Goal: Entertainment & Leisure: Browse casually

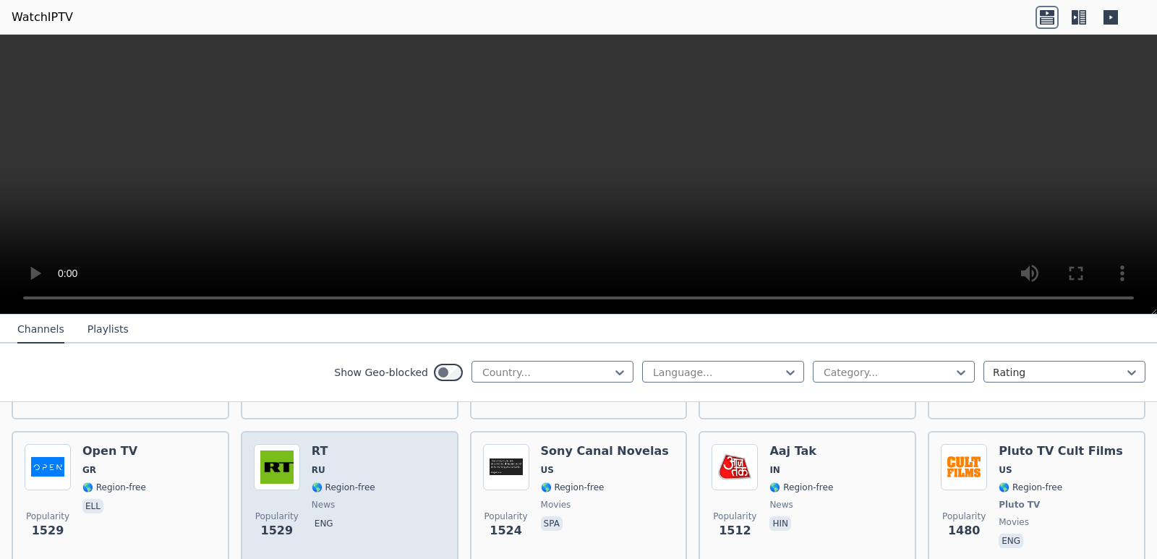
scroll to position [1302, 0]
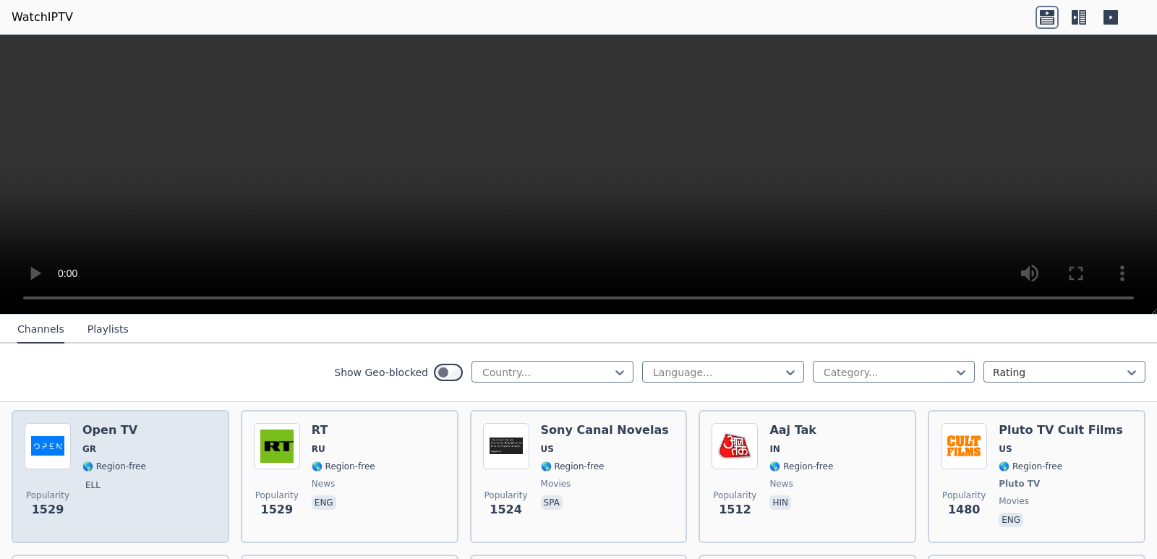
click at [85, 428] on div "Open TV GR 🌎 Region-free ell" at bounding box center [114, 476] width 64 height 107
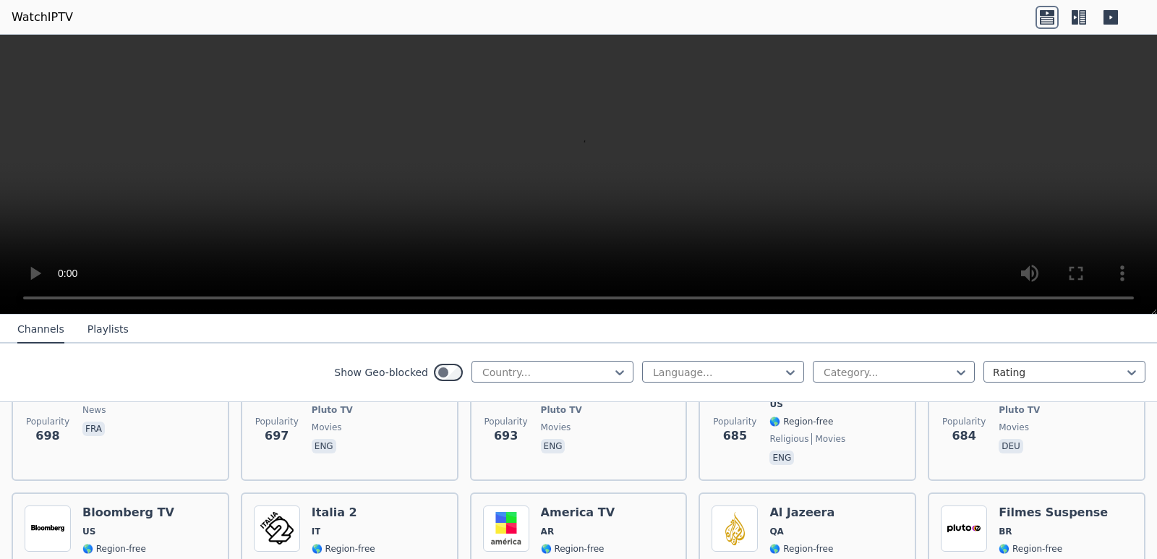
scroll to position [3689, 0]
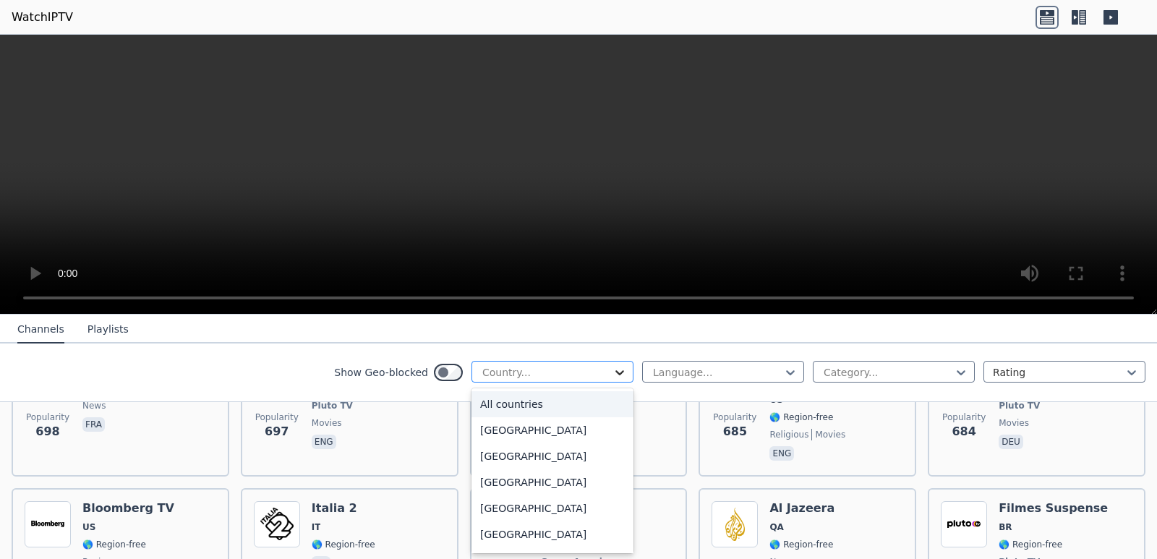
click at [613, 368] on icon at bounding box center [620, 372] width 14 height 14
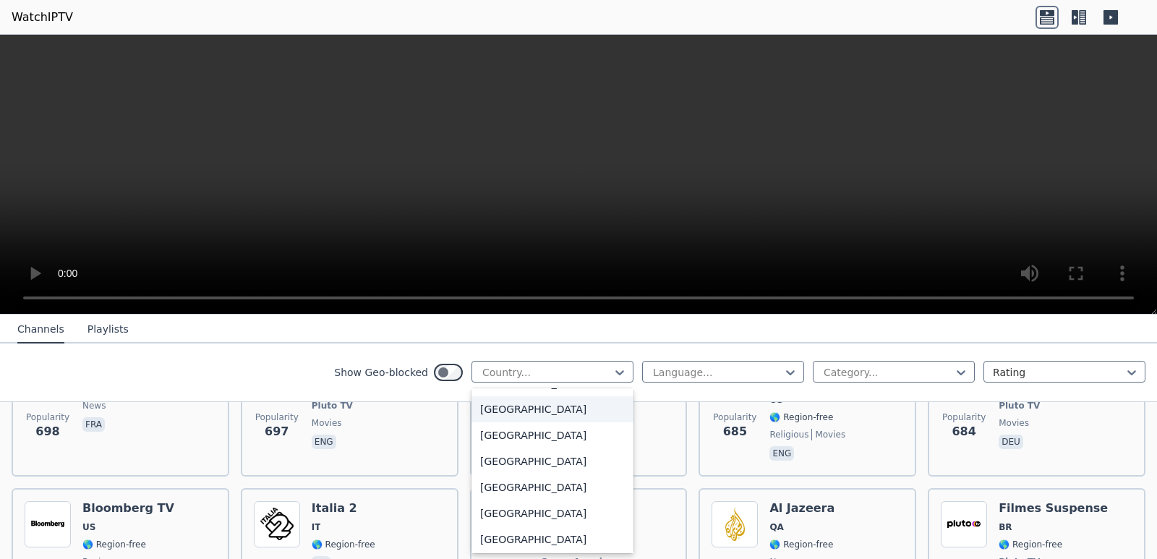
scroll to position [289, 0]
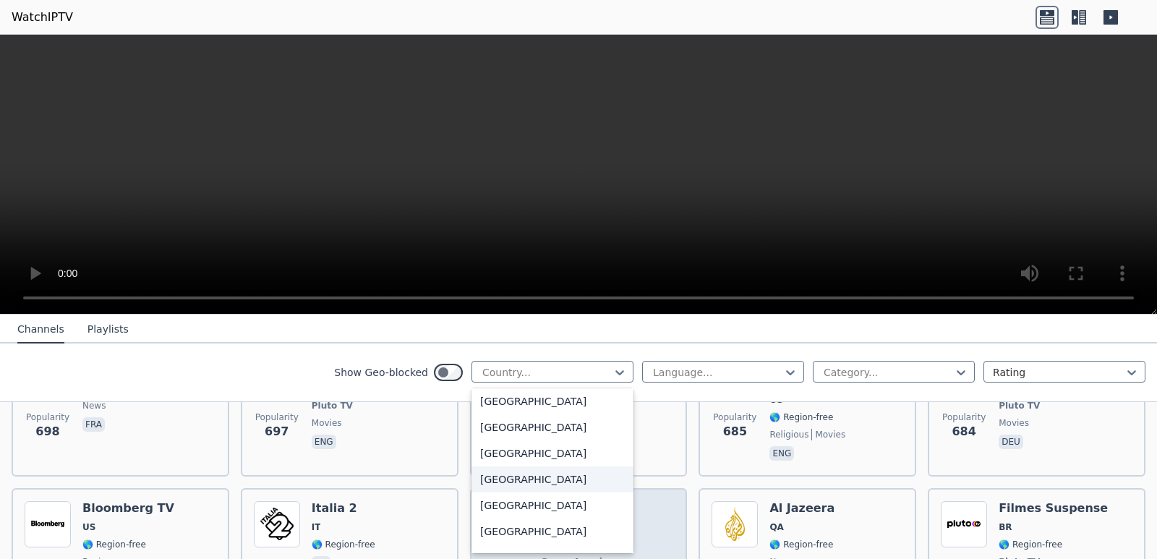
click at [519, 482] on div "[GEOGRAPHIC_DATA]" at bounding box center [553, 479] width 162 height 26
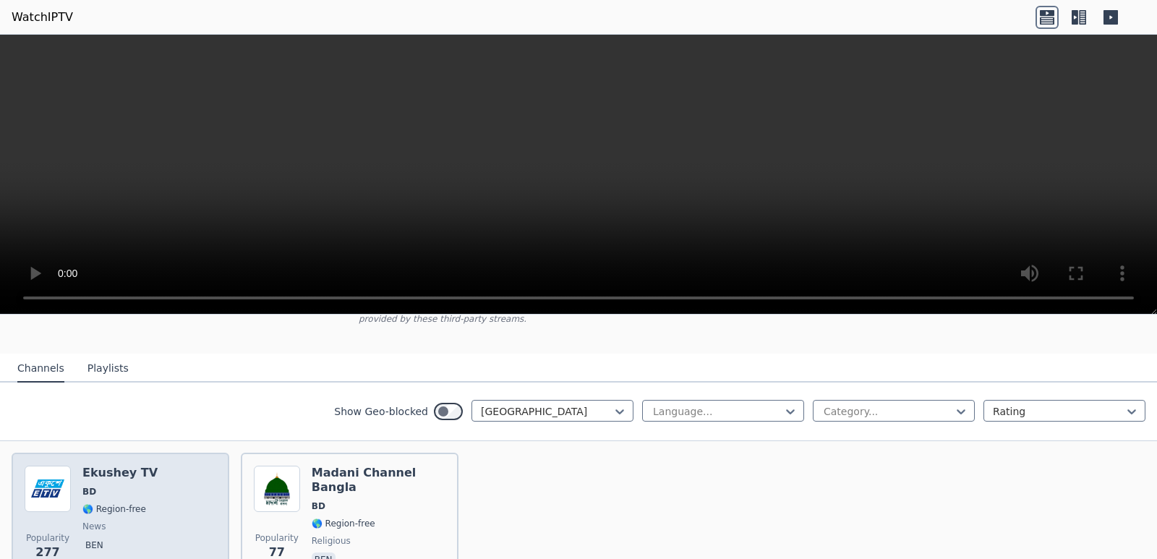
scroll to position [192, 0]
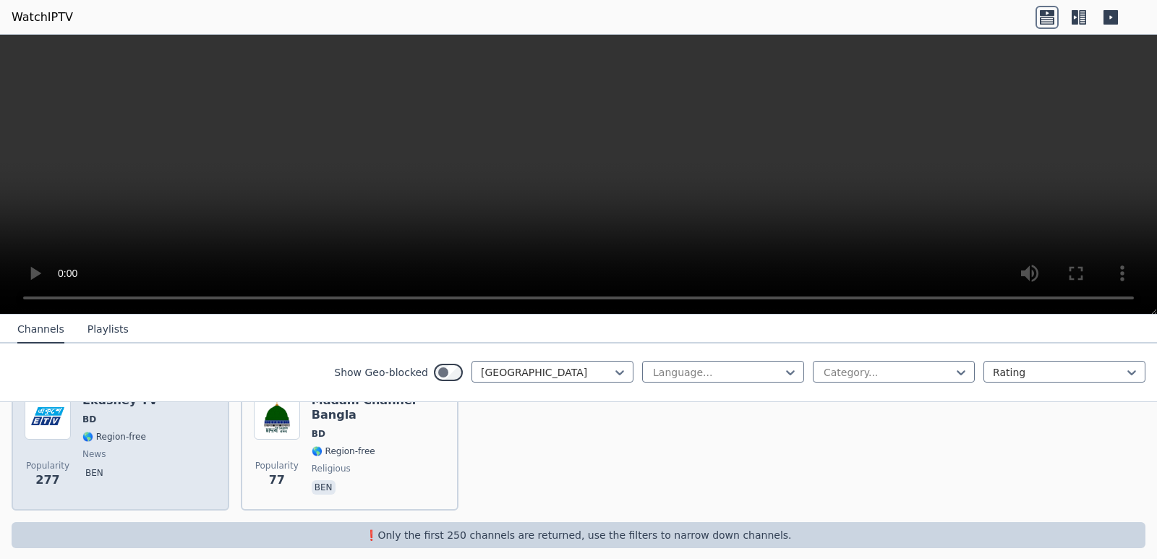
click at [100, 448] on span "news" at bounding box center [93, 454] width 23 height 12
click at [63, 425] on img at bounding box center [48, 416] width 46 height 46
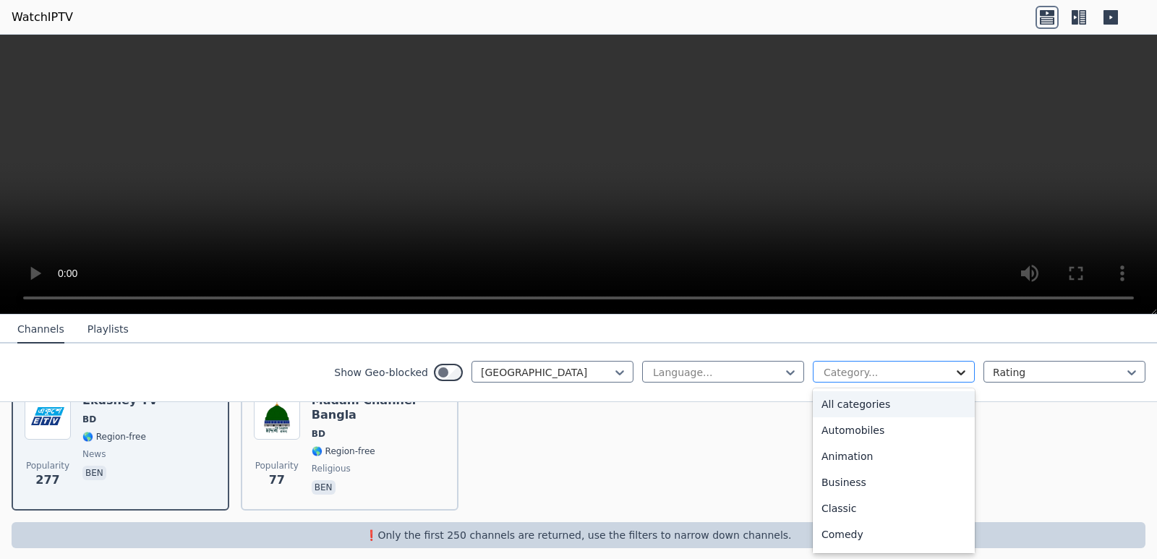
click at [955, 369] on icon at bounding box center [961, 372] width 14 height 14
click at [896, 401] on div "All categories" at bounding box center [894, 404] width 162 height 26
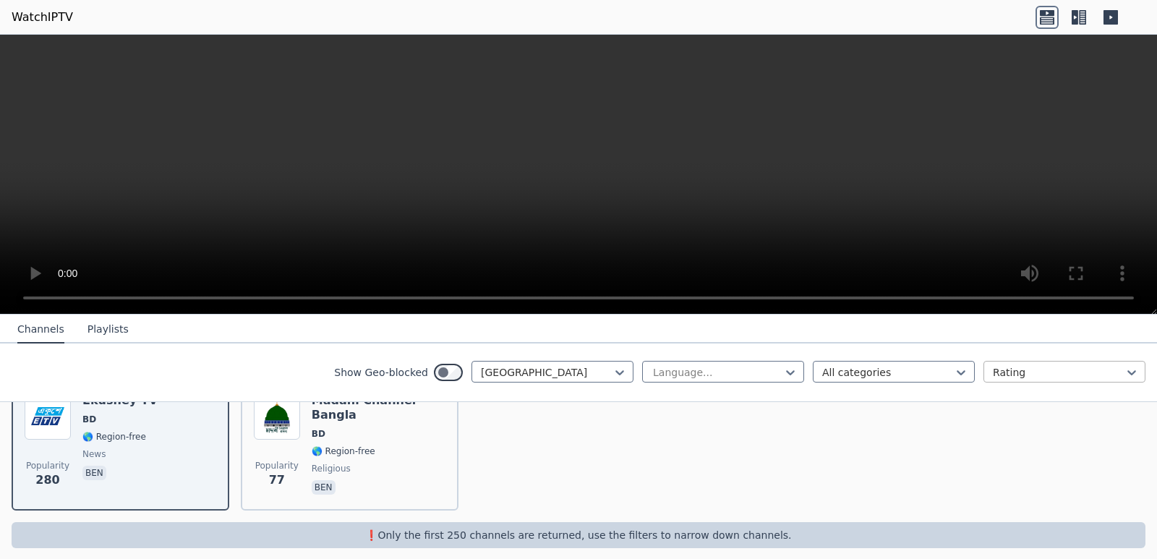
click at [1041, 371] on div at bounding box center [1059, 372] width 132 height 14
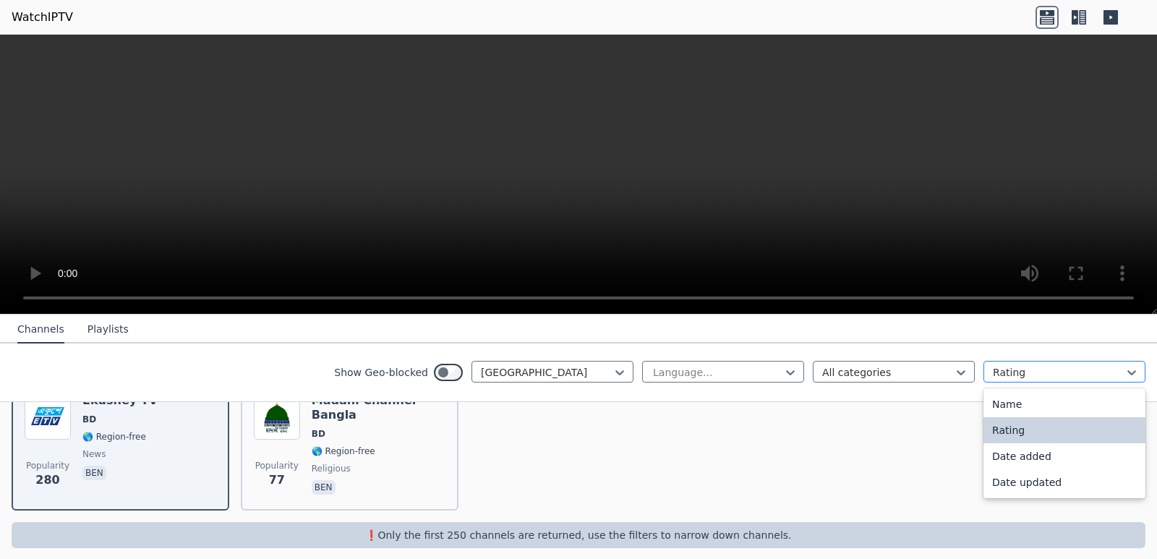
click at [1041, 371] on div at bounding box center [1059, 372] width 132 height 14
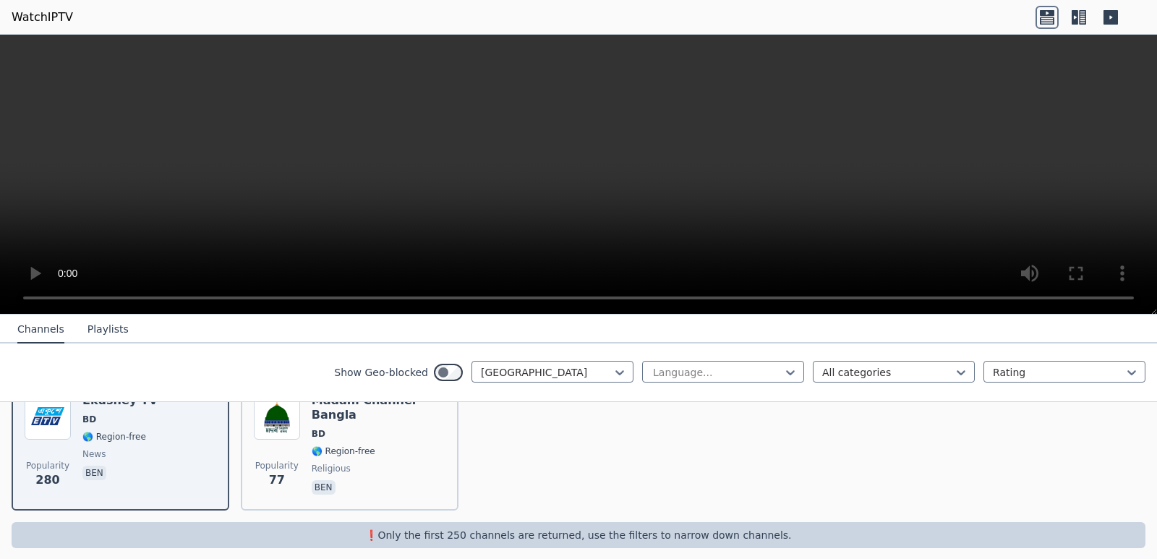
click at [668, 473] on div "Popularity 280 Ekushey TV BD 🌎 Region-free news ben Popularity 77 Madani Channe…" at bounding box center [578, 445] width 1157 height 153
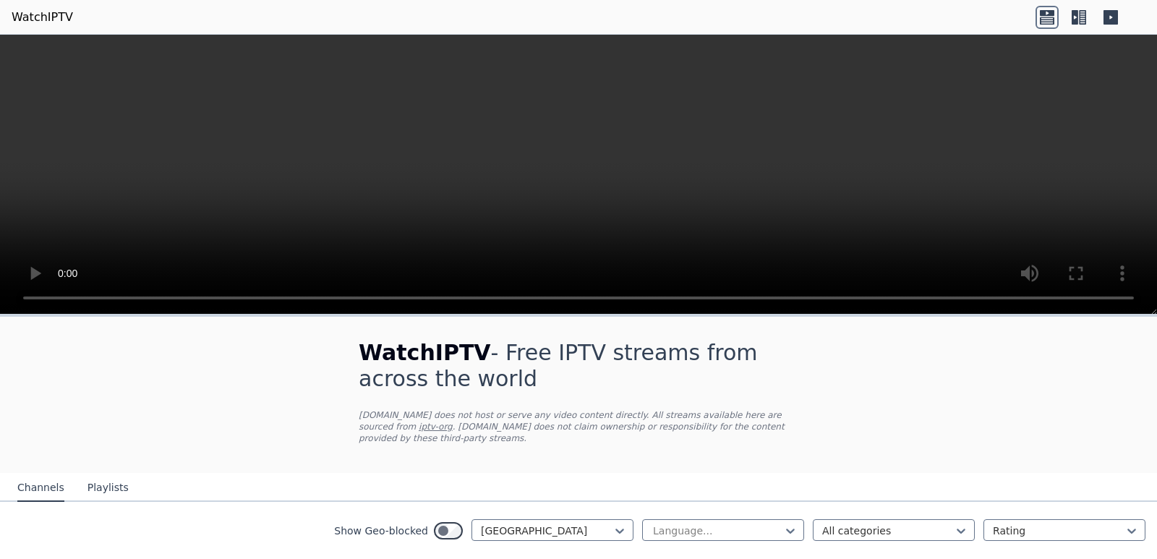
scroll to position [72, 0]
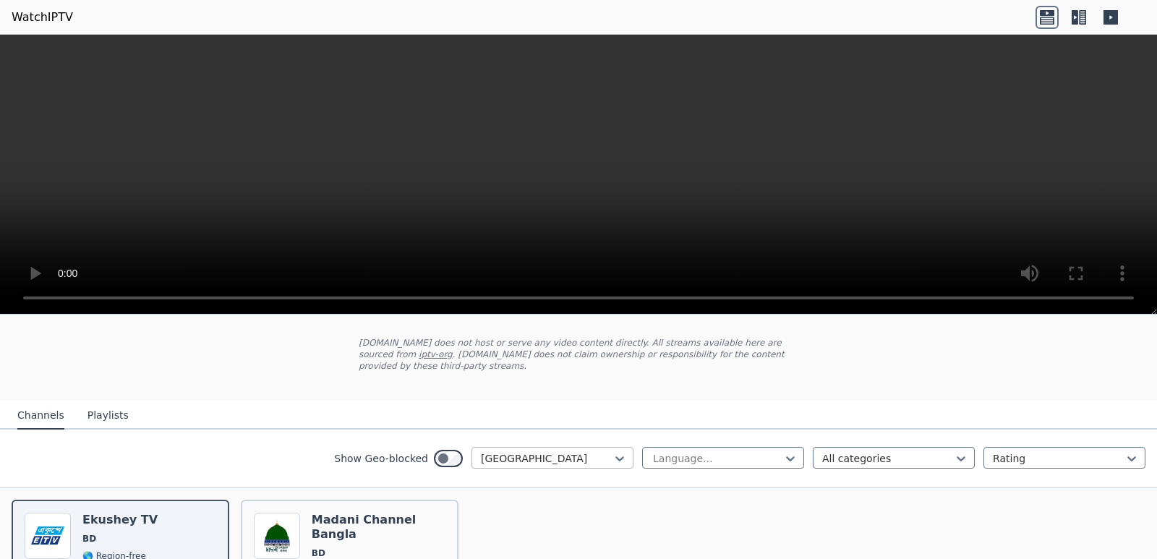
click at [600, 451] on div at bounding box center [547, 458] width 132 height 14
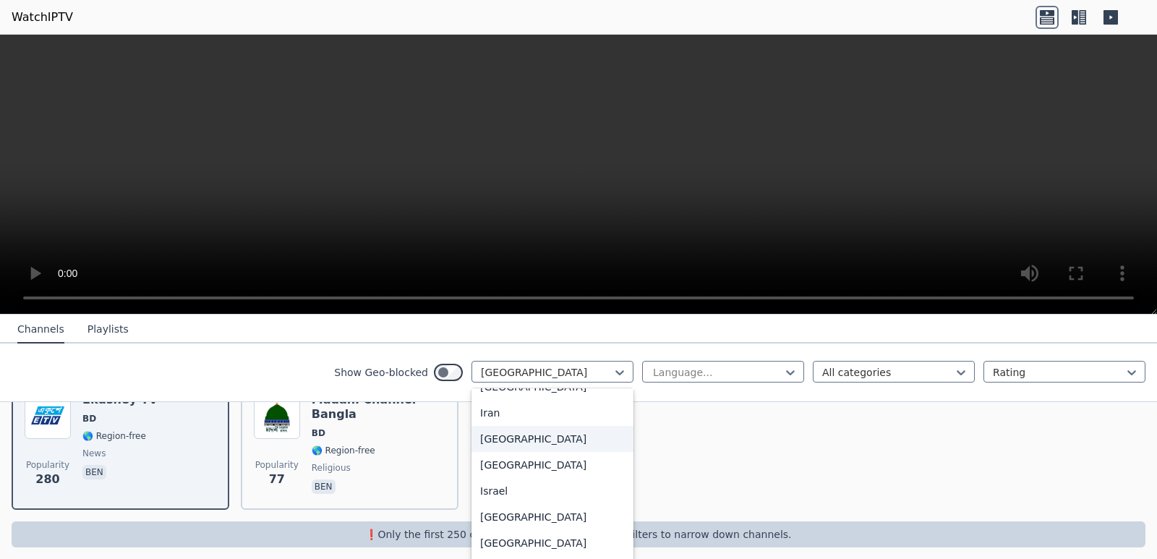
scroll to position [2355, 0]
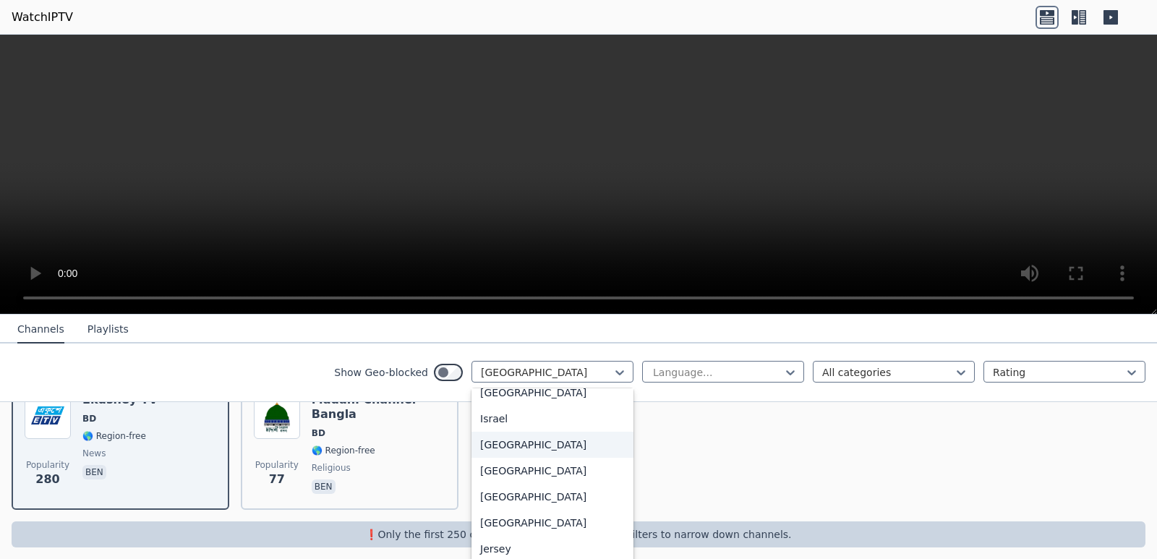
click at [480, 458] on div "[GEOGRAPHIC_DATA]" at bounding box center [553, 445] width 162 height 26
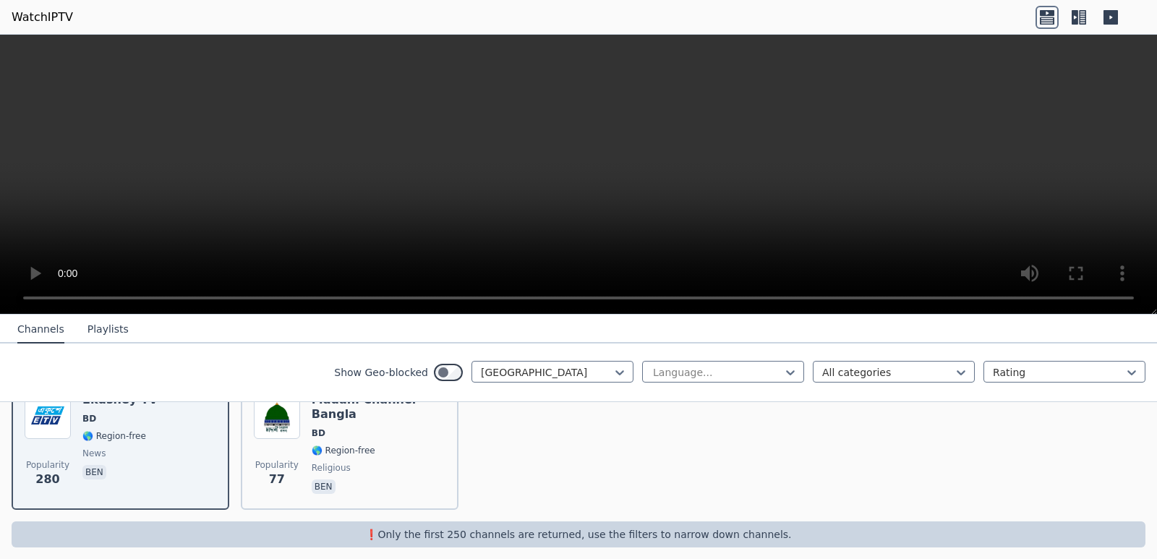
scroll to position [192, 0]
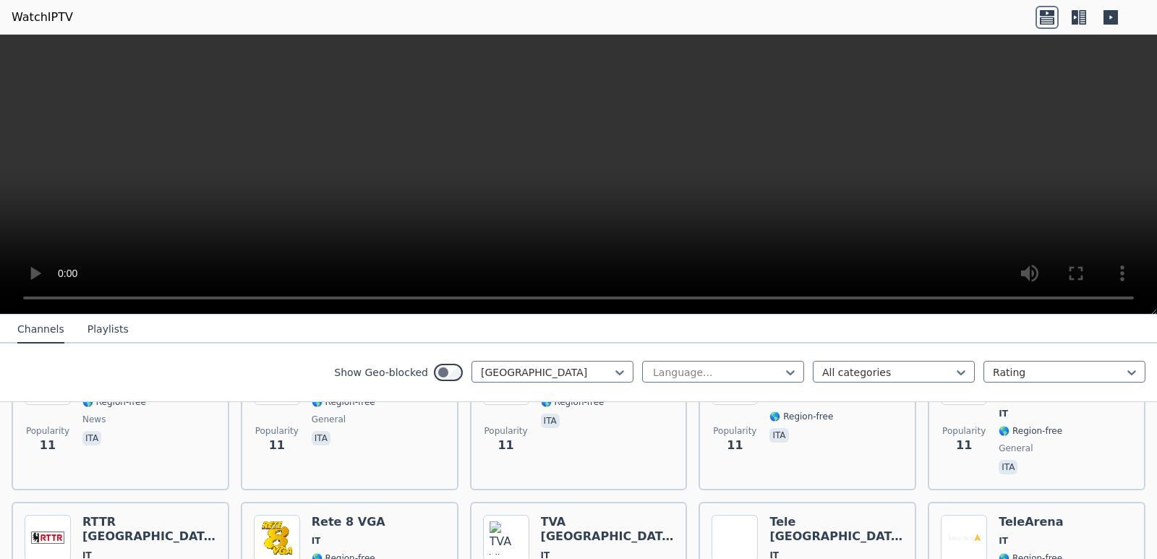
scroll to position [6346, 0]
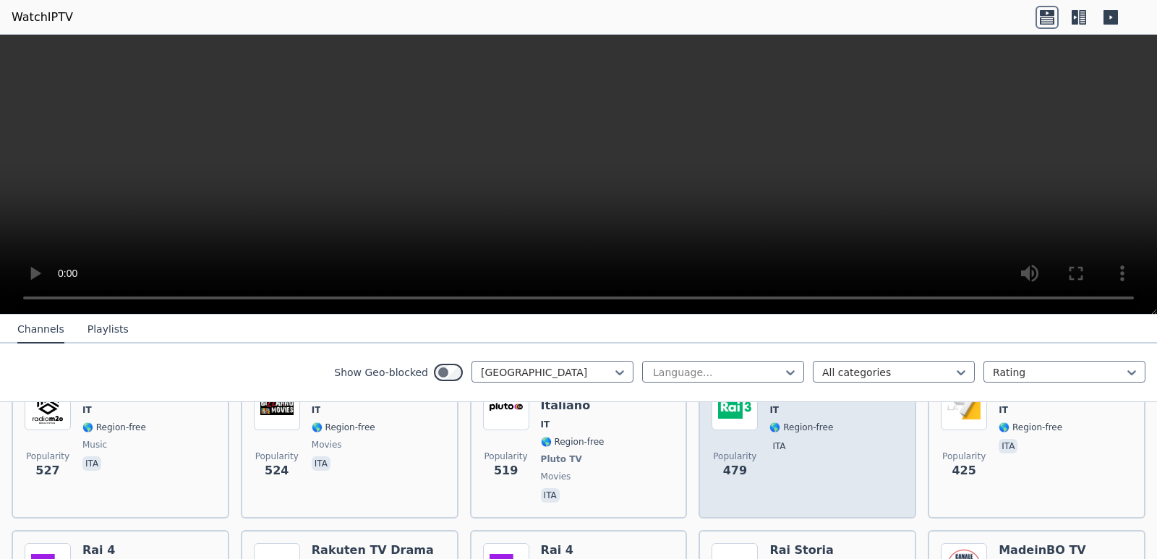
scroll to position [0, 0]
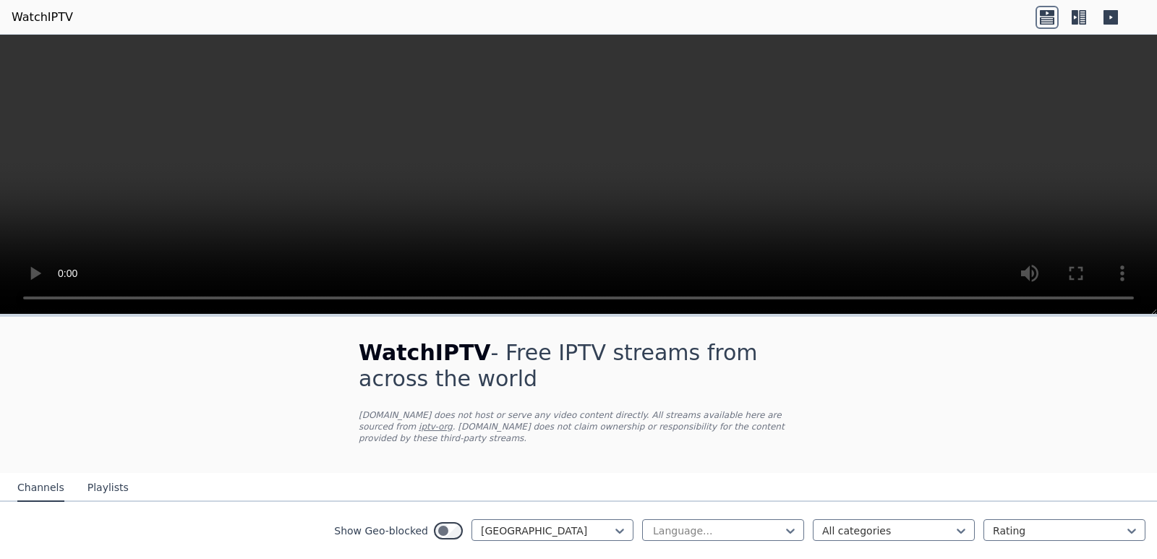
click at [1043, 24] on icon at bounding box center [1047, 20] width 14 height 7
click at [1073, 22] on icon at bounding box center [1075, 17] width 7 height 14
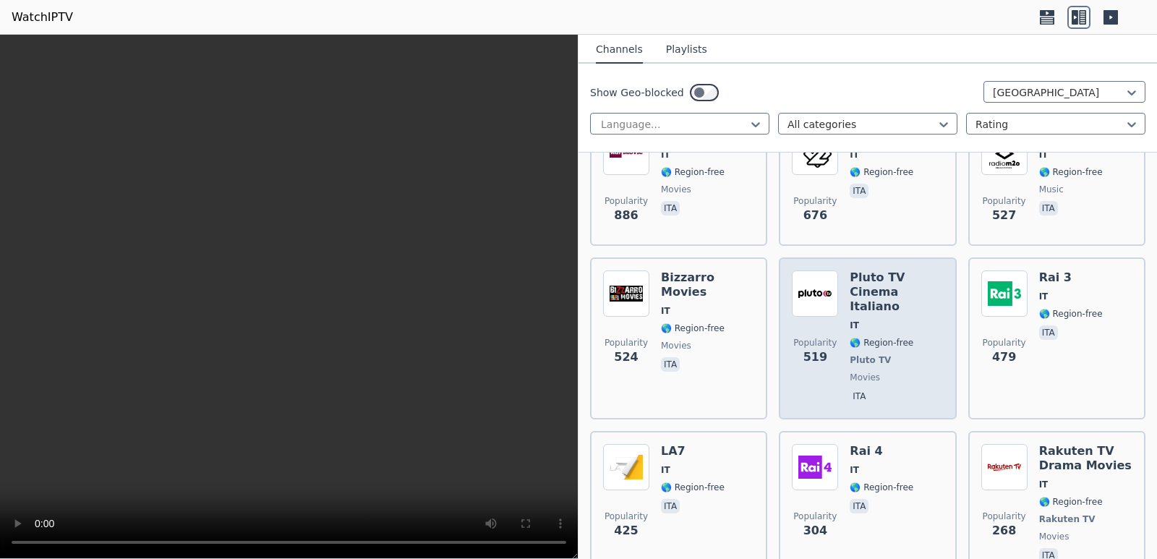
scroll to position [651, 0]
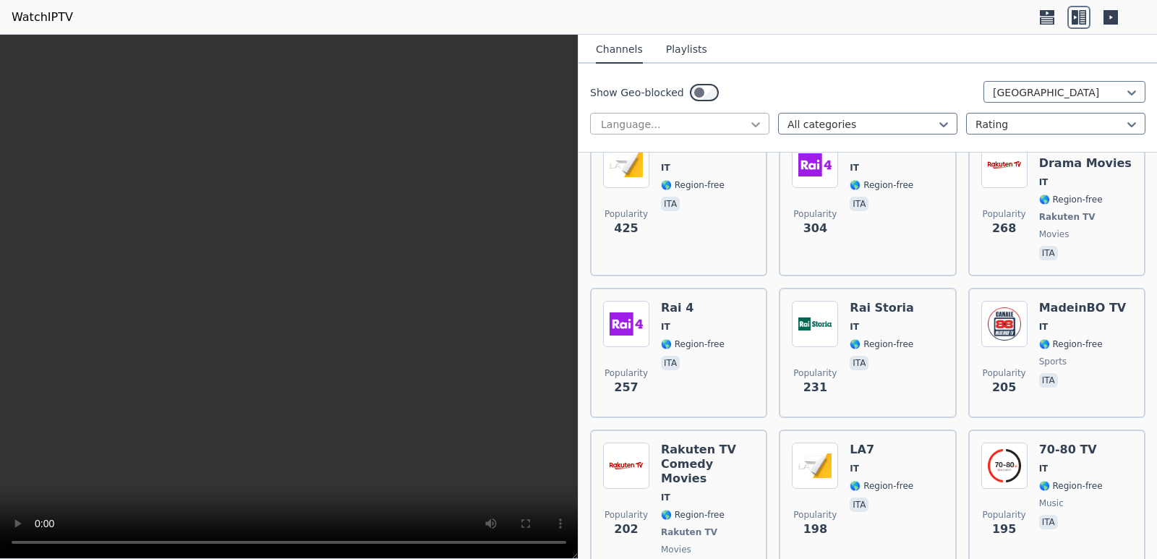
click at [751, 120] on icon at bounding box center [756, 124] width 14 height 14
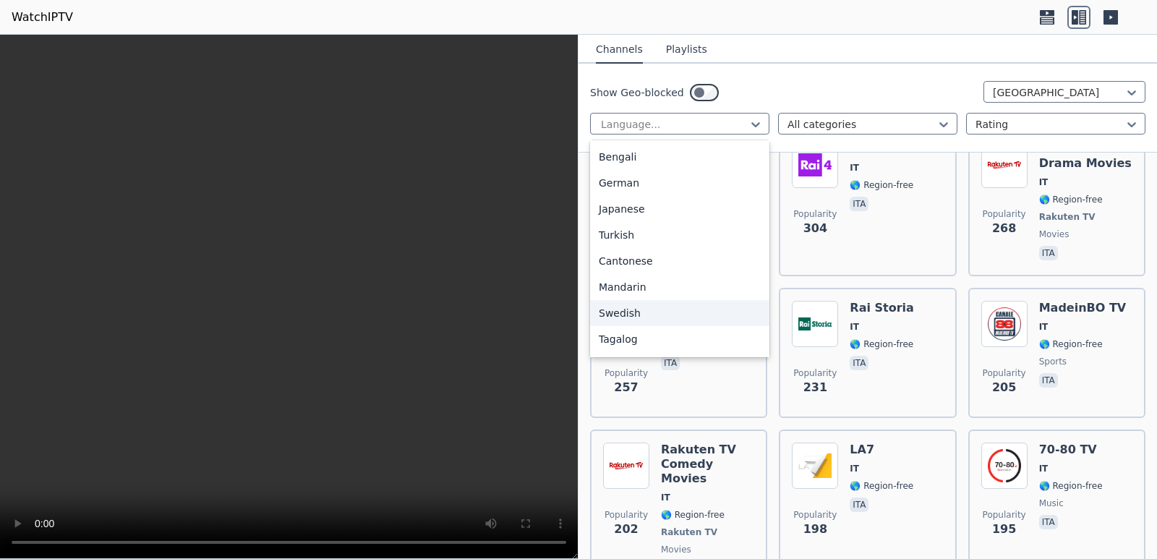
scroll to position [362, 0]
click at [679, 297] on div "[DEMOGRAPHIC_DATA]" at bounding box center [679, 289] width 179 height 26
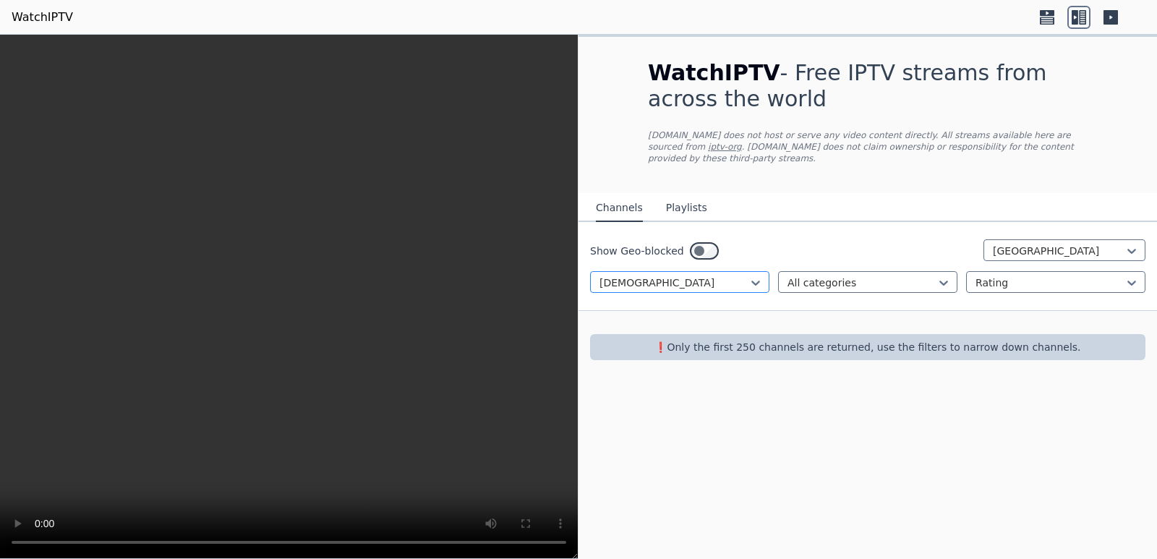
click at [737, 276] on div at bounding box center [674, 283] width 149 height 14
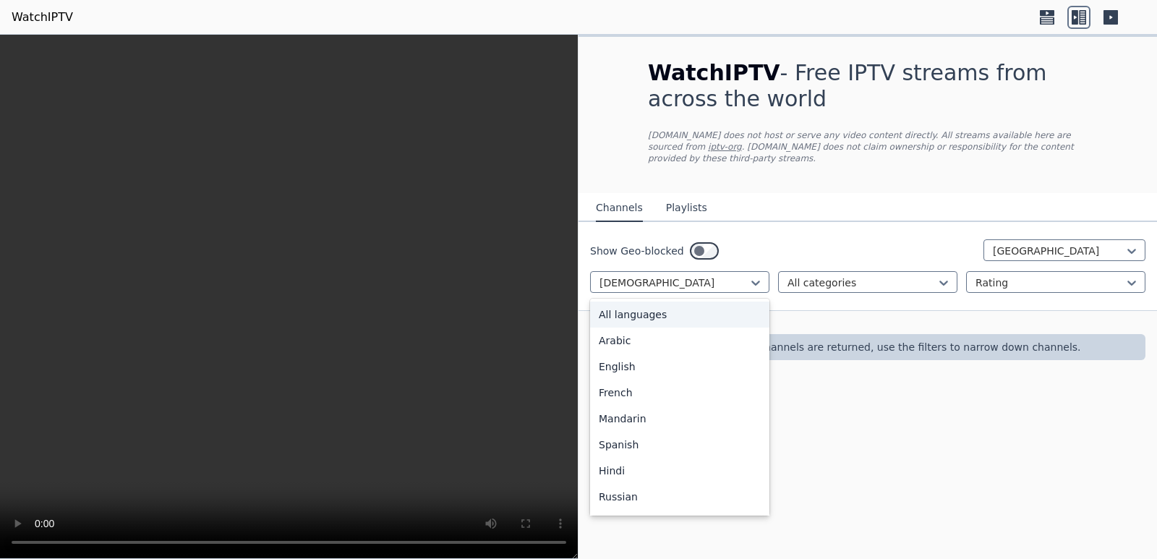
click at [665, 308] on div "All languages" at bounding box center [679, 315] width 179 height 26
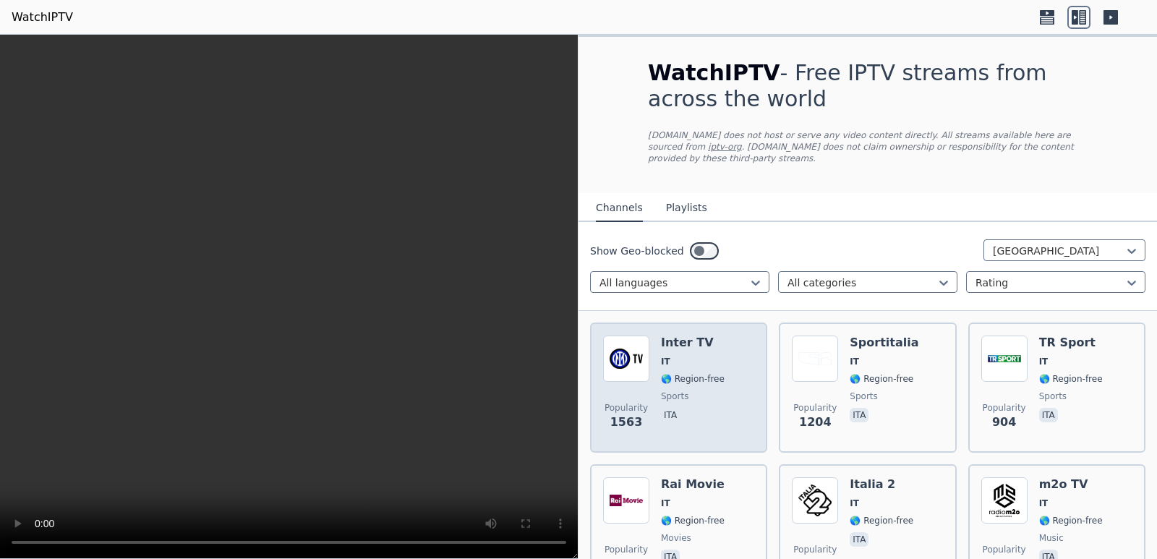
click at [647, 393] on span "Popularity 1563" at bounding box center [626, 416] width 46 height 46
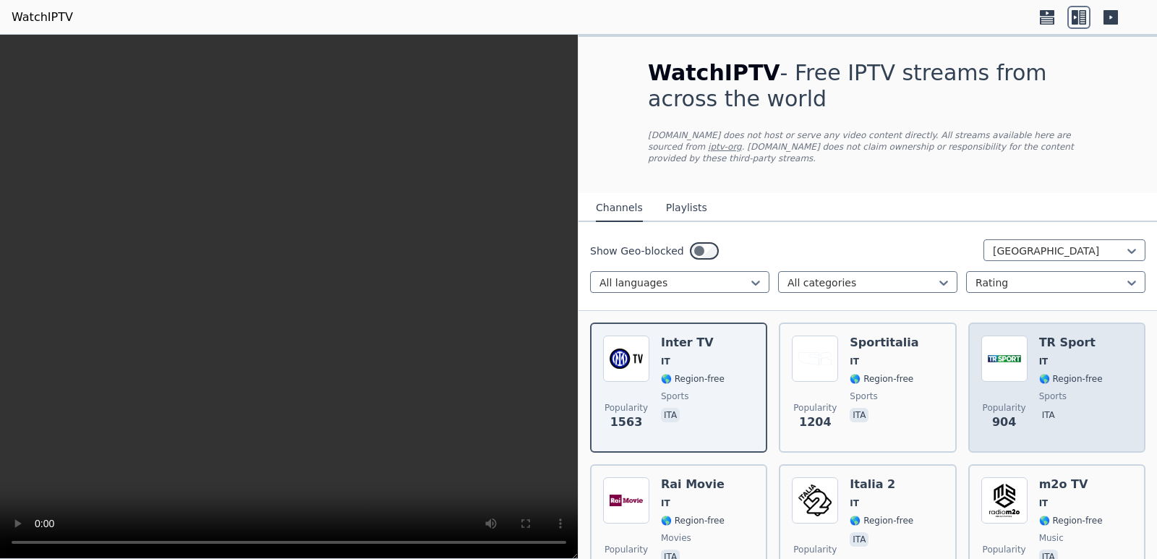
click at [1024, 375] on div "Popularity 904 TR Sport IT 🌎 Region-free sports ita" at bounding box center [1056, 388] width 151 height 104
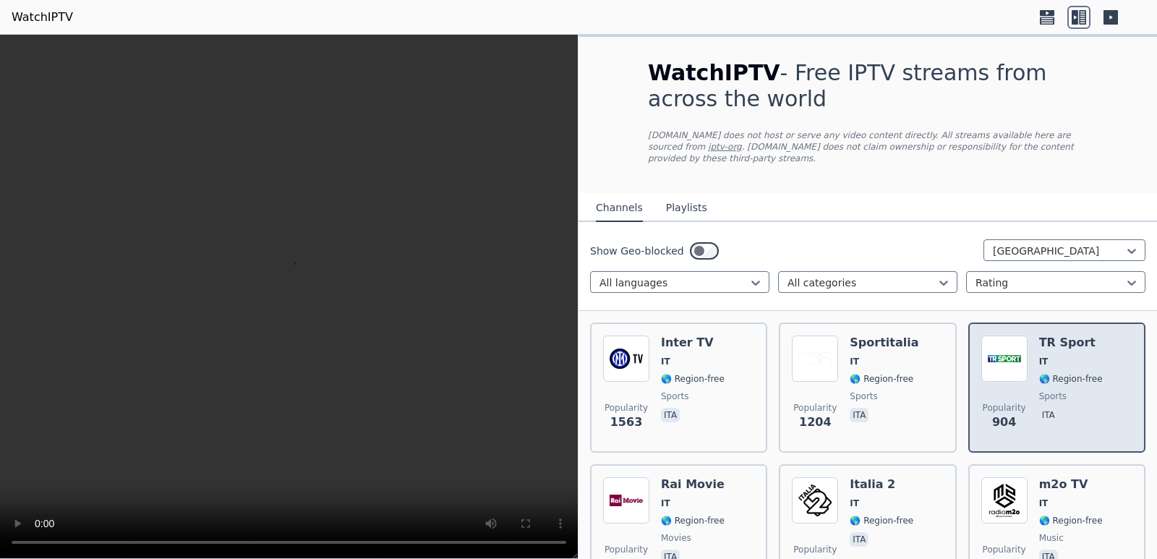
scroll to position [72, 0]
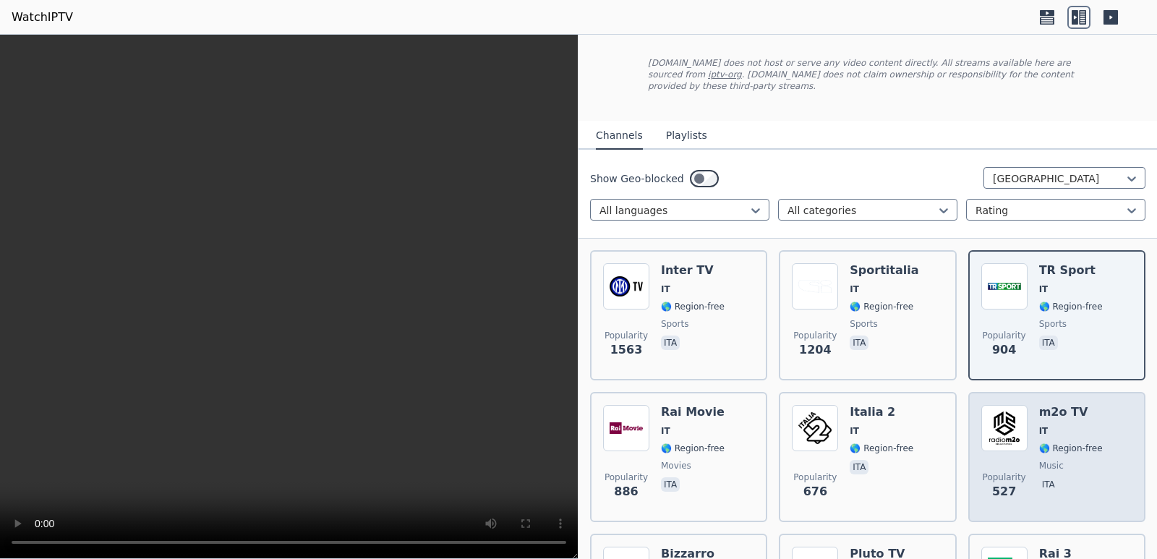
click at [1023, 446] on div "Popularity 527 m2o TV IT 🌎 Region-free music ita" at bounding box center [1056, 457] width 151 height 104
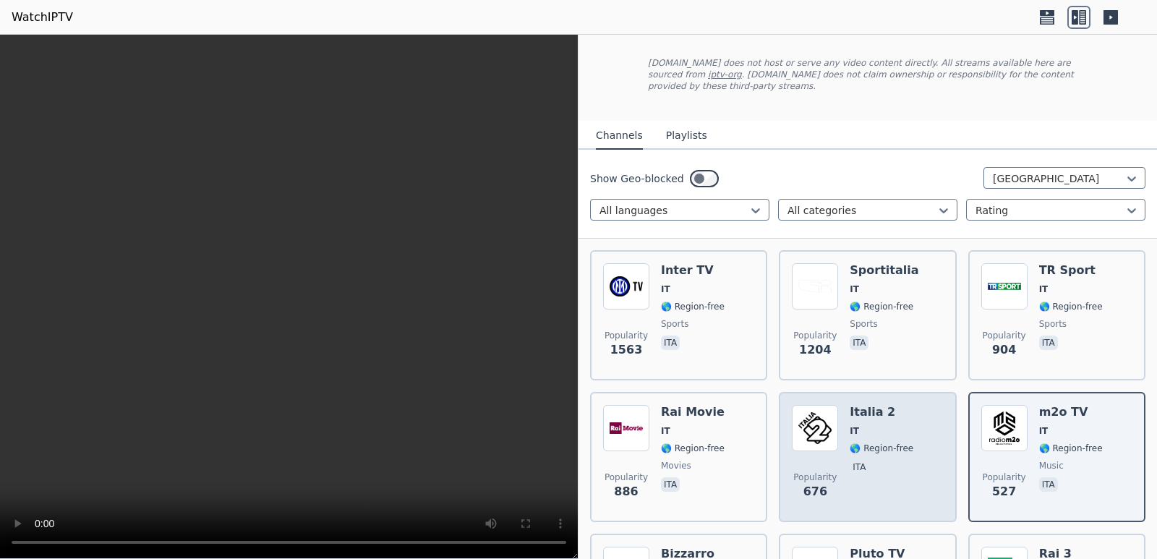
click at [826, 463] on span "Popularity 676" at bounding box center [815, 486] width 46 height 46
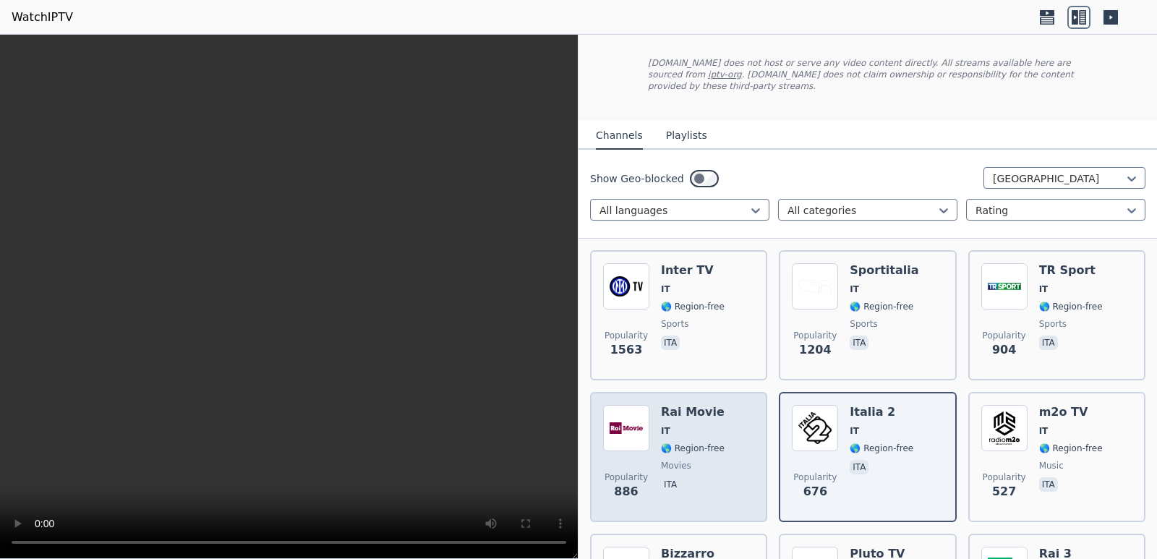
click at [717, 460] on span "movies" at bounding box center [693, 466] width 64 height 12
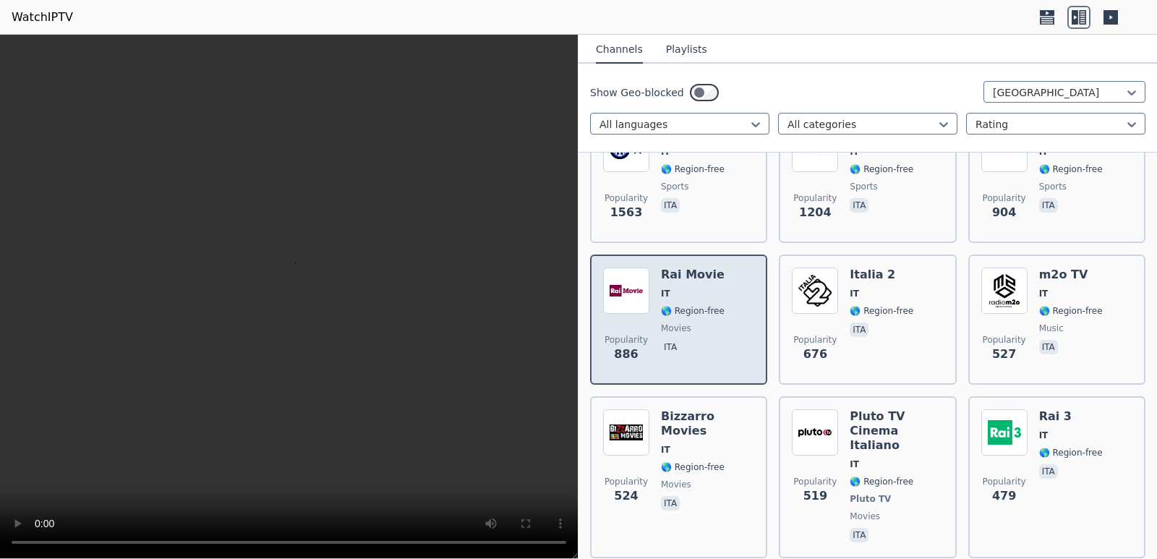
scroll to position [217, 0]
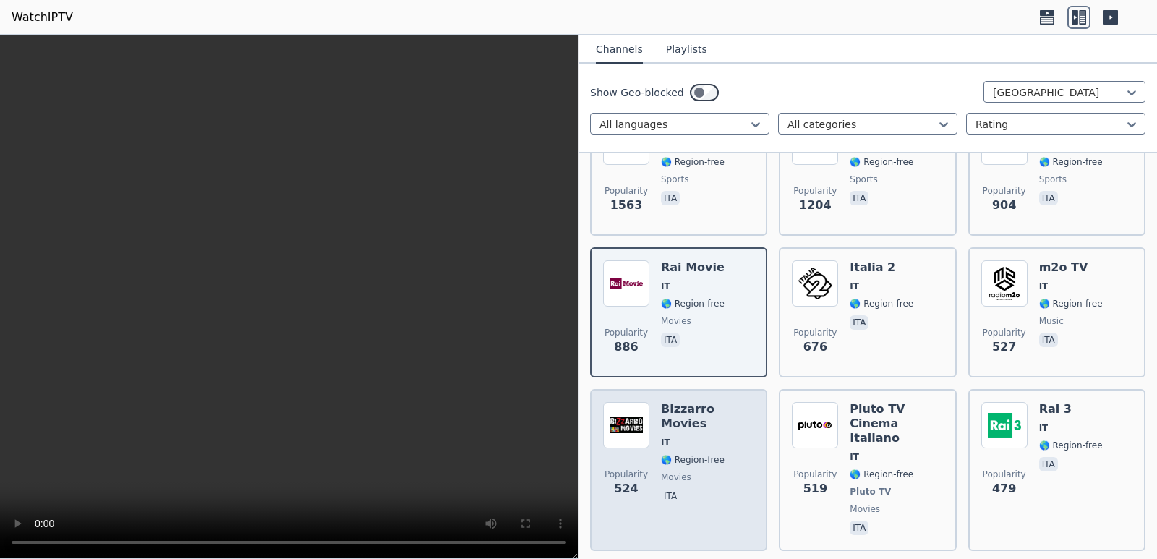
click at [639, 412] on img at bounding box center [626, 425] width 46 height 46
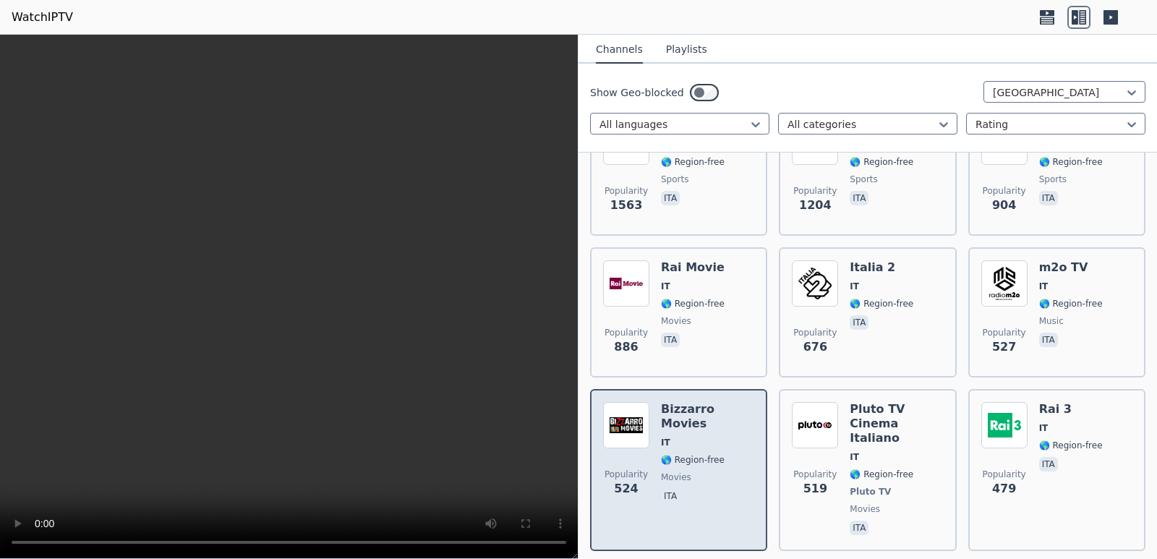
click at [639, 412] on img at bounding box center [626, 425] width 46 height 46
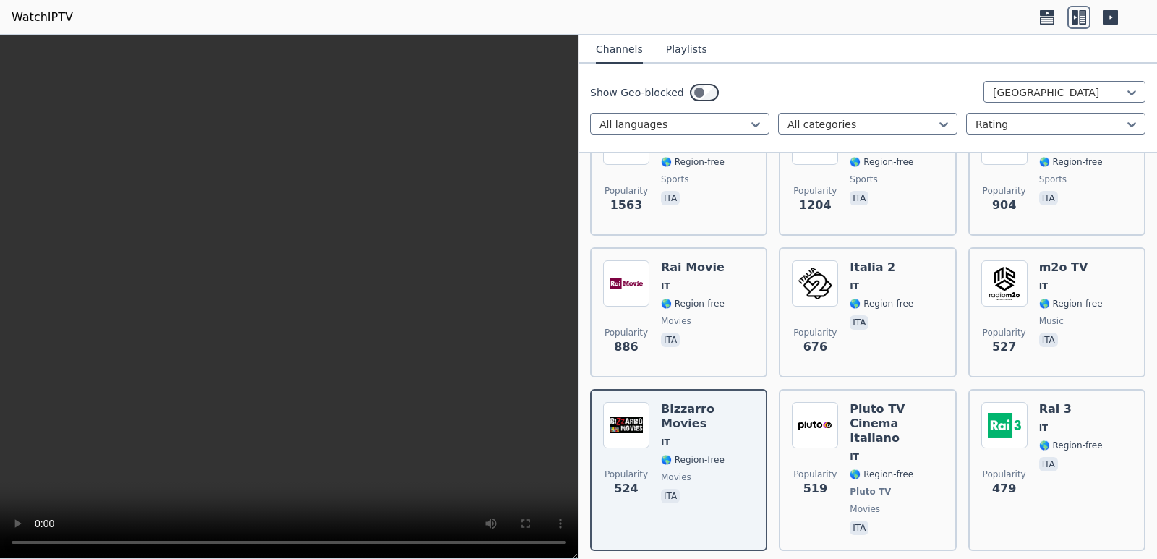
click at [351, 297] on video at bounding box center [289, 297] width 578 height 524
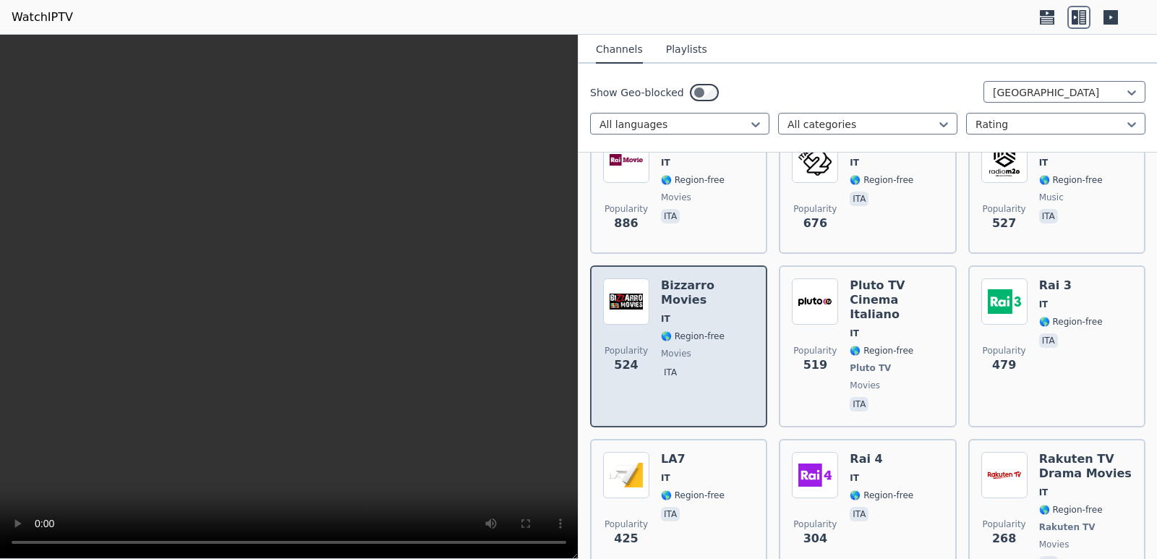
scroll to position [362, 0]
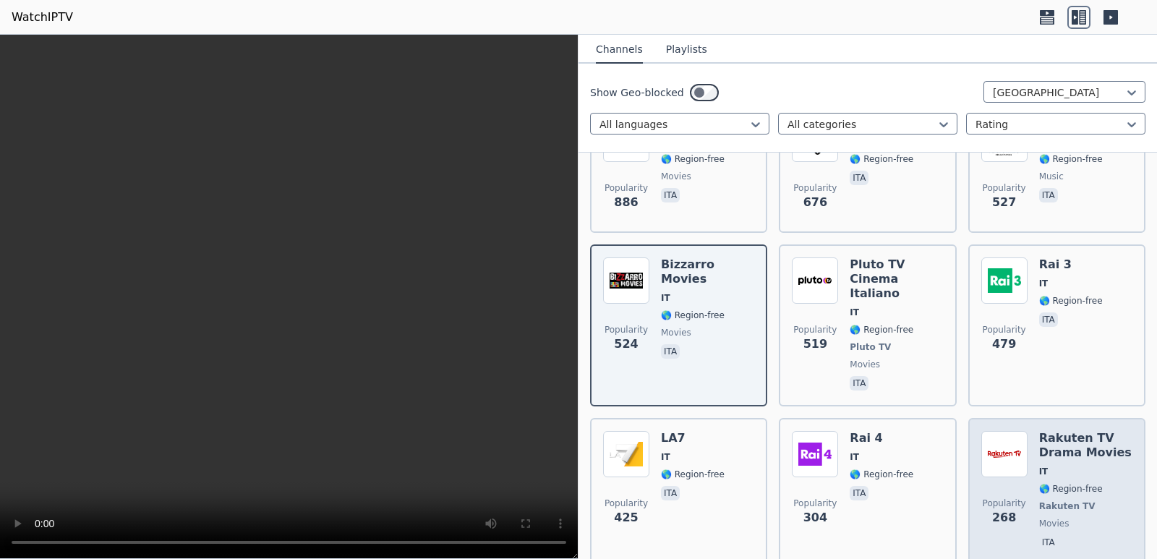
click at [1083, 431] on h6 "Rakuten TV Drama Movies" at bounding box center [1085, 445] width 93 height 29
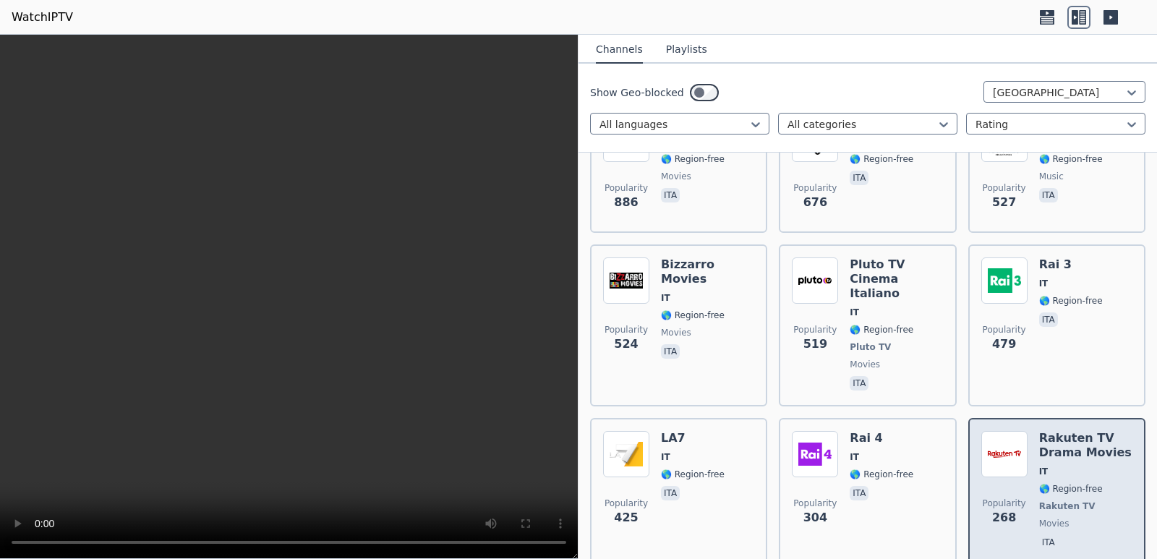
click at [1083, 431] on h6 "Rakuten TV Drama Movies" at bounding box center [1085, 445] width 93 height 29
click at [1025, 431] on div "Popularity 268 Rakuten TV Drama Movies IT 🌎 Region-free Rakuten TV movies ita" at bounding box center [1056, 492] width 151 height 122
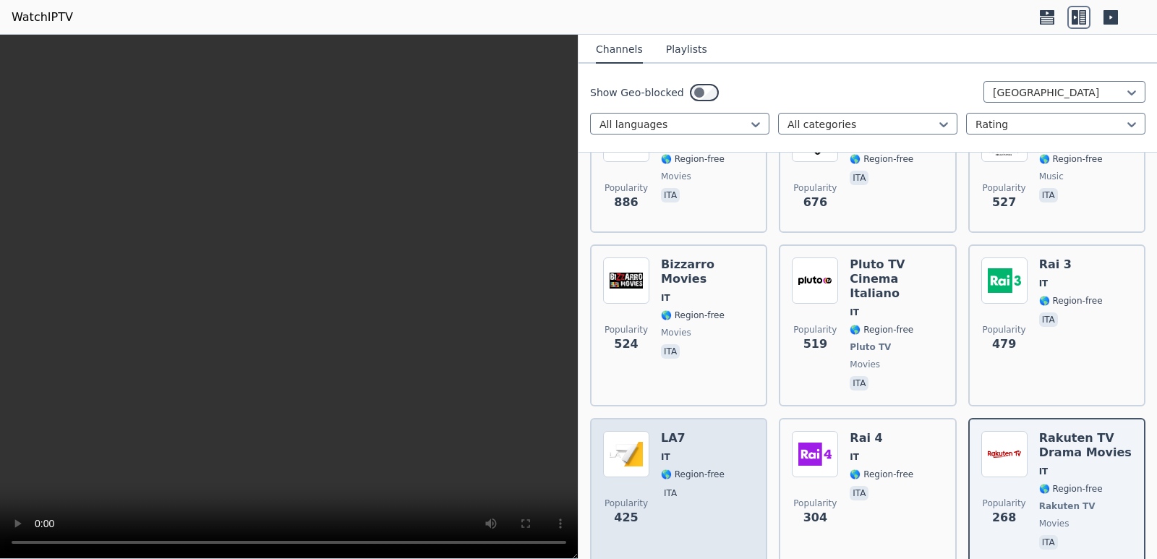
click at [681, 431] on div "LA7 IT 🌎 Region-free ita" at bounding box center [693, 492] width 64 height 122
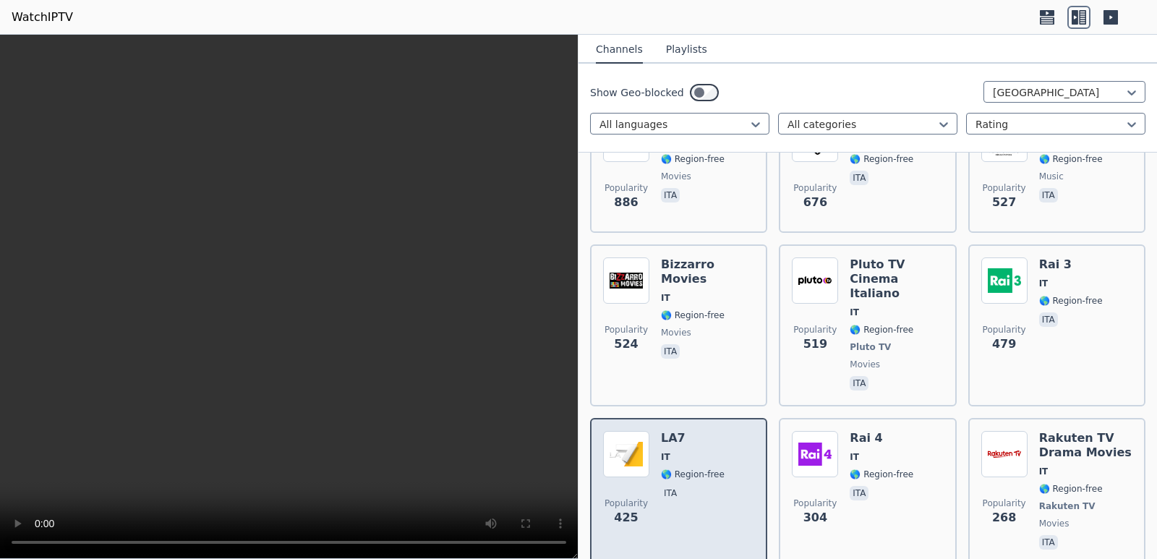
click at [682, 451] on span "IT" at bounding box center [693, 457] width 64 height 12
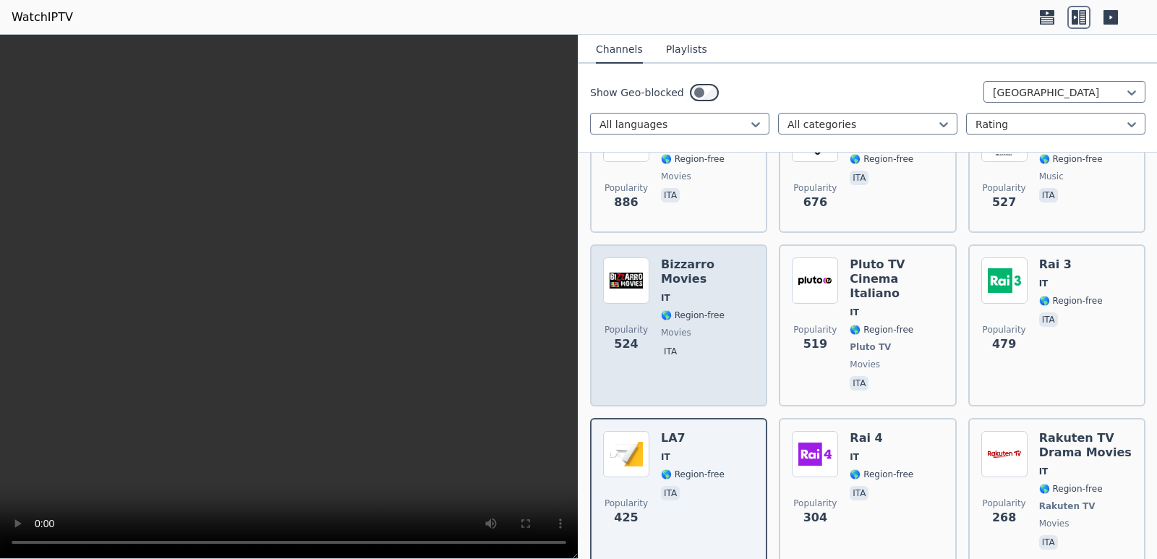
click at [699, 344] on span "ita" at bounding box center [707, 352] width 93 height 17
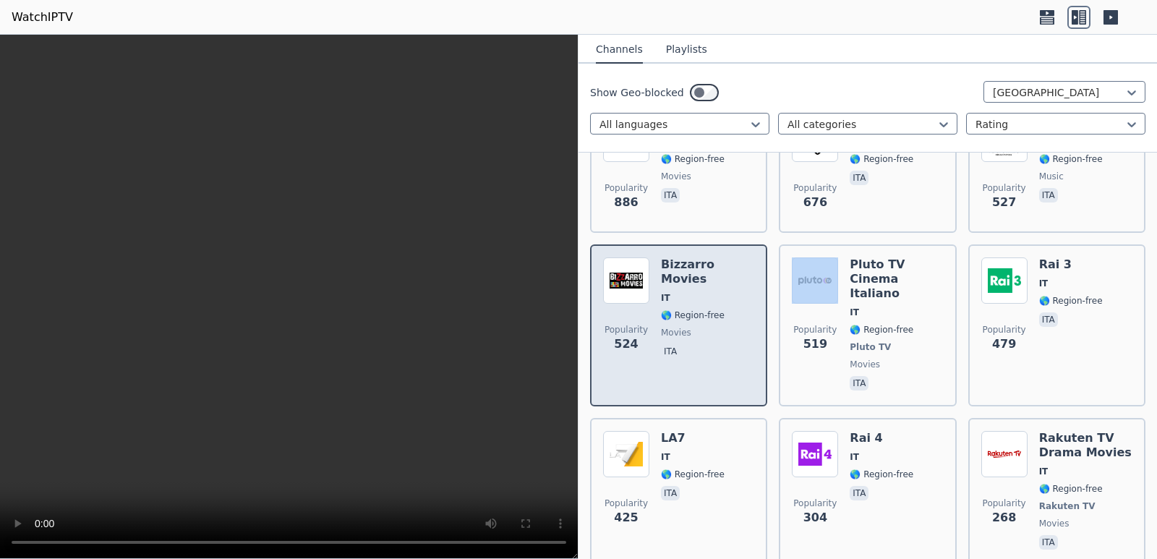
click at [699, 344] on span "ita" at bounding box center [707, 352] width 93 height 17
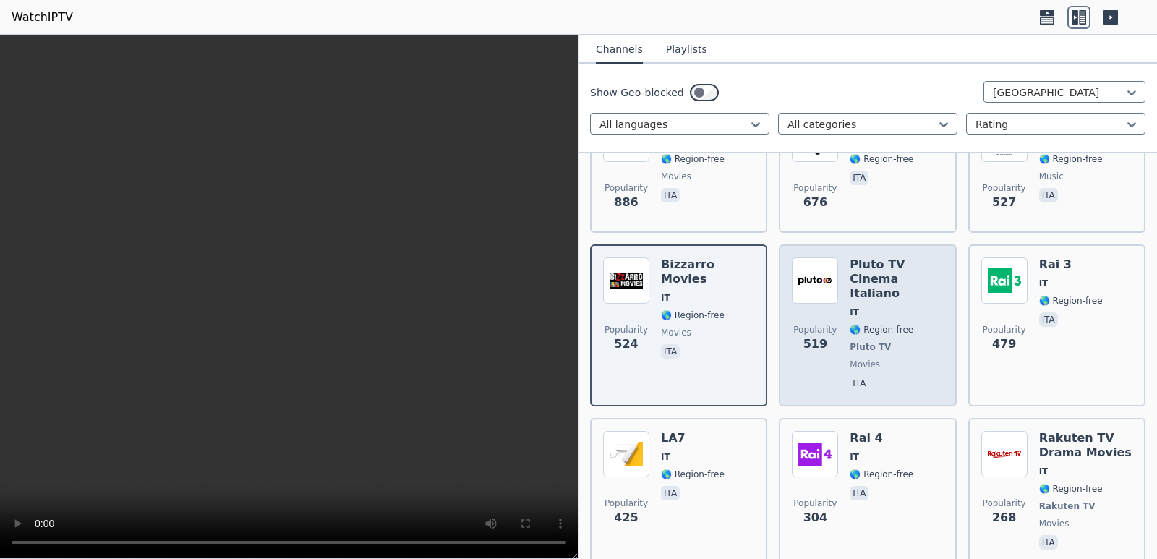
click at [845, 320] on div "Popularity 519 Pluto TV Cinema Italiano IT 🌎 Region-free Pluto TV movies ita" at bounding box center [867, 325] width 151 height 136
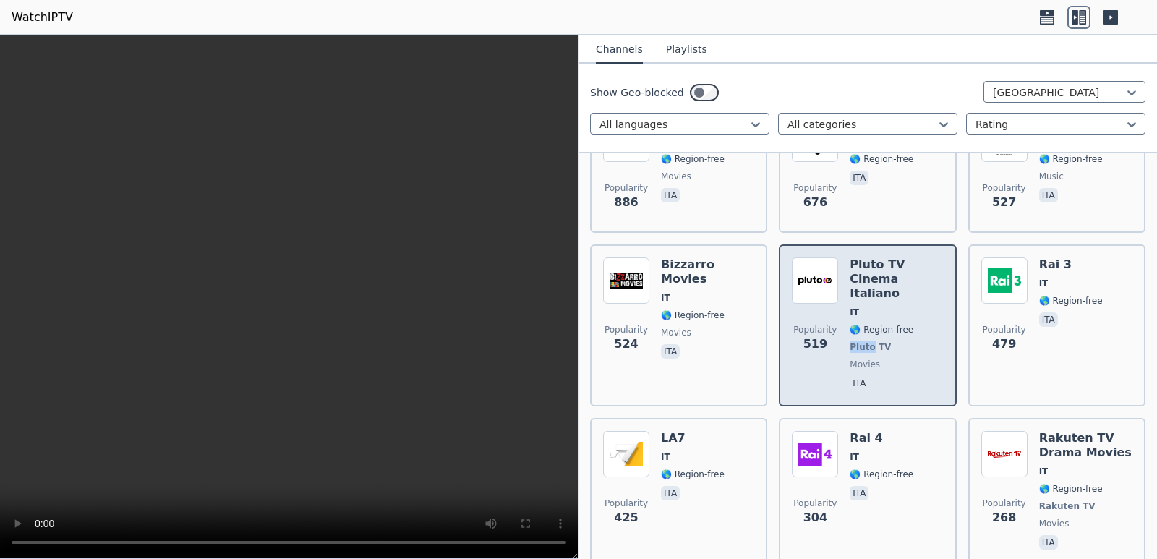
click at [845, 320] on div "Popularity 519 Pluto TV Cinema Italiano IT 🌎 Region-free Pluto TV movies ita" at bounding box center [867, 325] width 151 height 136
click at [833, 269] on img at bounding box center [815, 280] width 46 height 46
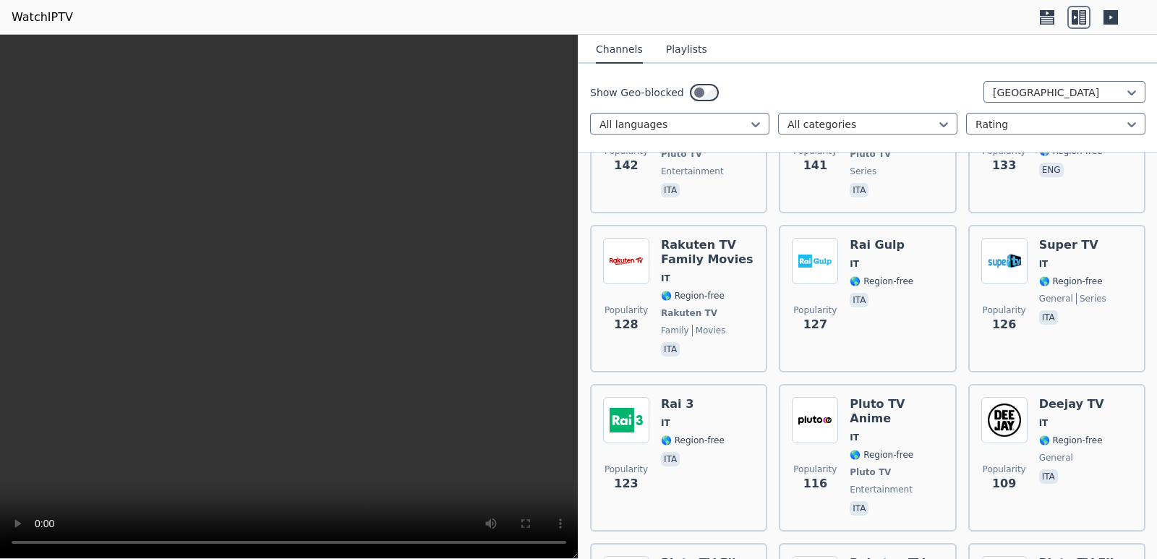
scroll to position [1085, 0]
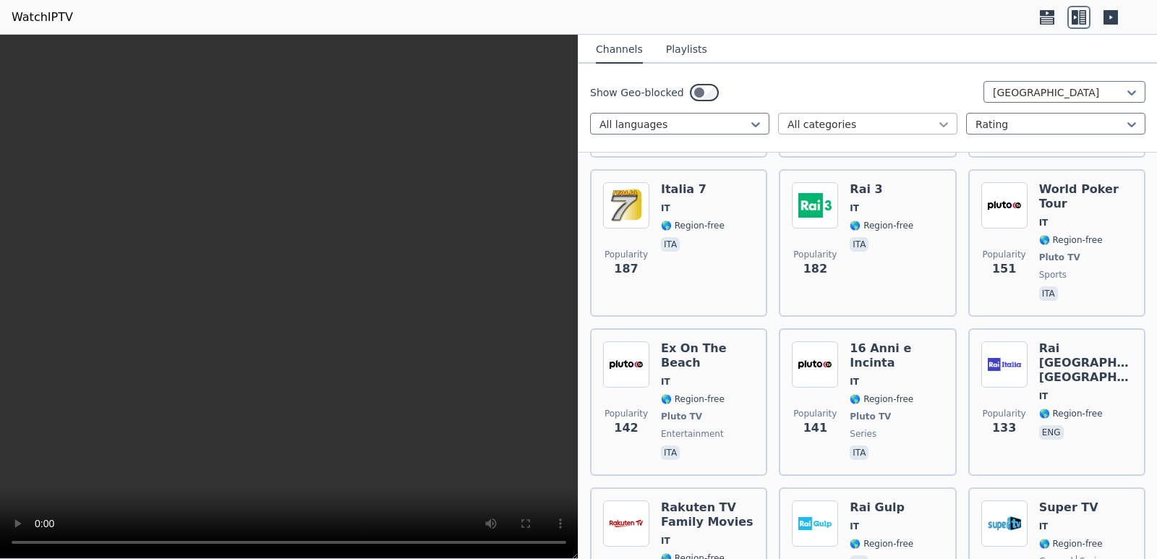
click at [937, 120] on icon at bounding box center [944, 124] width 14 height 14
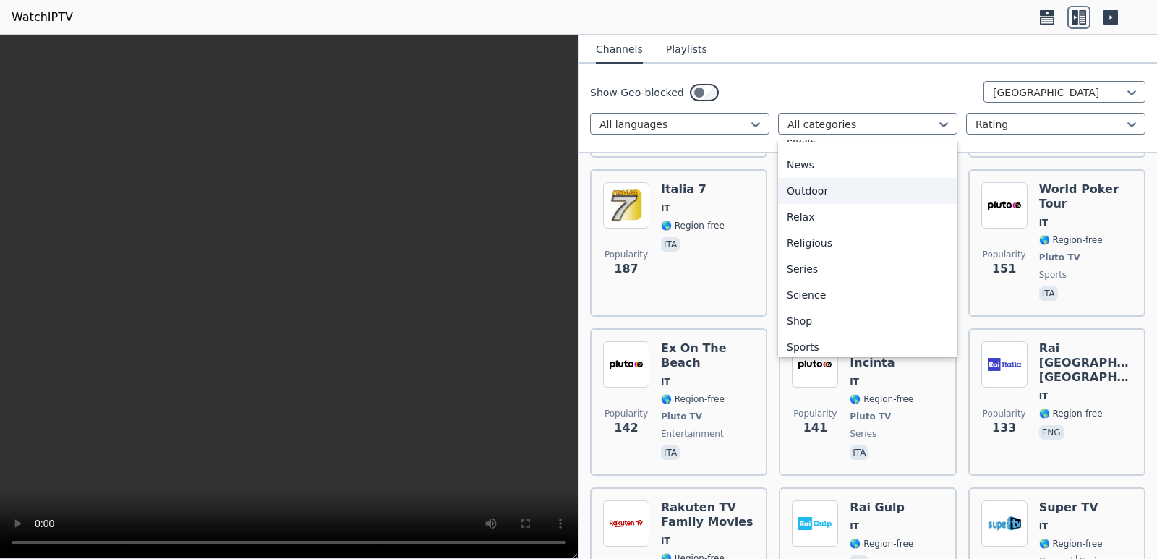
scroll to position [492, 0]
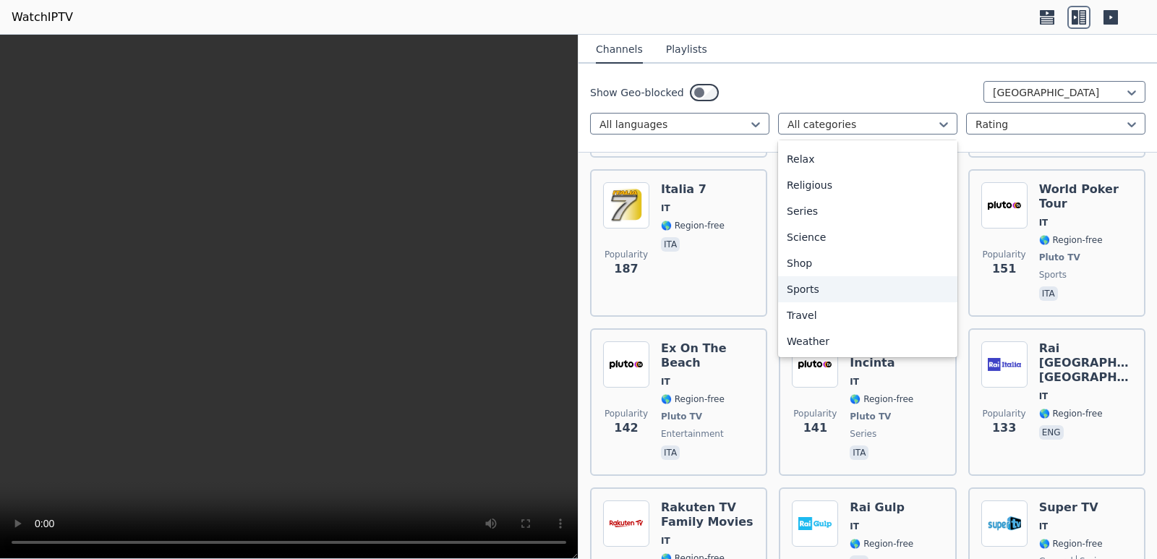
click at [819, 287] on div "Sports" at bounding box center [867, 289] width 179 height 26
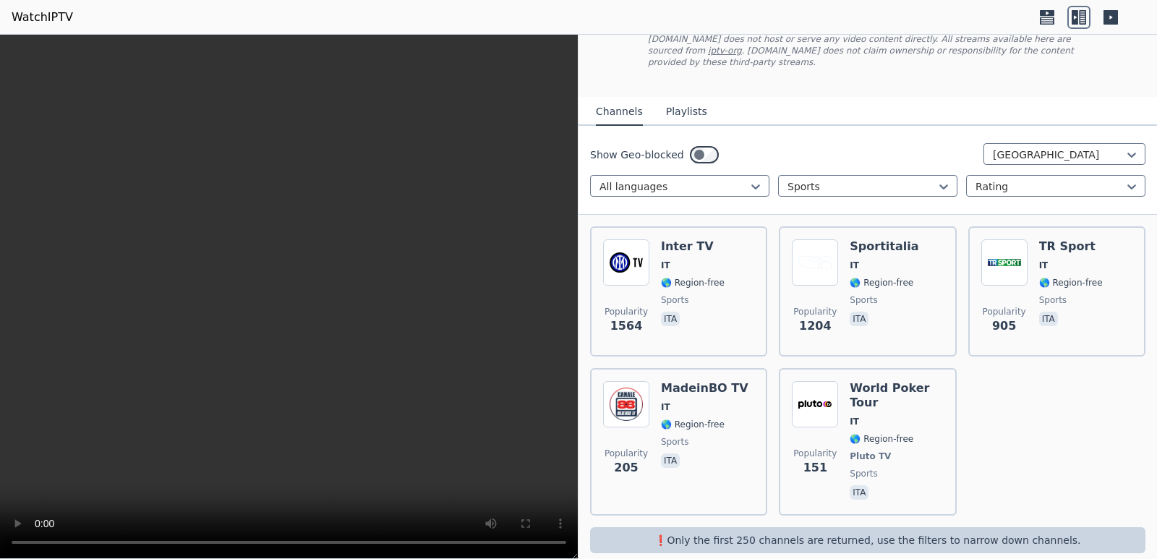
scroll to position [102, 0]
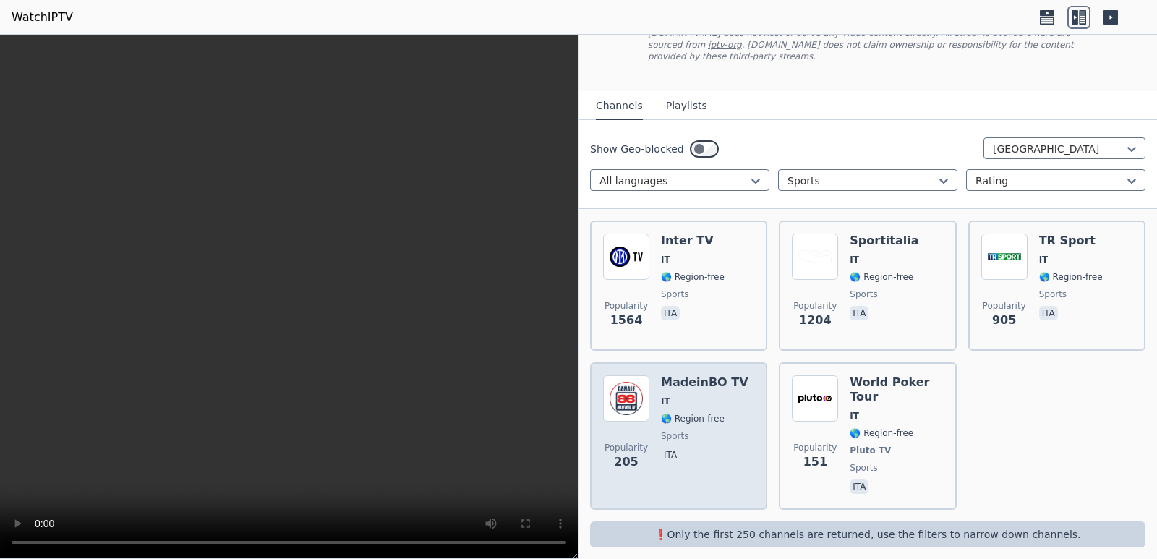
click at [689, 413] on span "🌎 Region-free" at bounding box center [693, 419] width 64 height 12
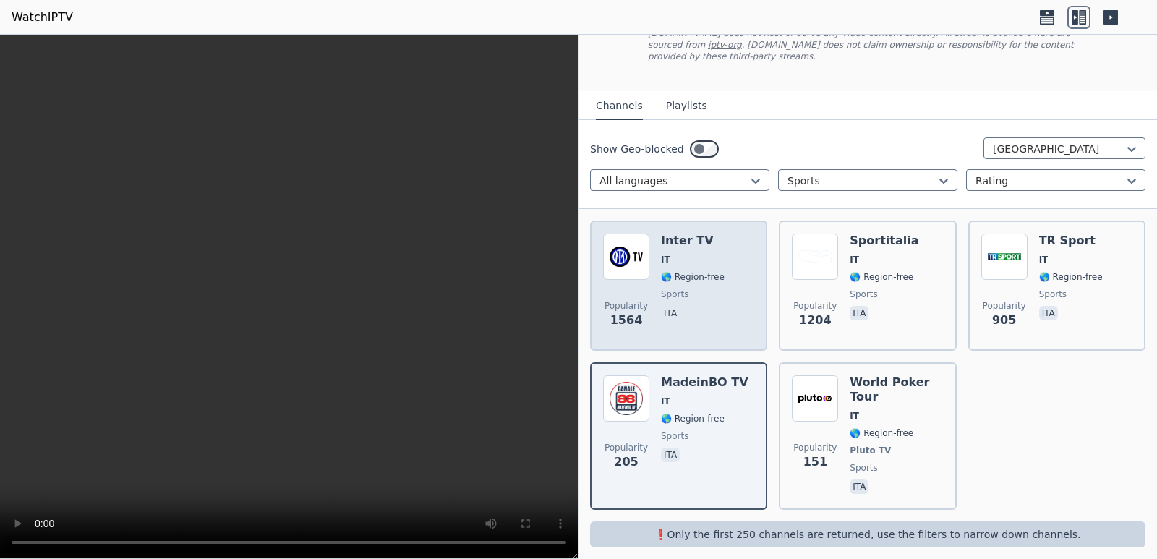
click at [682, 289] on span "sports" at bounding box center [674, 295] width 27 height 12
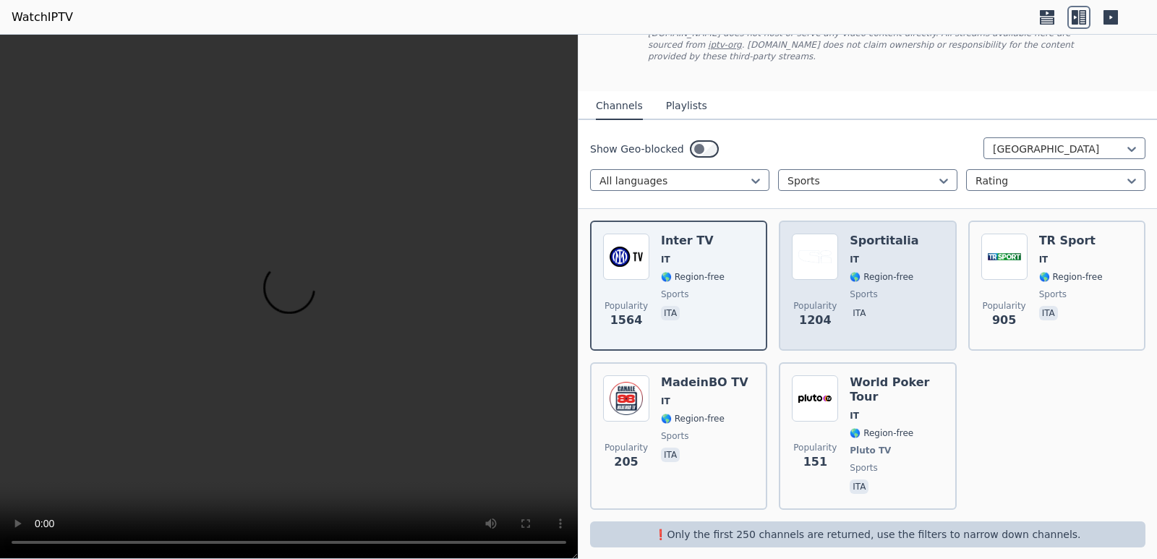
click at [850, 289] on span "sports" at bounding box center [863, 295] width 27 height 12
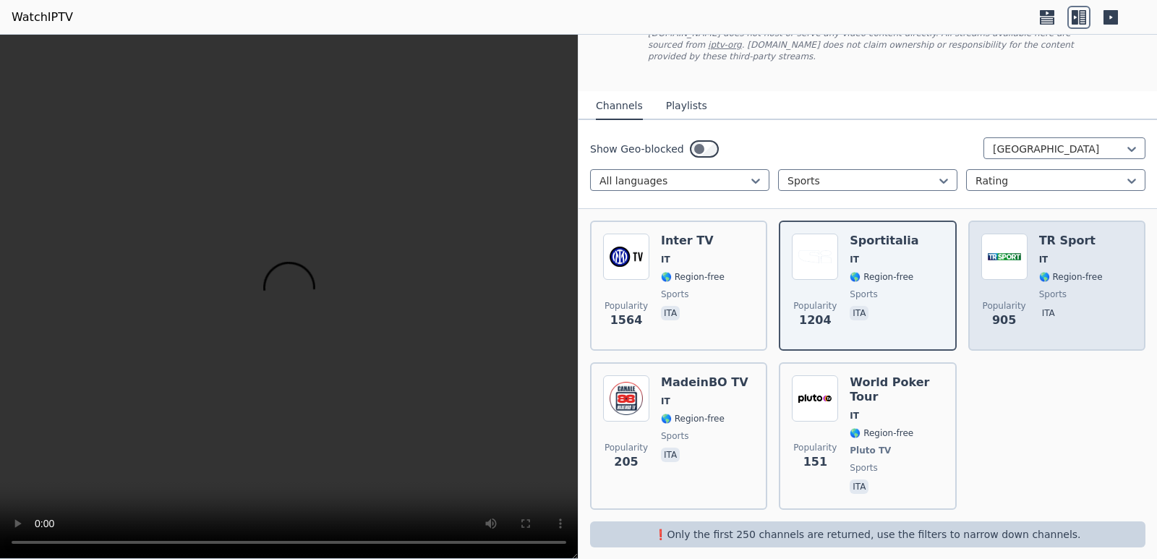
click at [1073, 271] on span "🌎 Region-free" at bounding box center [1071, 277] width 64 height 12
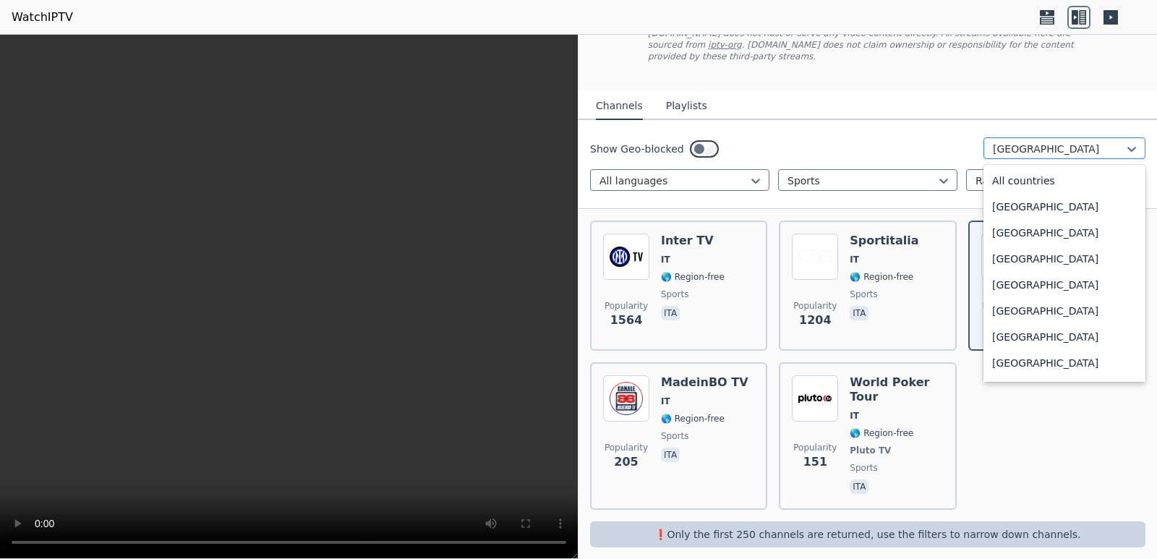
click at [1091, 142] on div at bounding box center [1059, 149] width 132 height 14
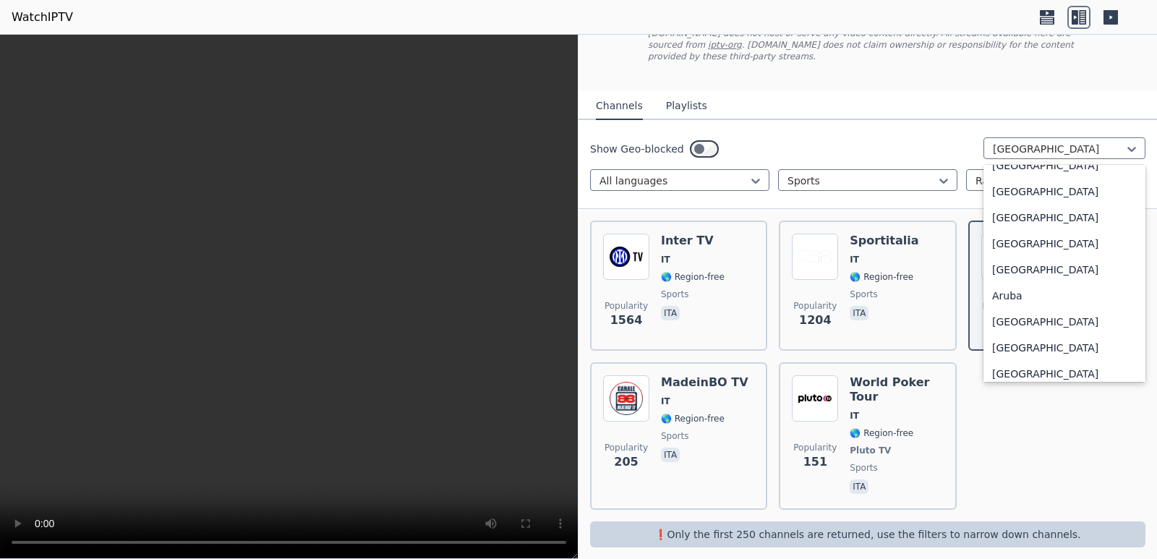
scroll to position [0, 0]
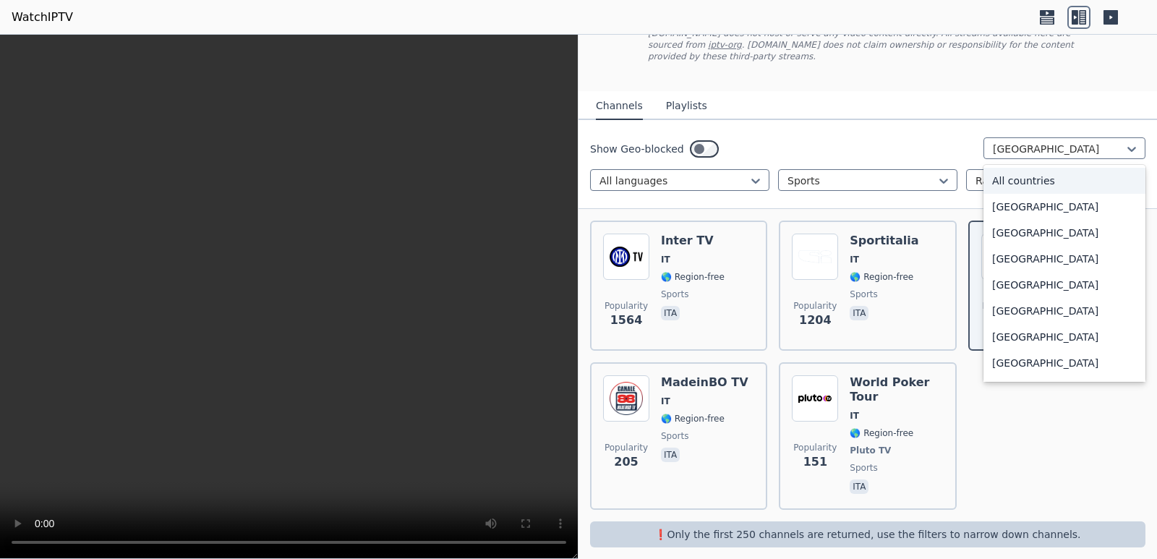
click at [1044, 170] on div "All countries" at bounding box center [1065, 181] width 162 height 26
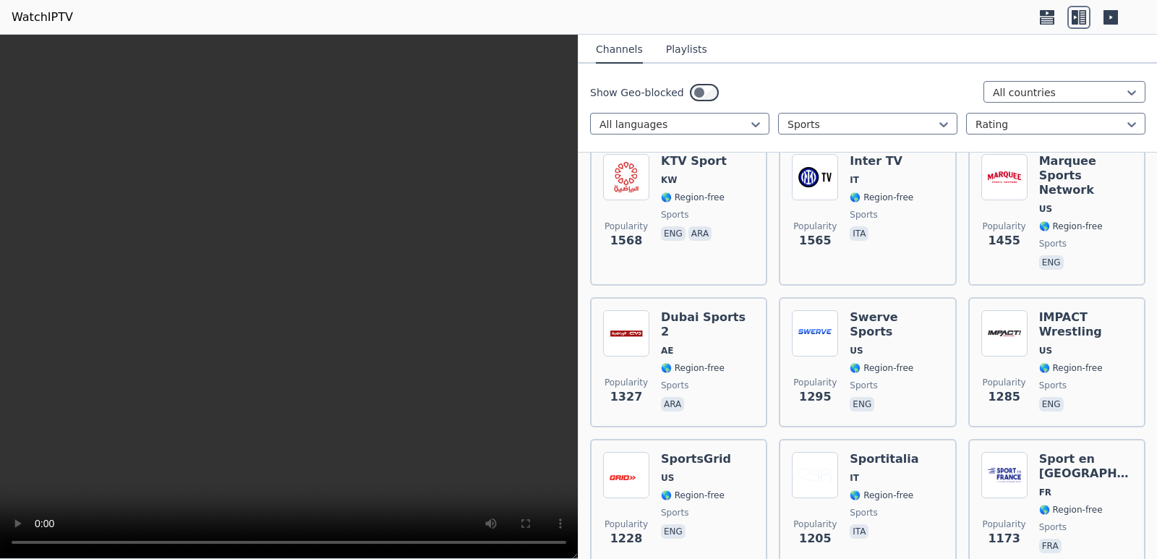
scroll to position [493, 0]
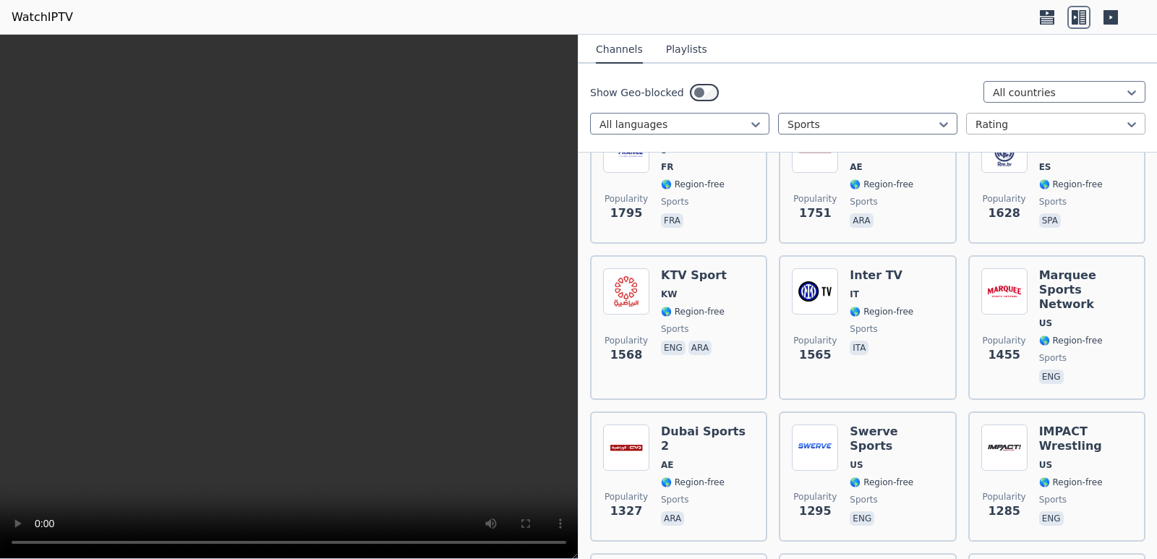
click at [1109, 123] on div at bounding box center [1050, 124] width 149 height 14
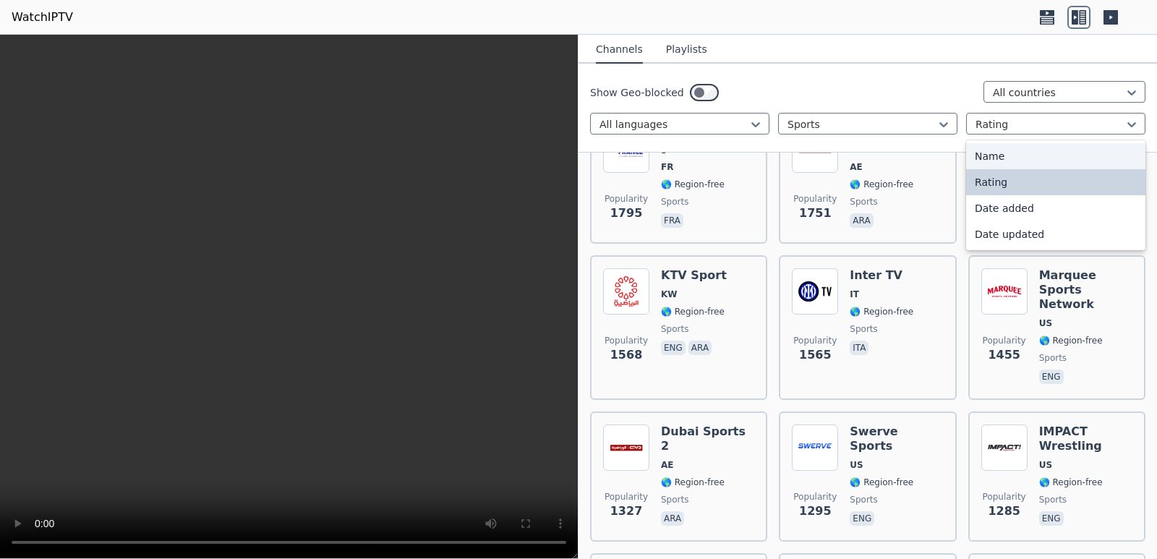
click at [998, 162] on div "Name" at bounding box center [1055, 156] width 179 height 26
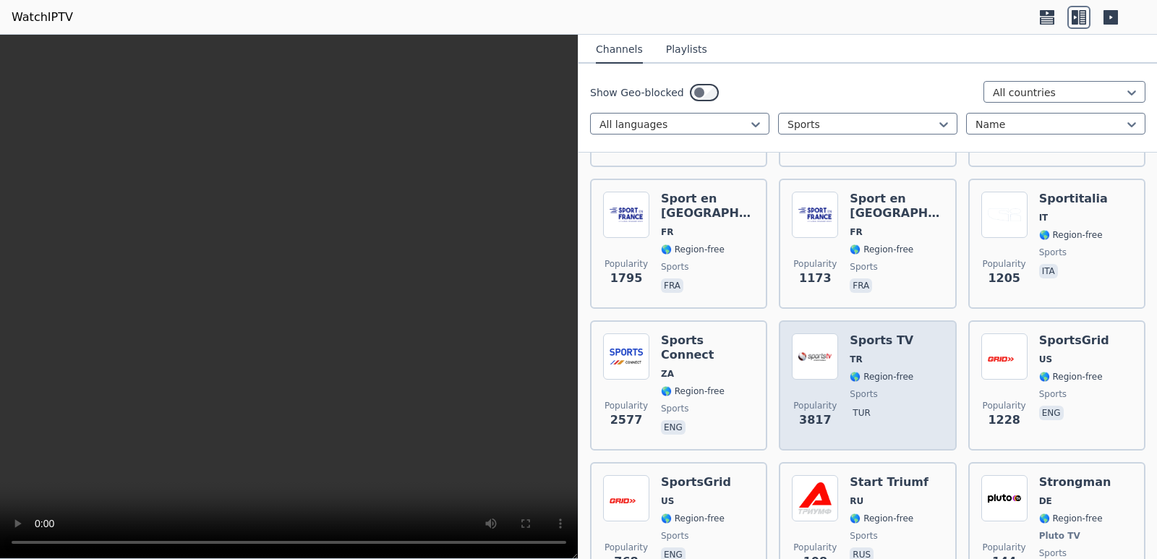
scroll to position [3950, 0]
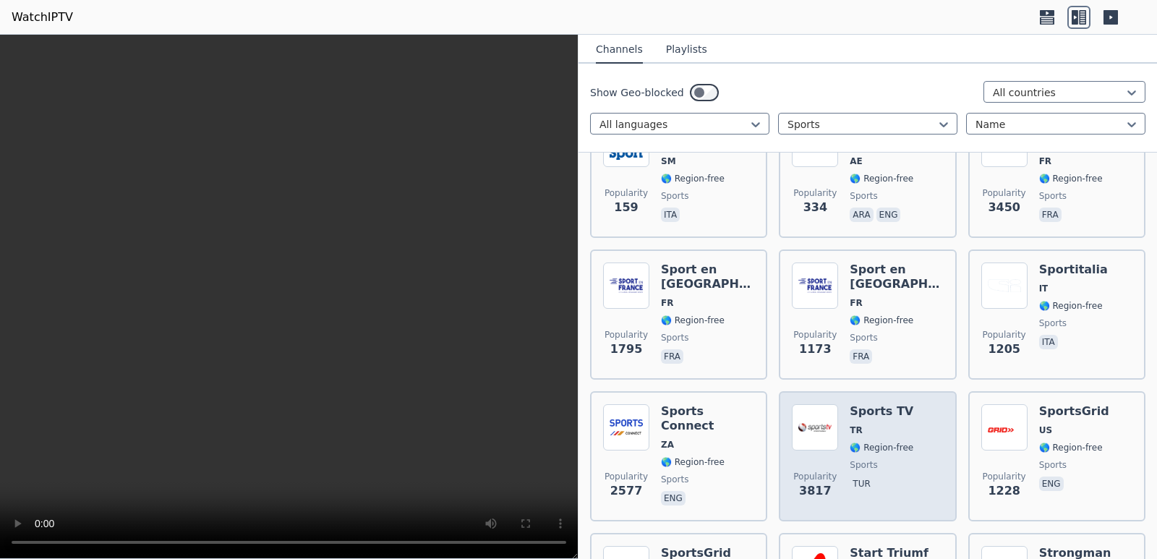
click at [863, 425] on span "TR" at bounding box center [882, 431] width 64 height 12
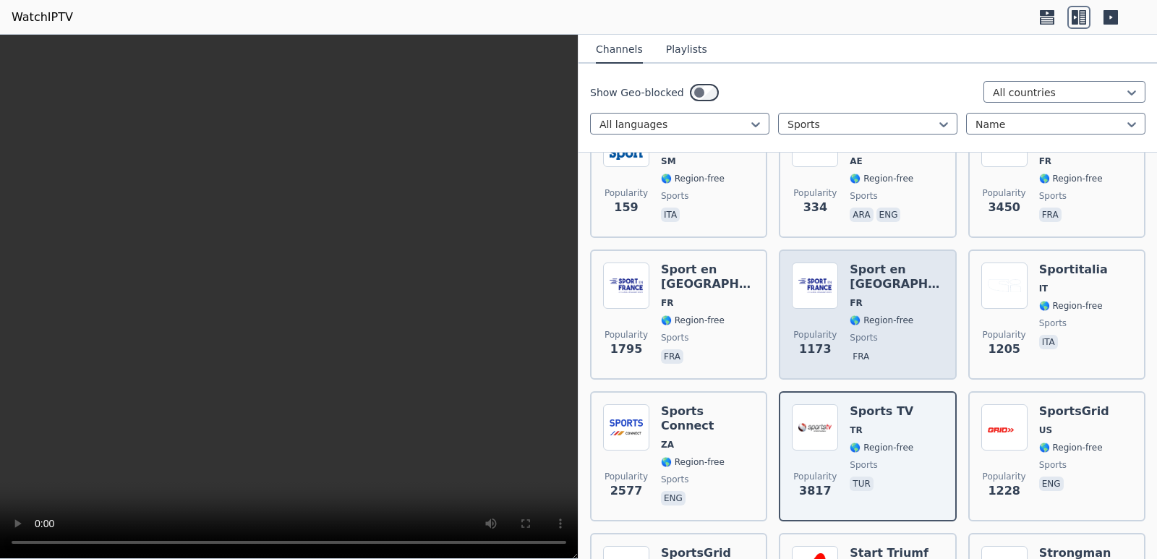
click at [823, 263] on img at bounding box center [815, 286] width 46 height 46
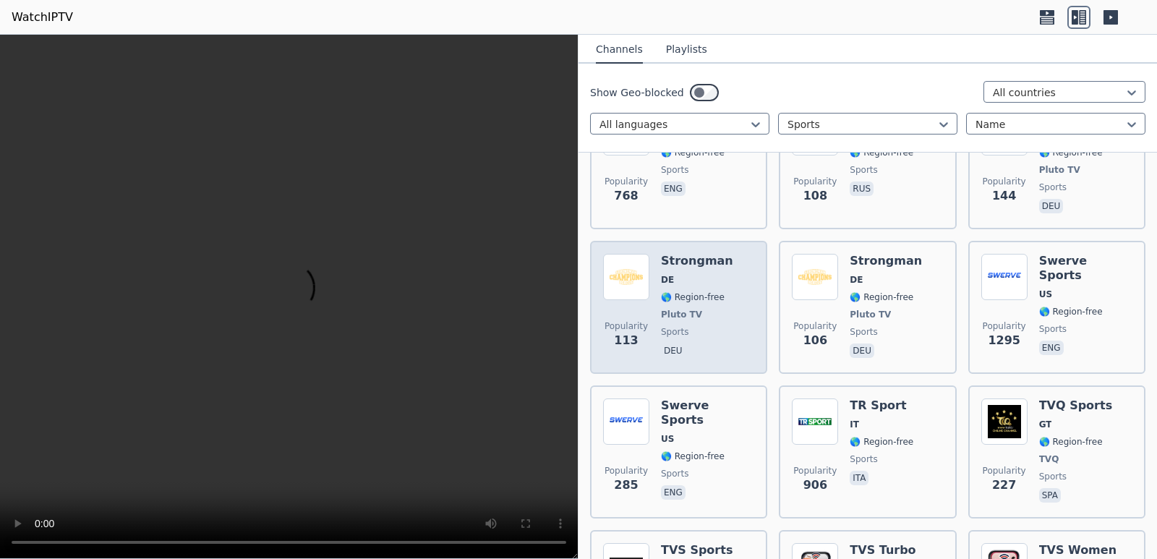
scroll to position [4456, 0]
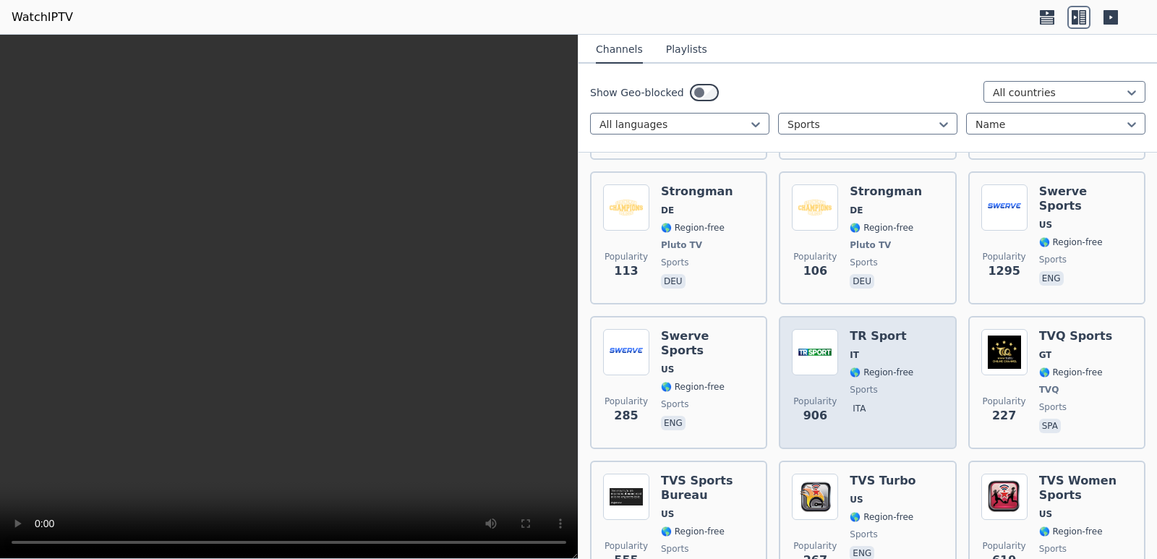
click at [907, 329] on div "Popularity 906 TR Sport IT 🌎 Region-free sports ita" at bounding box center [867, 382] width 151 height 107
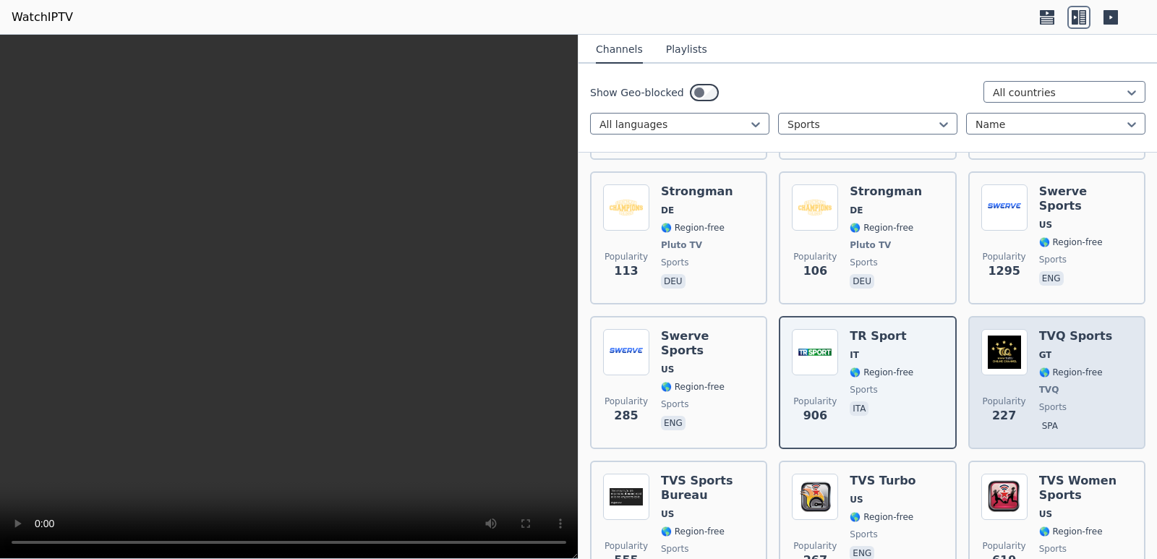
click at [1009, 331] on img at bounding box center [1004, 352] width 46 height 46
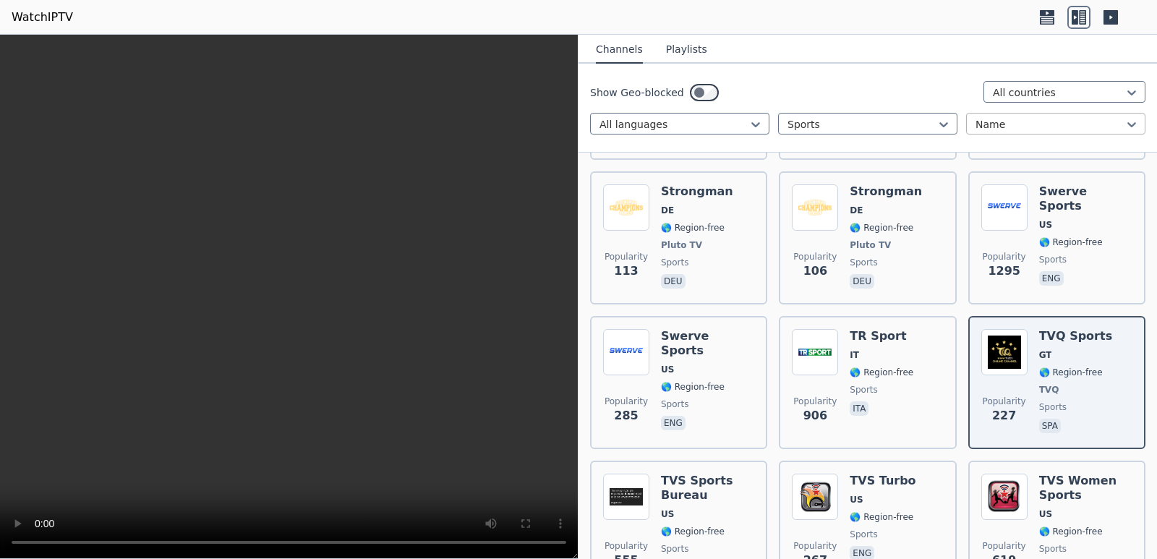
click at [1093, 121] on div at bounding box center [1050, 124] width 149 height 14
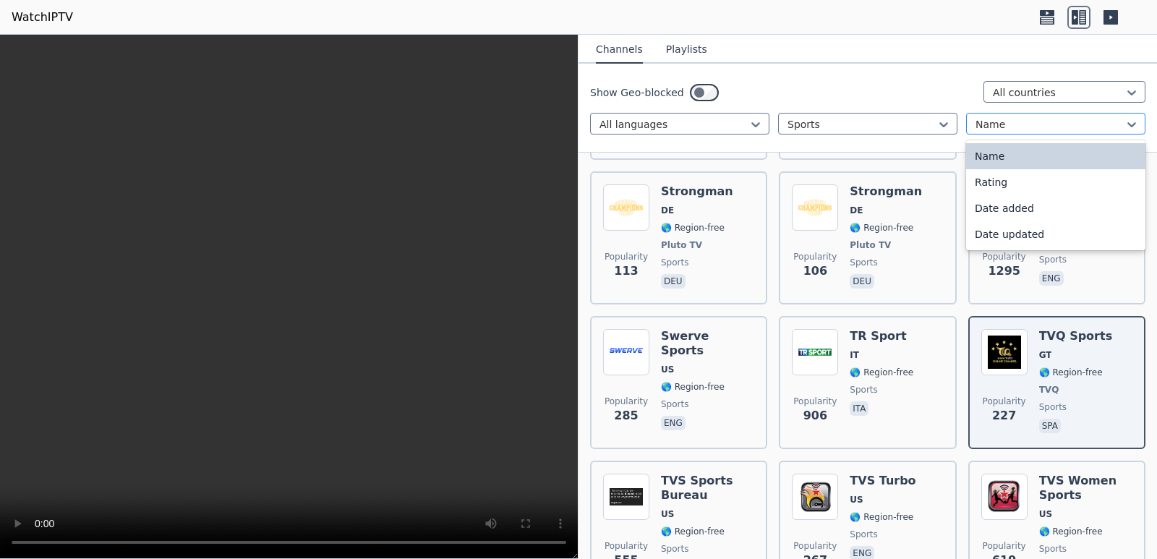
click at [1064, 116] on div "Name" at bounding box center [1055, 124] width 179 height 22
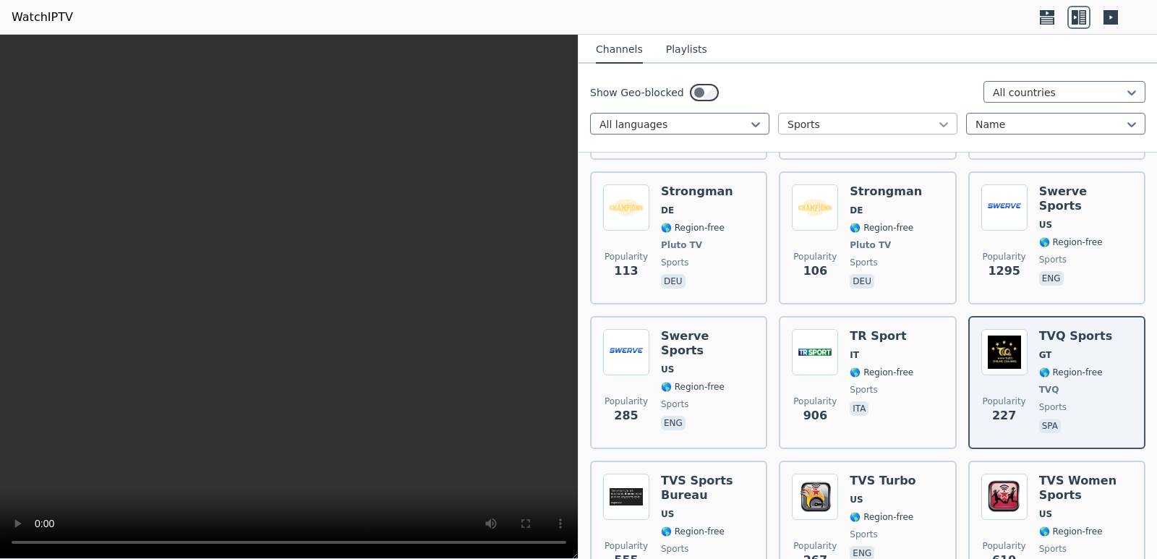
click at [941, 122] on icon at bounding box center [944, 124] width 14 height 14
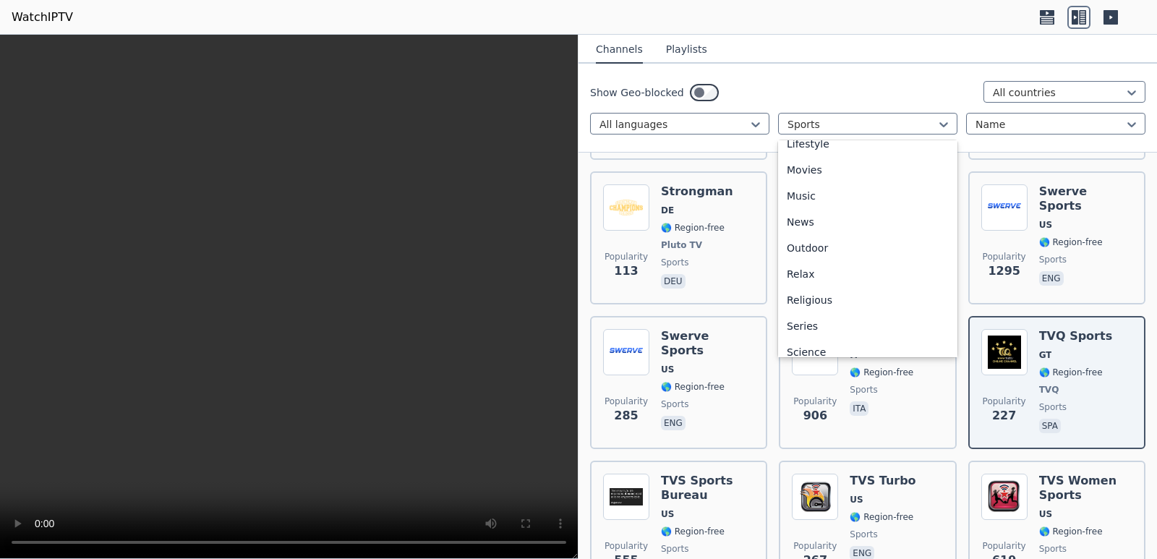
scroll to position [347, 0]
click at [809, 200] on div "Movies" at bounding box center [867, 200] width 179 height 26
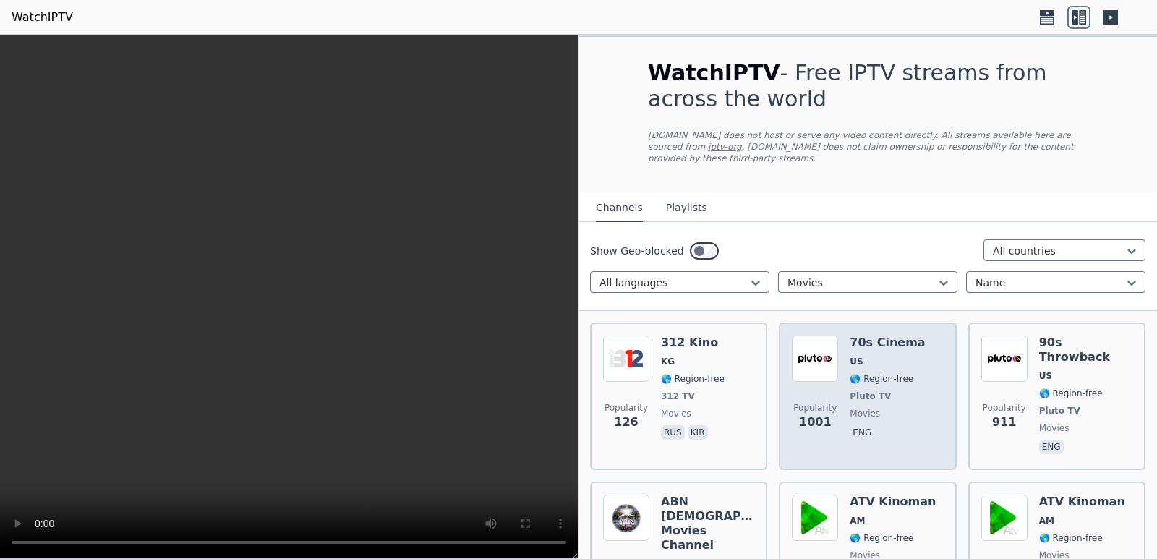
click at [877, 391] on span "Pluto TV" at bounding box center [870, 397] width 41 height 12
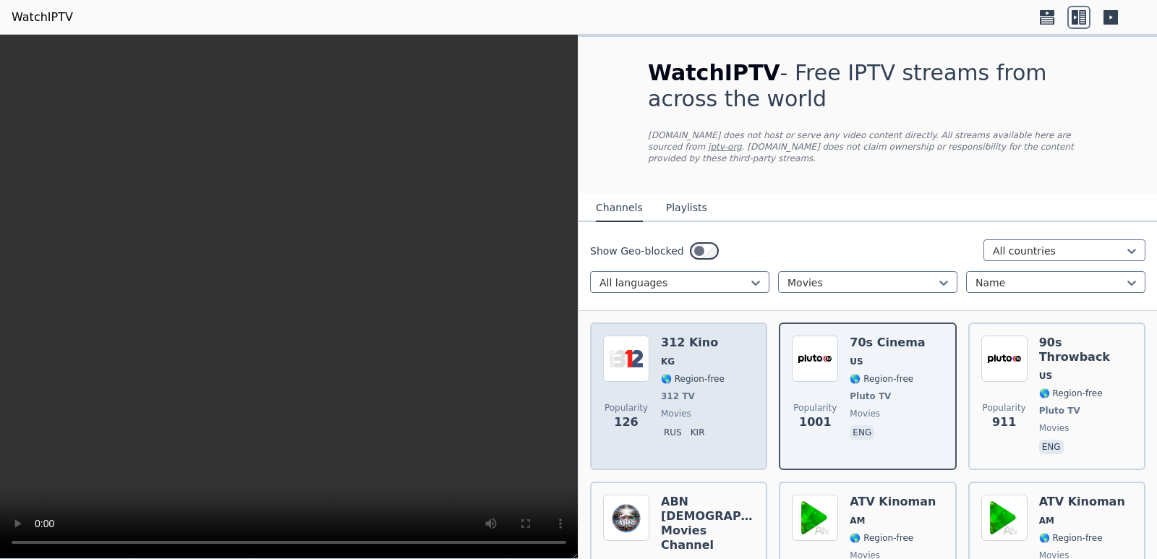
click at [624, 375] on div "Popularity 126" at bounding box center [626, 397] width 46 height 122
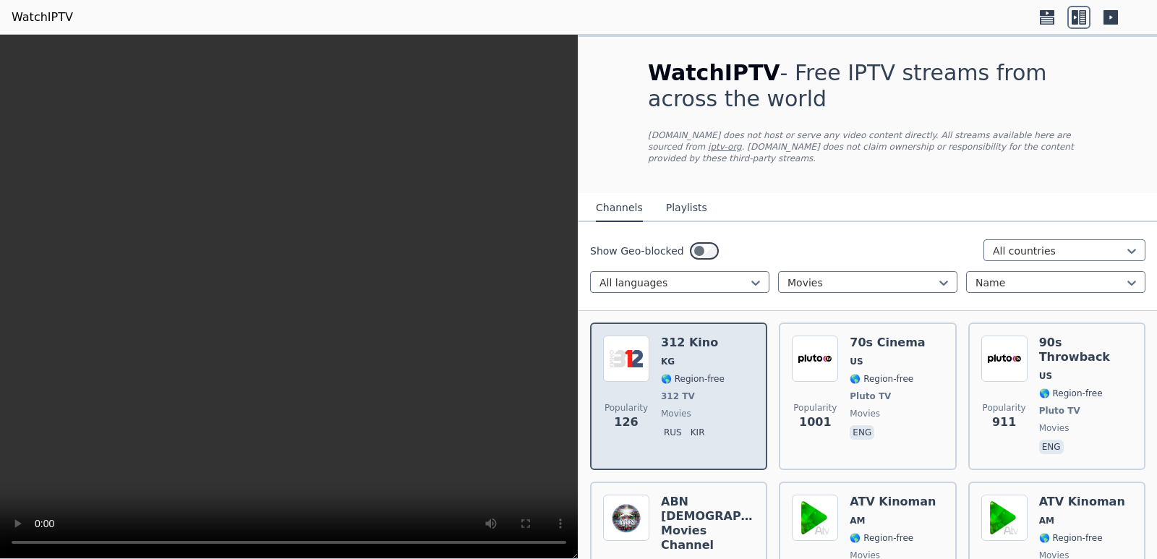
click at [624, 375] on div "Popularity 126" at bounding box center [626, 397] width 46 height 122
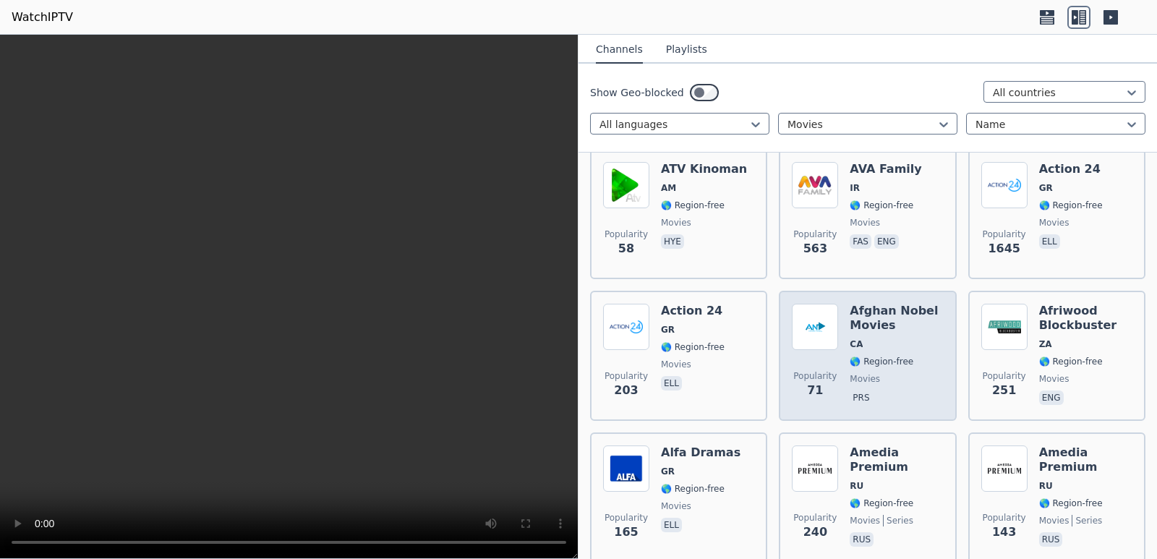
scroll to position [506, 0]
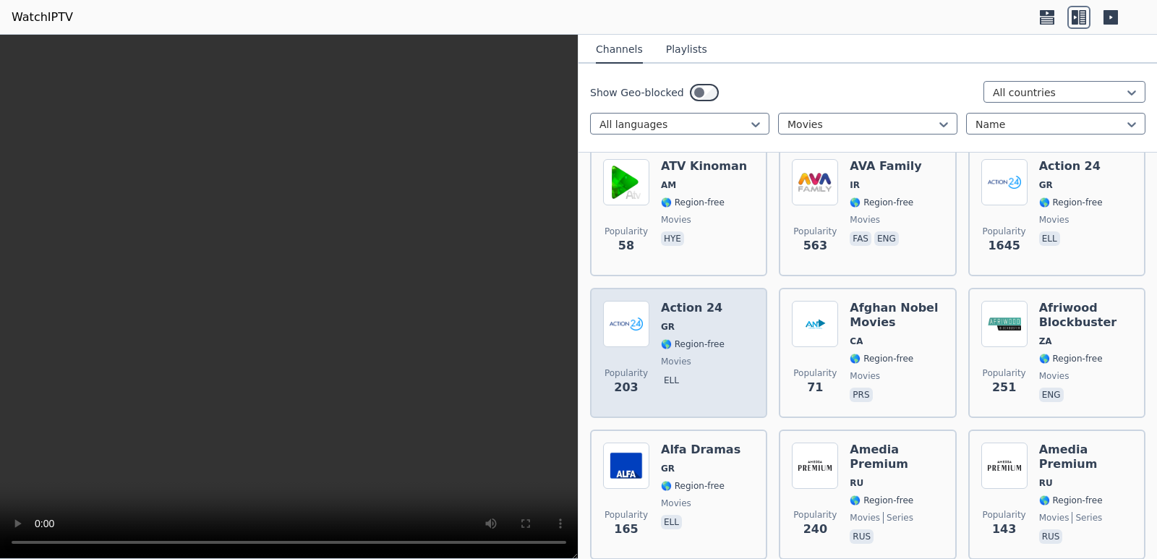
click at [680, 373] on span "ell" at bounding box center [693, 381] width 64 height 17
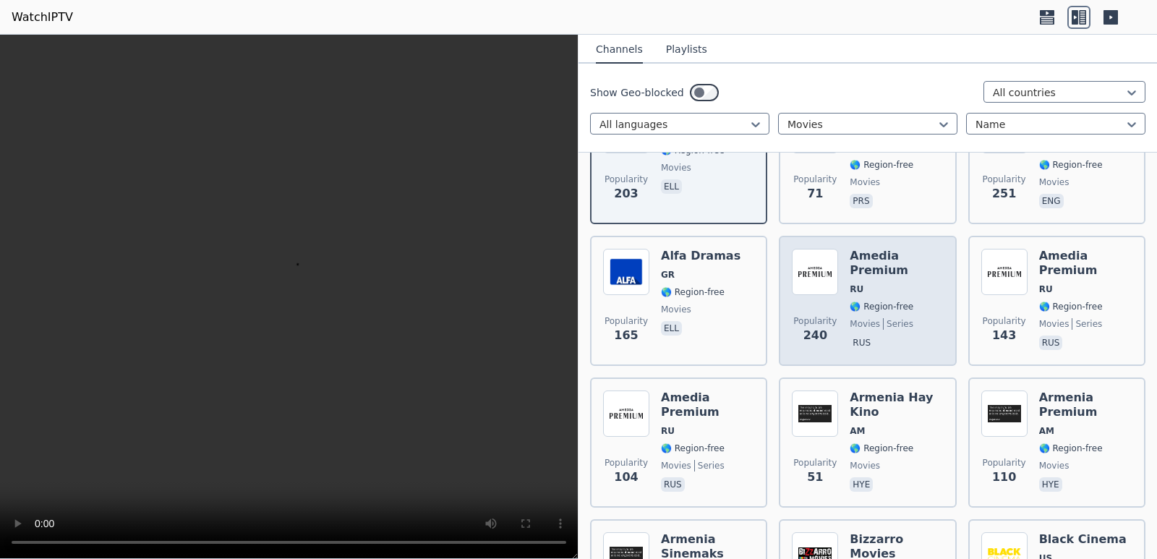
scroll to position [723, 0]
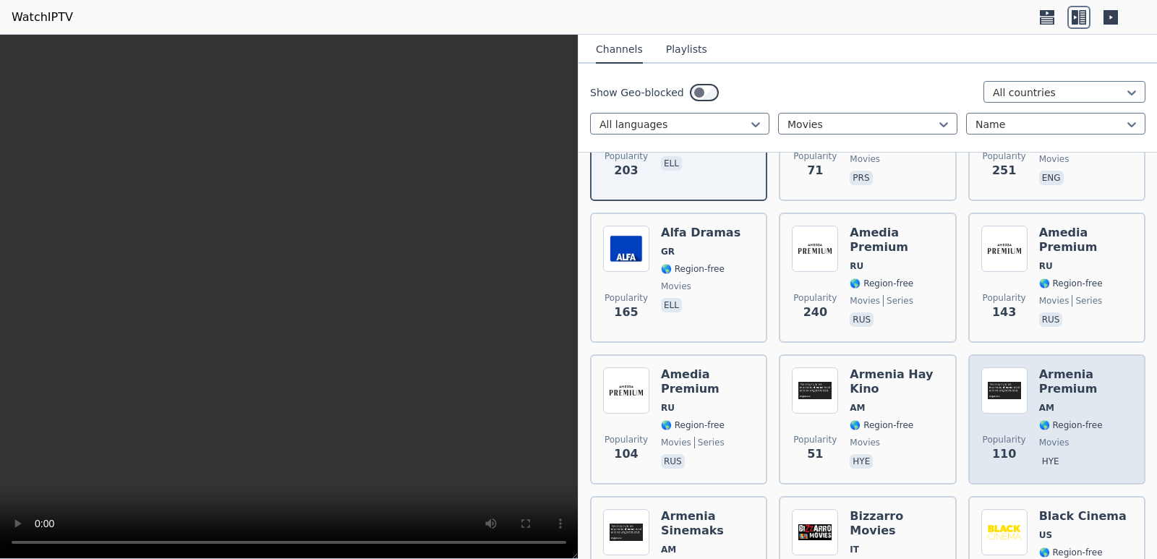
click at [1014, 367] on img at bounding box center [1004, 390] width 46 height 46
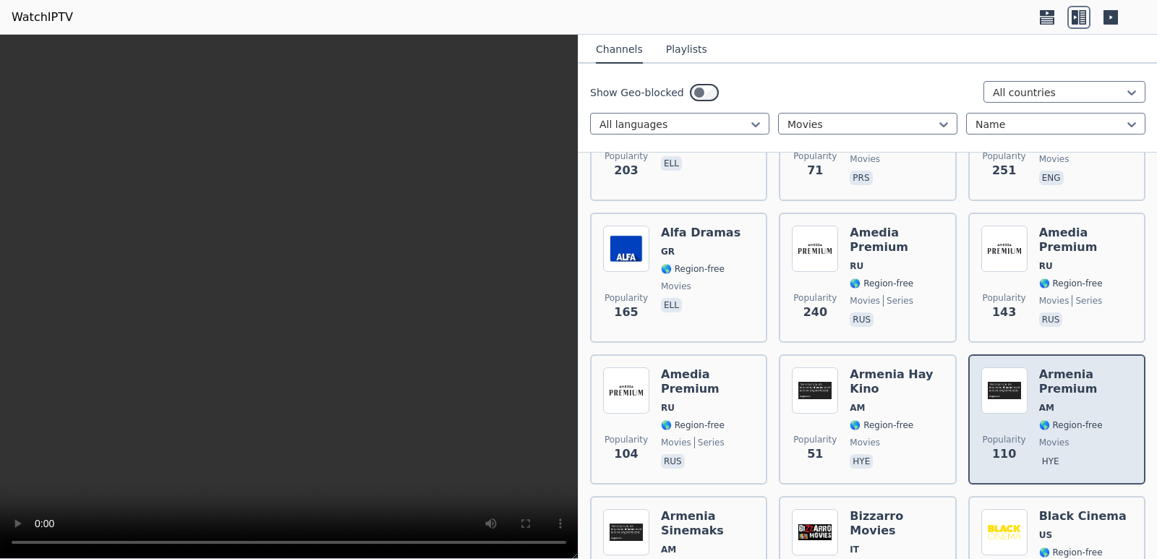
click at [1014, 367] on img at bounding box center [1004, 390] width 46 height 46
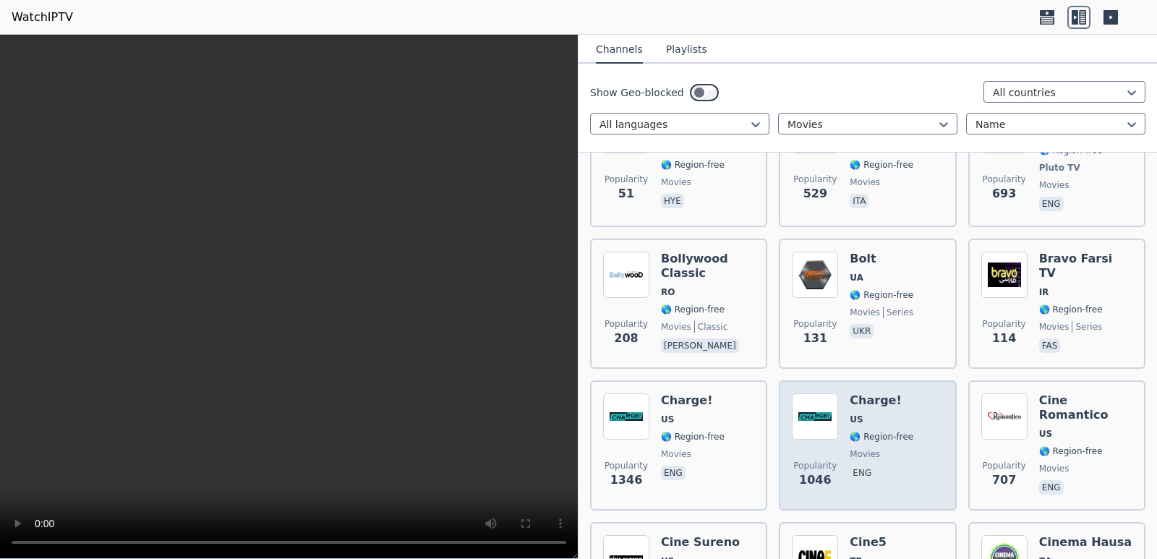
scroll to position [1157, 0]
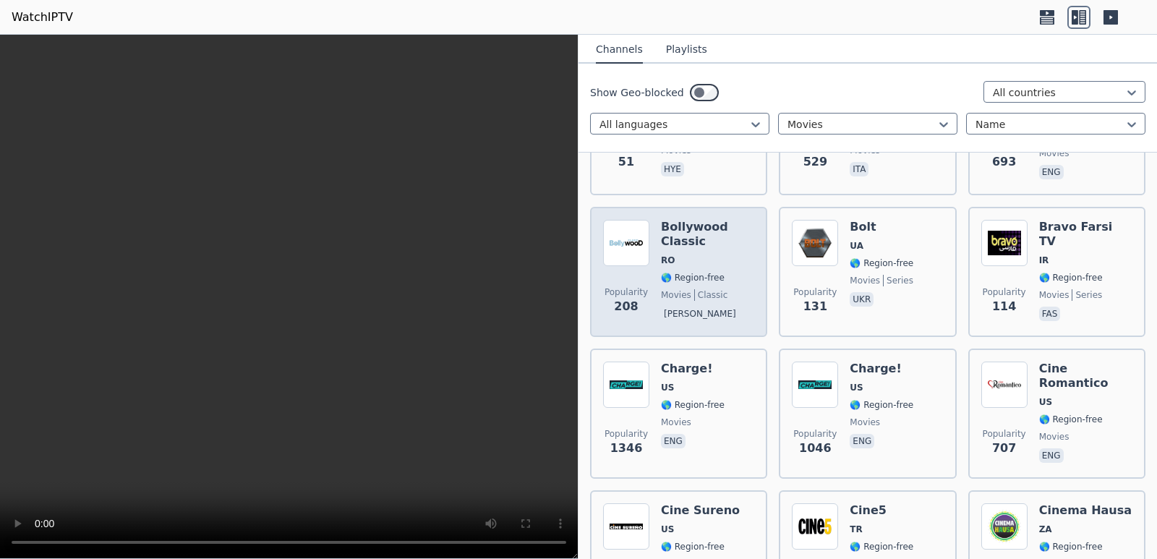
click at [695, 272] on span "🌎 Region-free" at bounding box center [693, 278] width 64 height 12
click at [671, 220] on h6 "Bollywood Classic" at bounding box center [707, 234] width 93 height 29
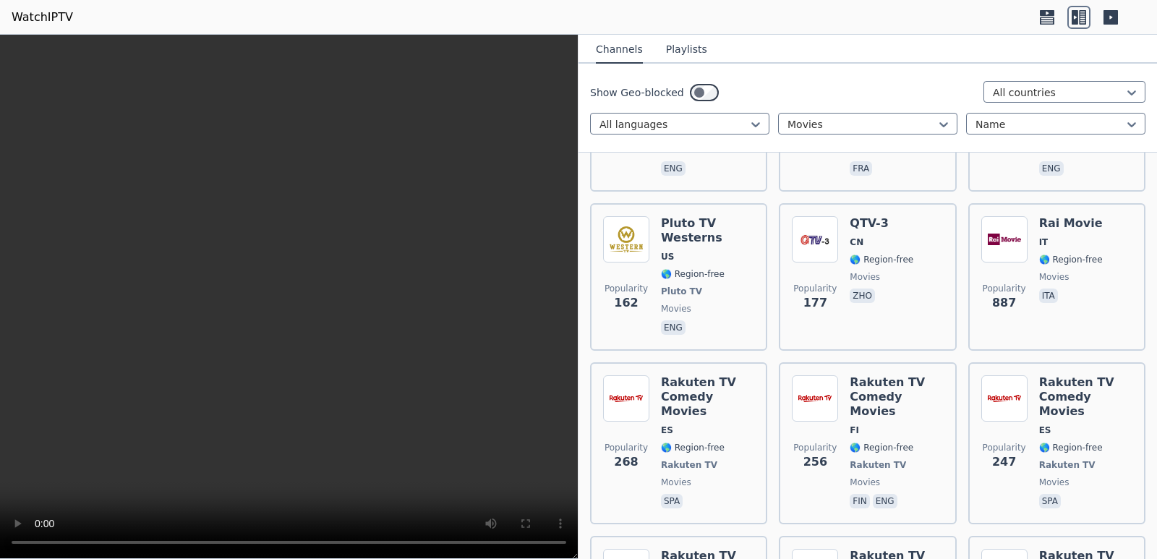
scroll to position [8694, 0]
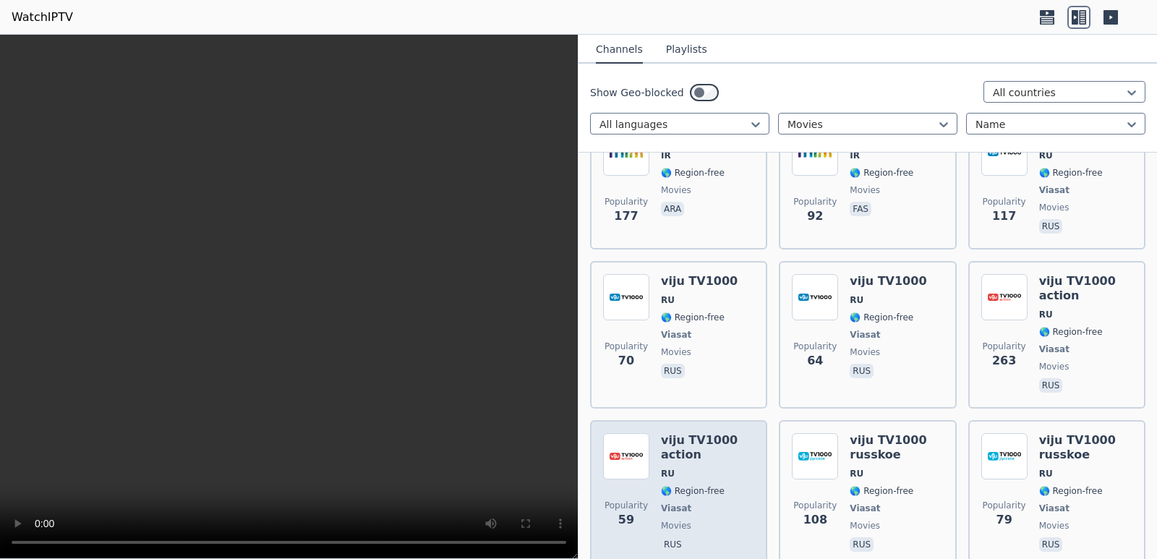
click at [677, 433] on div "[PERSON_NAME] TV1000 action RU 🌎 Region-free Viasat movies rus" at bounding box center [707, 494] width 93 height 122
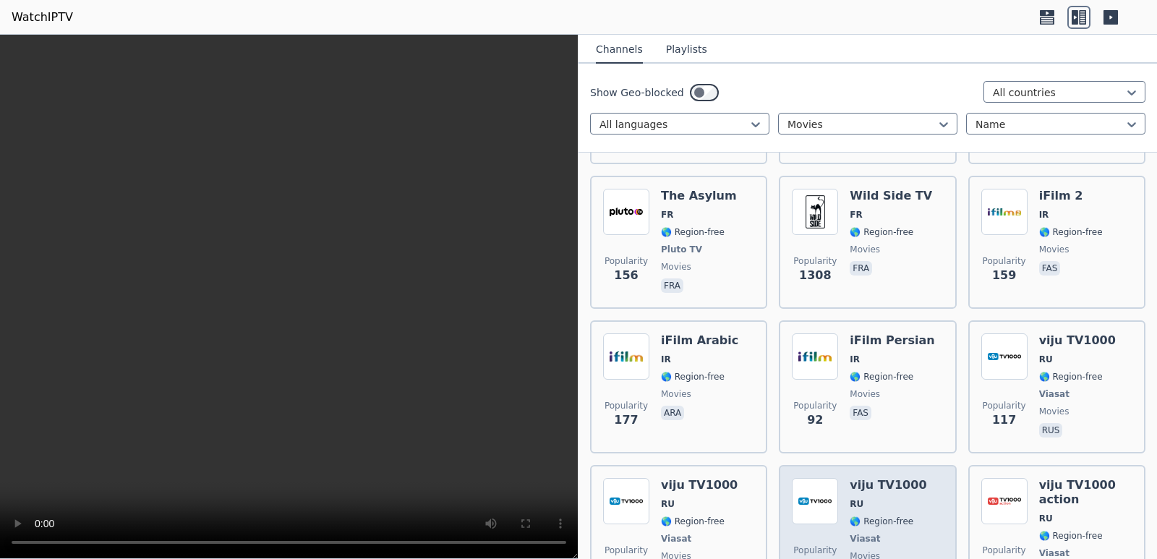
scroll to position [8477, 0]
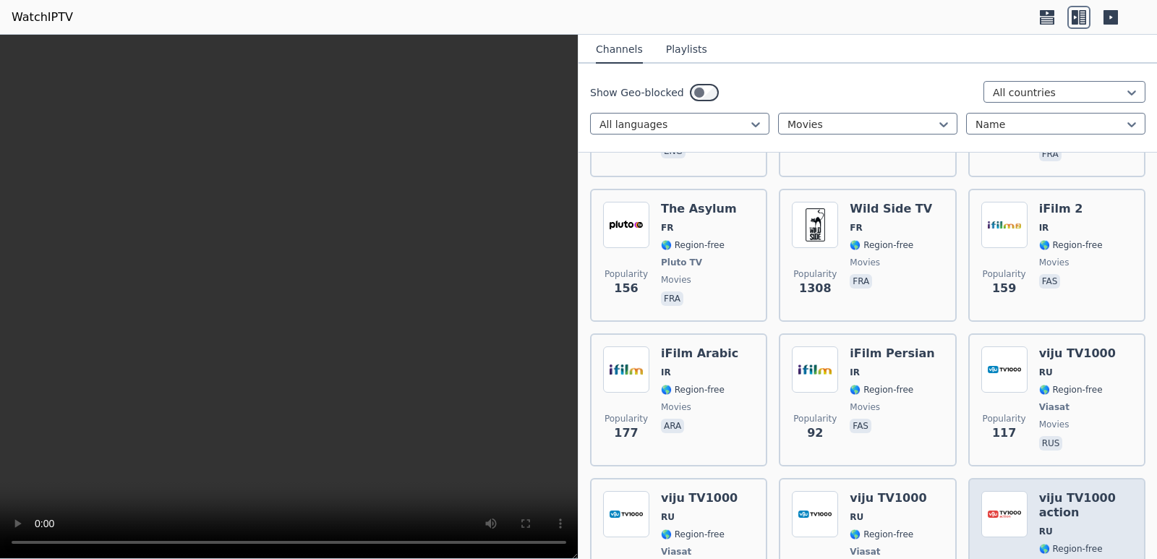
click at [1039, 491] on div "[PERSON_NAME] TV1000 action RU 🌎 Region-free Viasat movies rus" at bounding box center [1085, 552] width 93 height 122
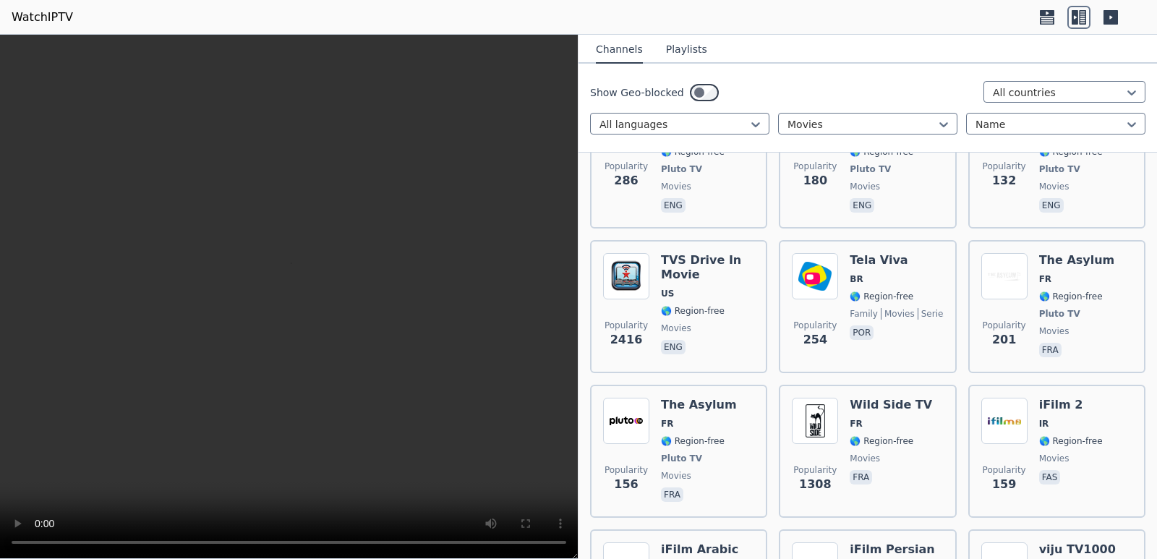
scroll to position [8260, 0]
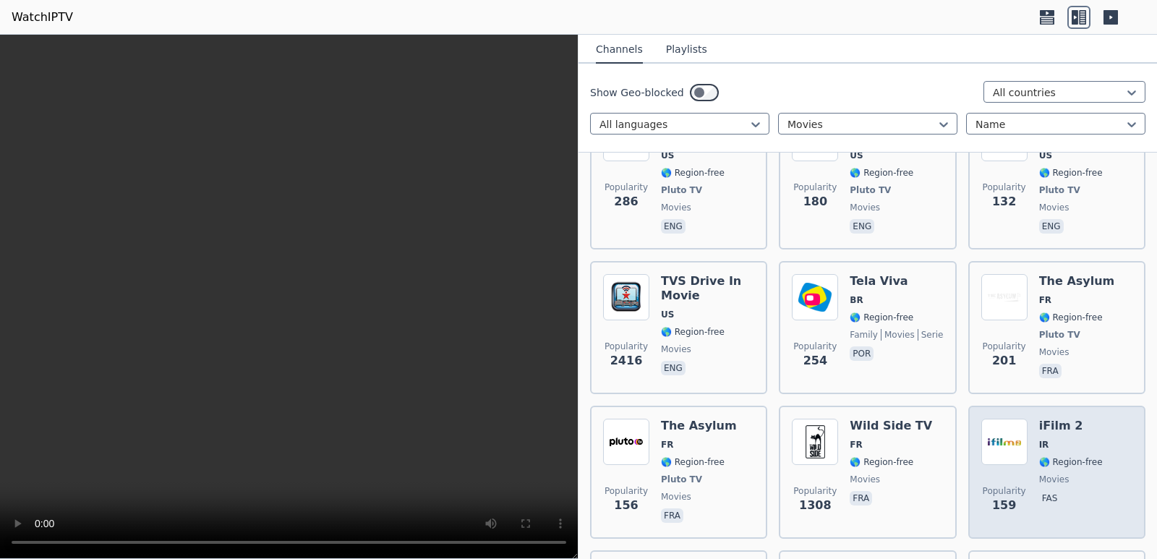
click at [1061, 456] on span "🌎 Region-free" at bounding box center [1071, 462] width 64 height 12
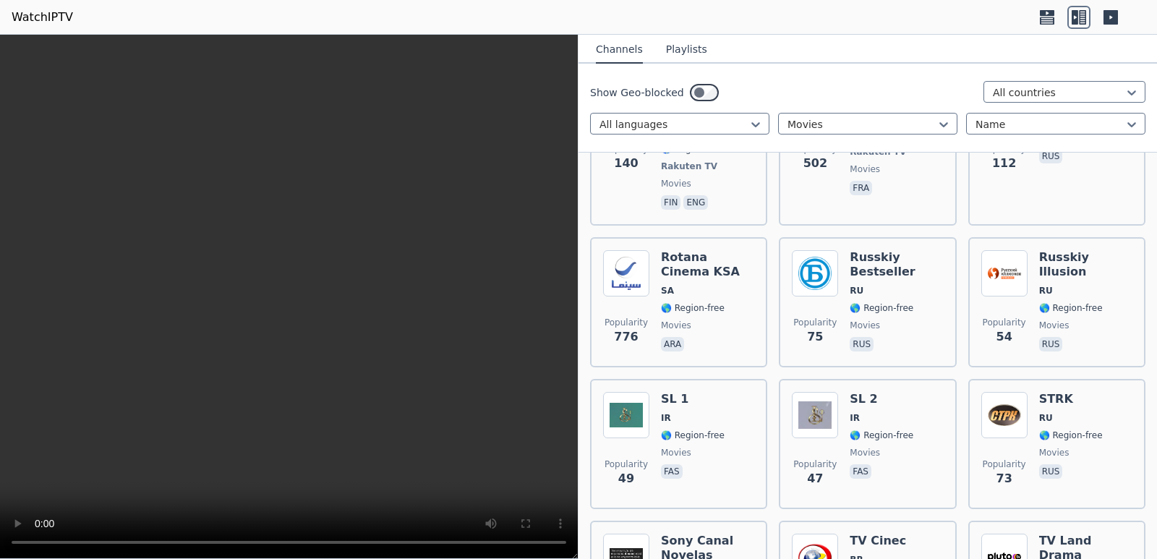
scroll to position [7682, 0]
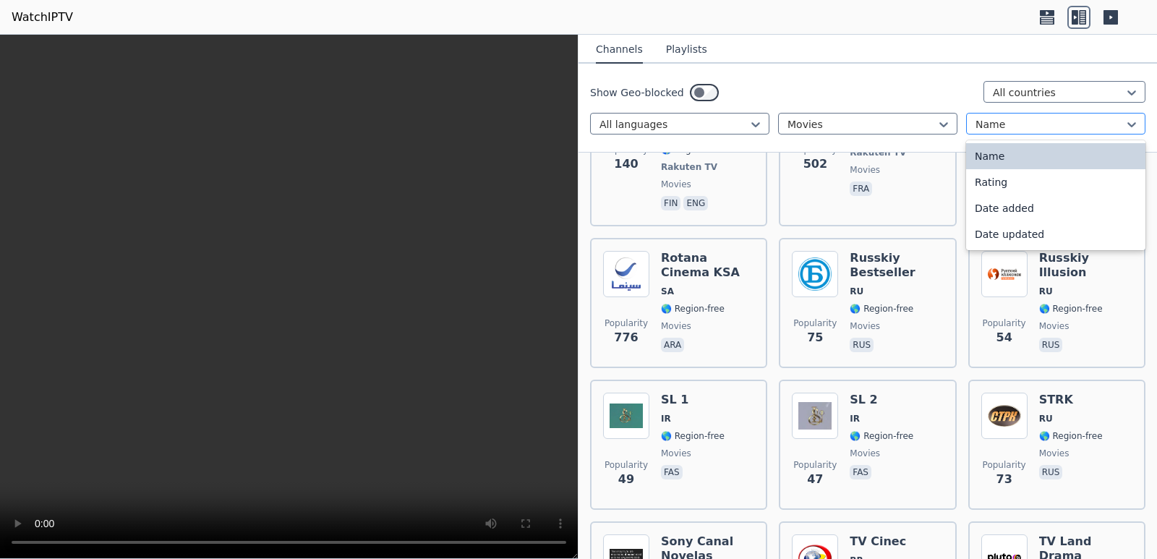
click at [1055, 121] on div at bounding box center [1050, 124] width 149 height 14
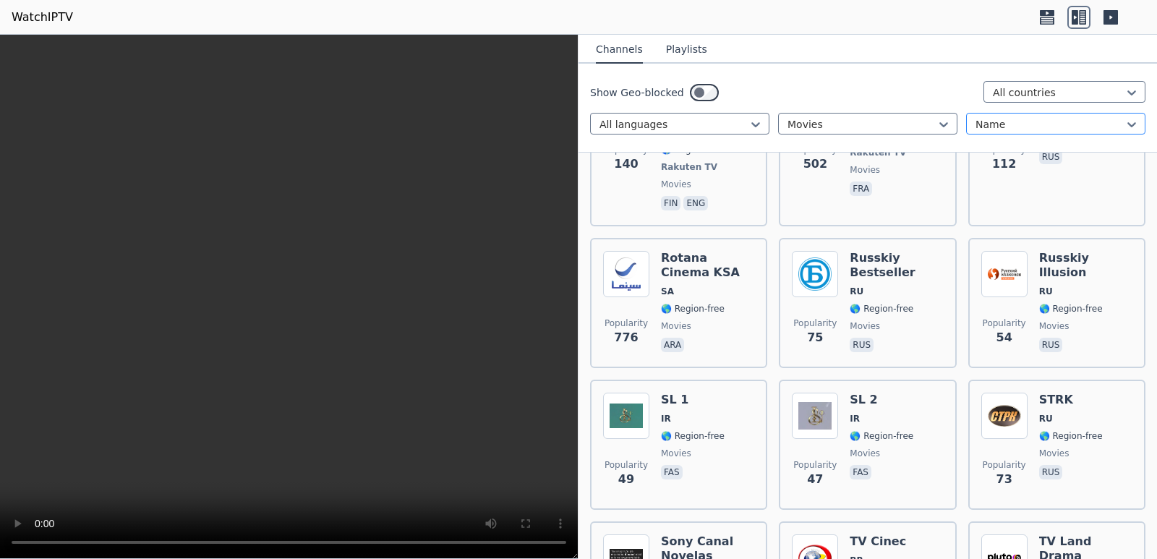
click at [1056, 121] on div at bounding box center [1050, 124] width 149 height 14
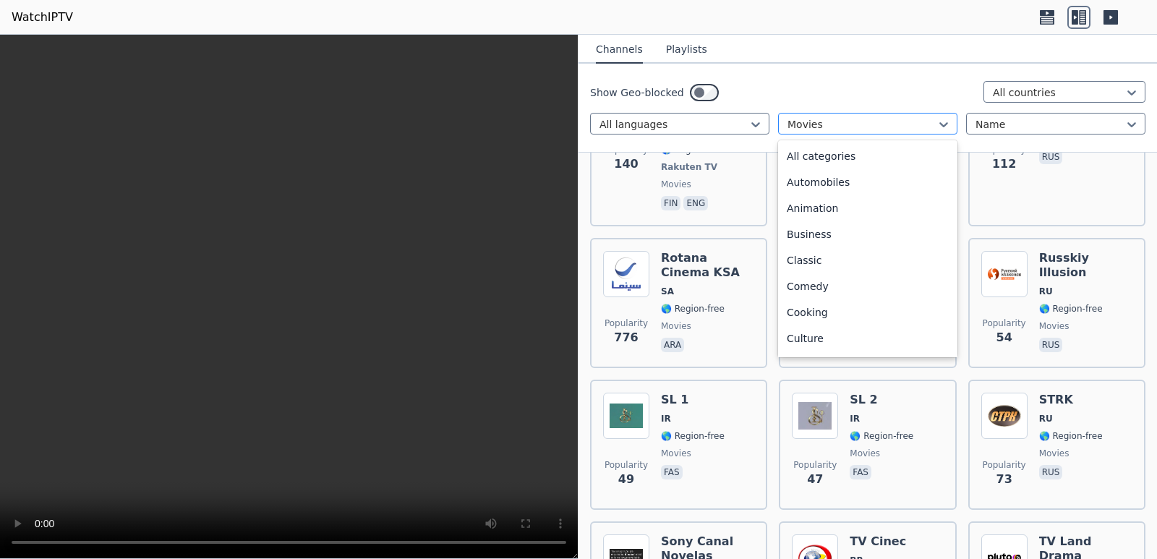
click at [911, 124] on div at bounding box center [862, 124] width 149 height 14
click at [816, 158] on div "All categories" at bounding box center [867, 156] width 179 height 26
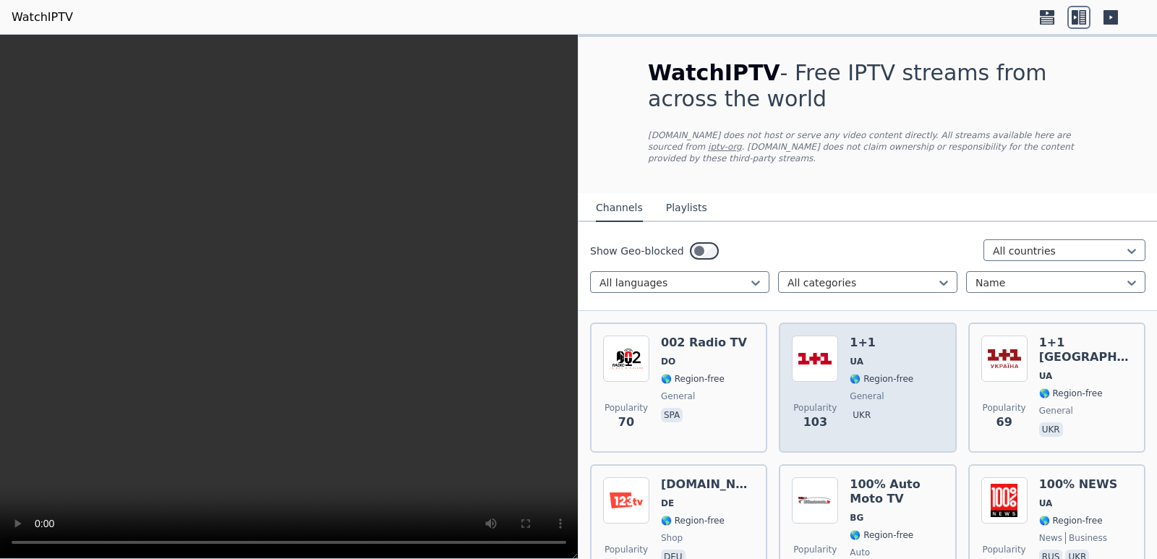
click at [850, 373] on span "🌎 Region-free" at bounding box center [882, 379] width 64 height 12
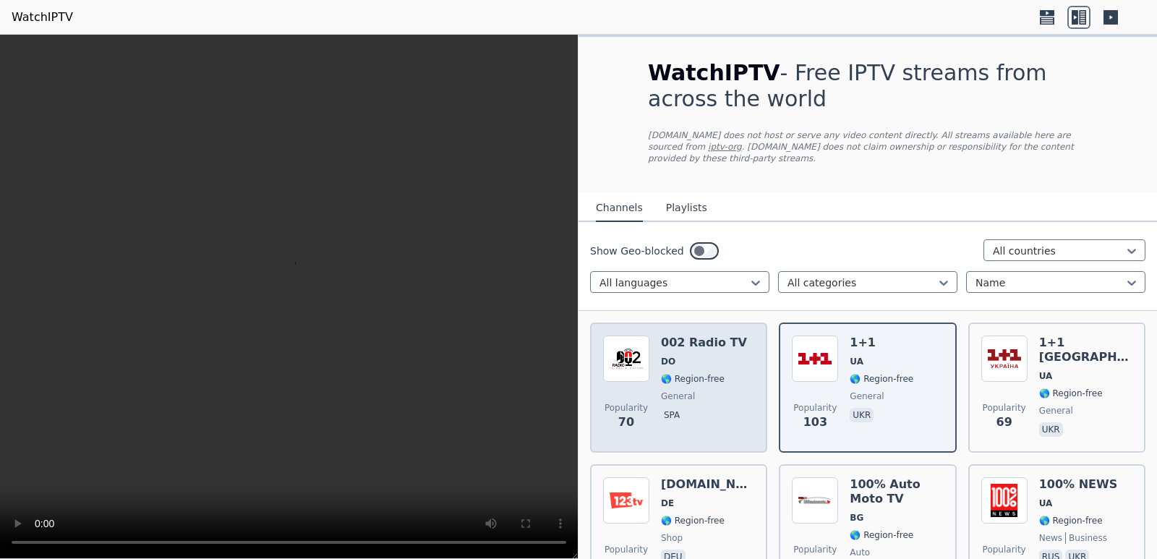
click at [694, 391] on span "general" at bounding box center [704, 397] width 86 height 12
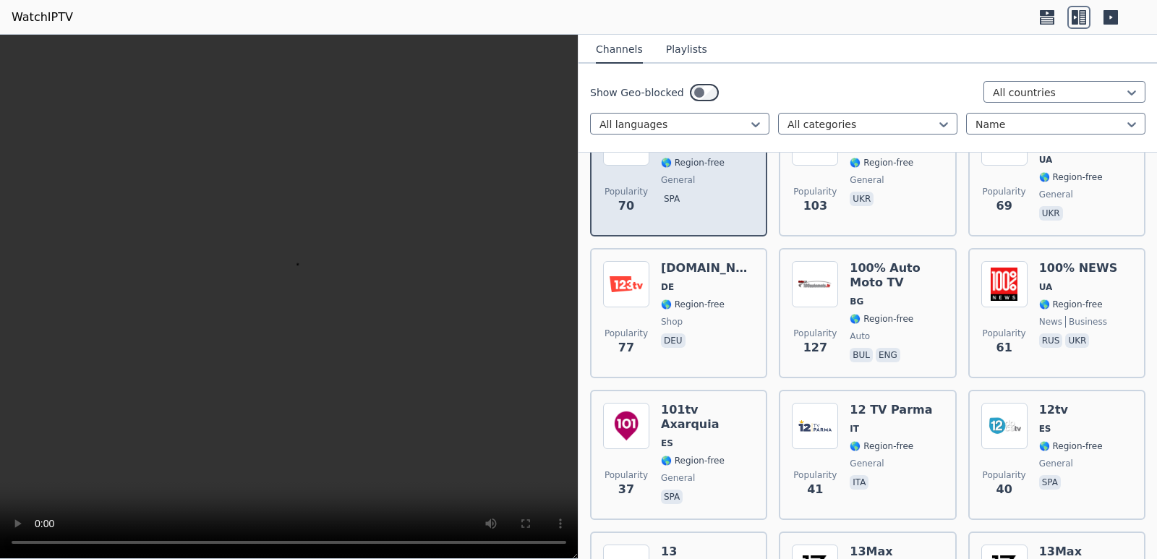
scroll to position [217, 0]
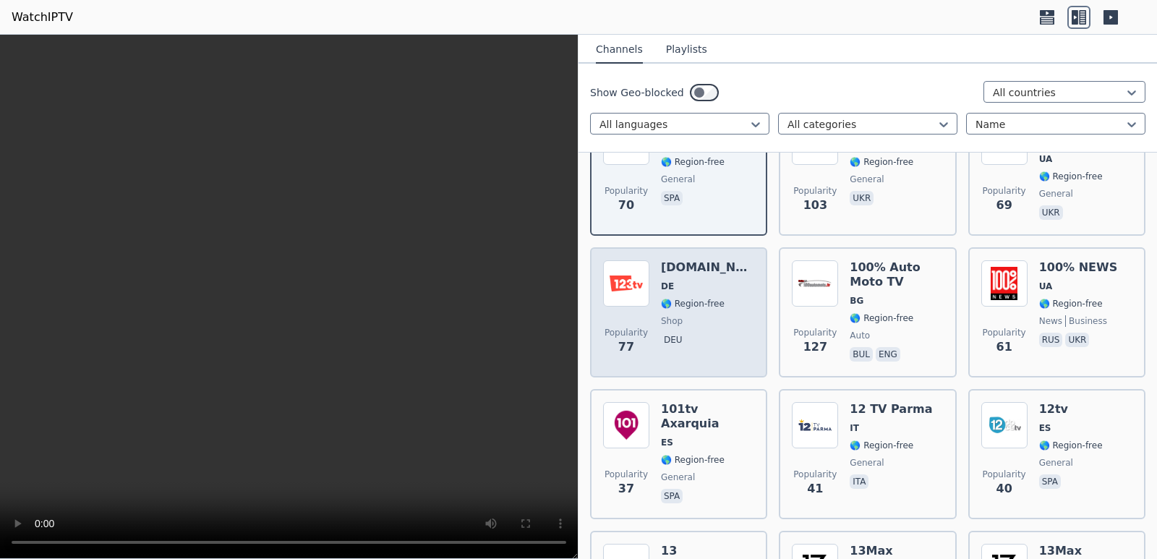
click at [720, 302] on div "Popularity 77 [DOMAIN_NAME] DE 🌎 Region-free shop deu" at bounding box center [678, 312] width 151 height 104
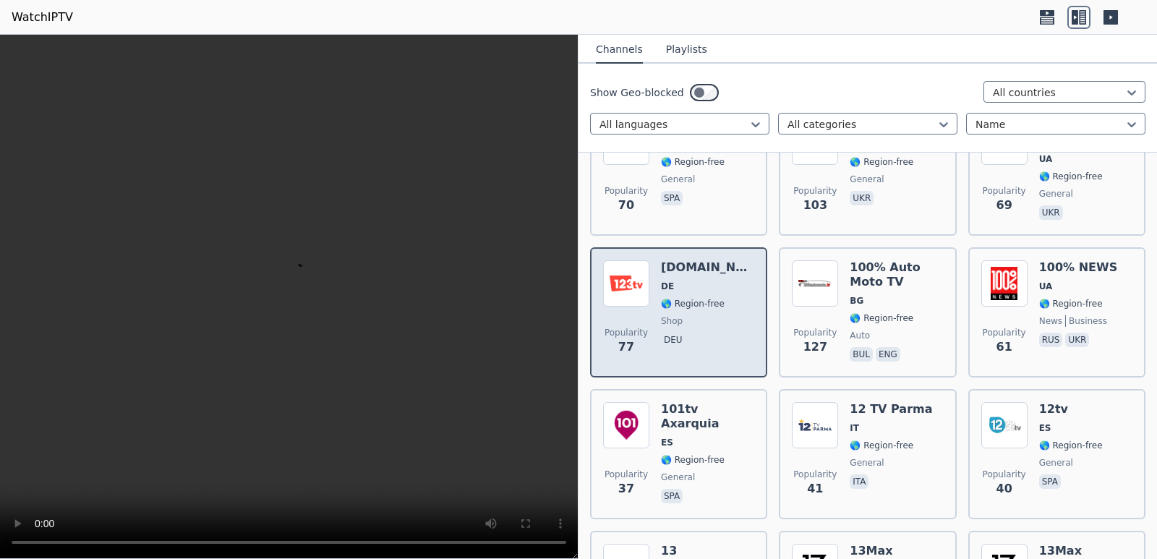
click at [720, 302] on div "Popularity 77 [DOMAIN_NAME] DE 🌎 Region-free shop deu" at bounding box center [678, 312] width 151 height 104
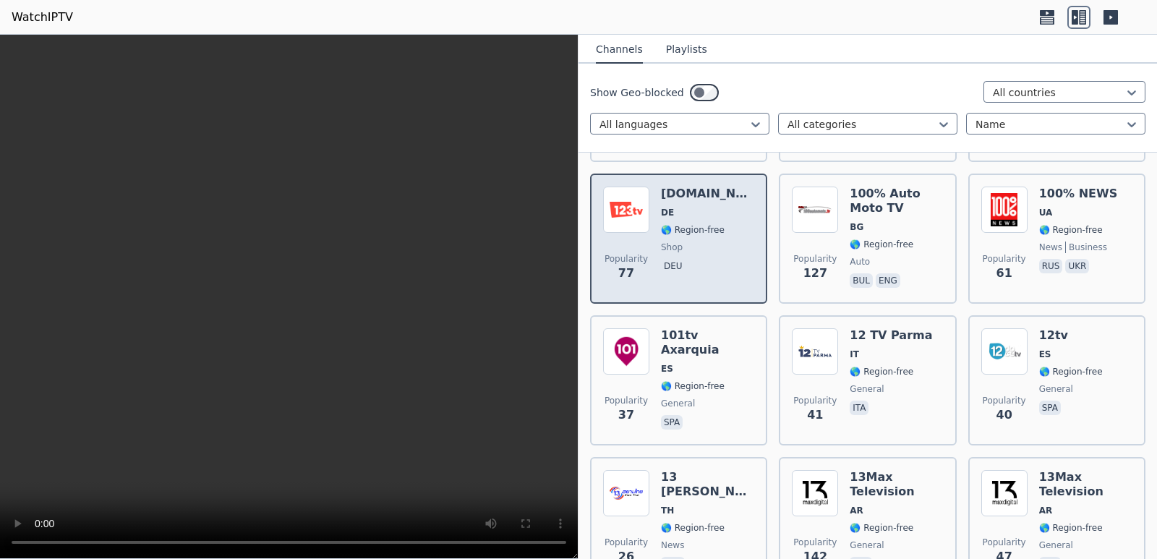
scroll to position [362, 0]
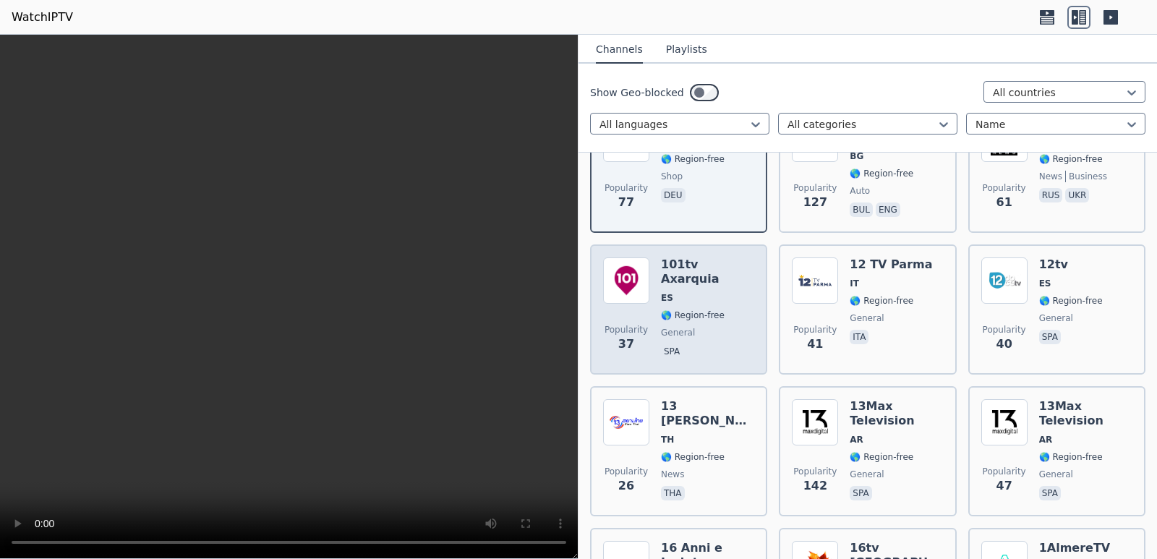
click at [716, 327] on span "general" at bounding box center [707, 333] width 93 height 12
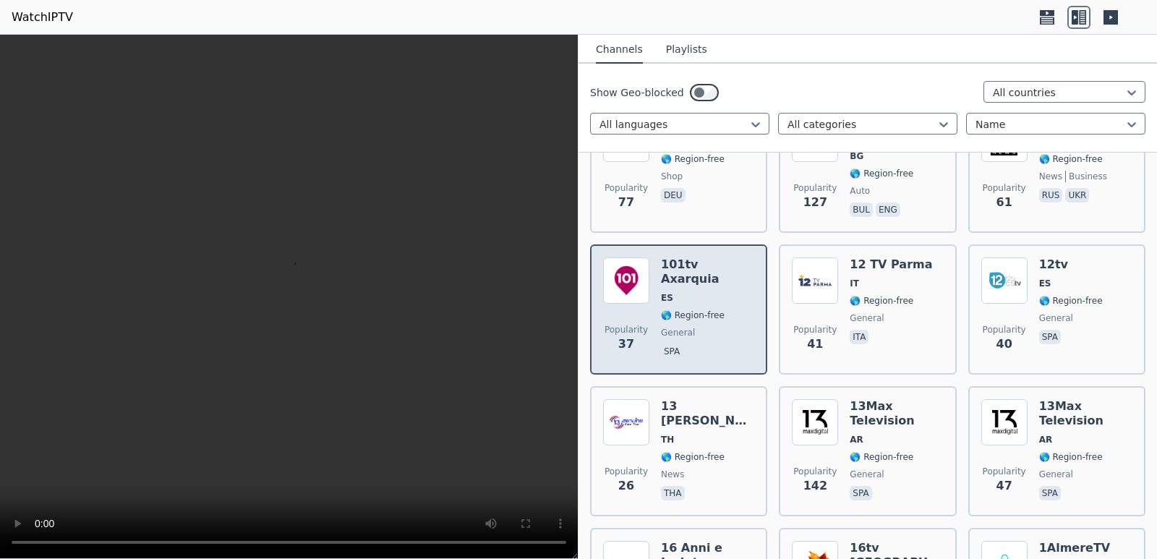
click at [716, 327] on span "general" at bounding box center [707, 333] width 93 height 12
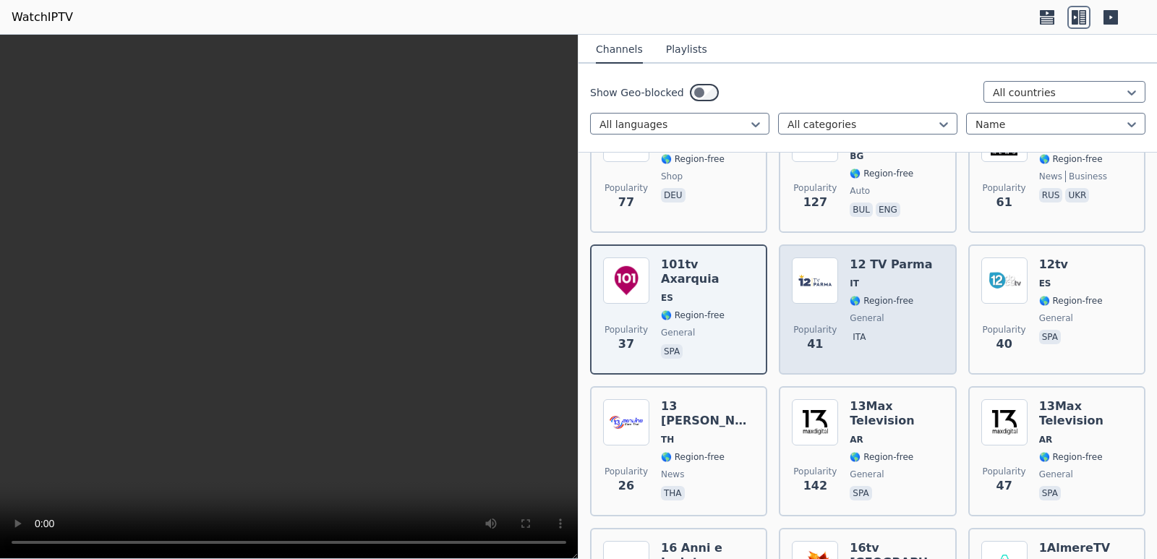
click at [861, 312] on span "general" at bounding box center [867, 318] width 34 height 12
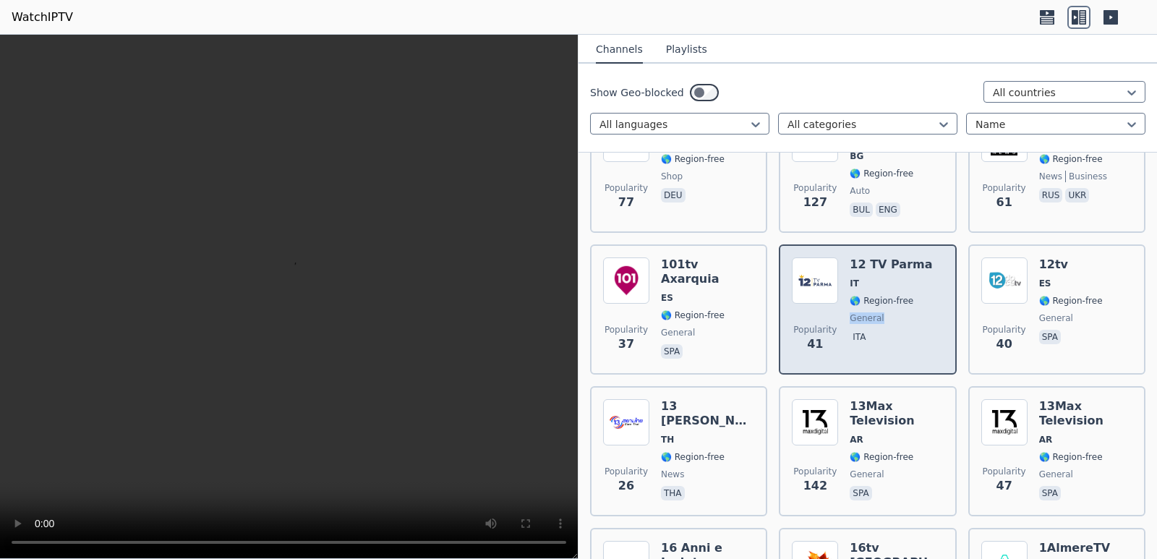
click at [861, 312] on span "general" at bounding box center [867, 318] width 34 height 12
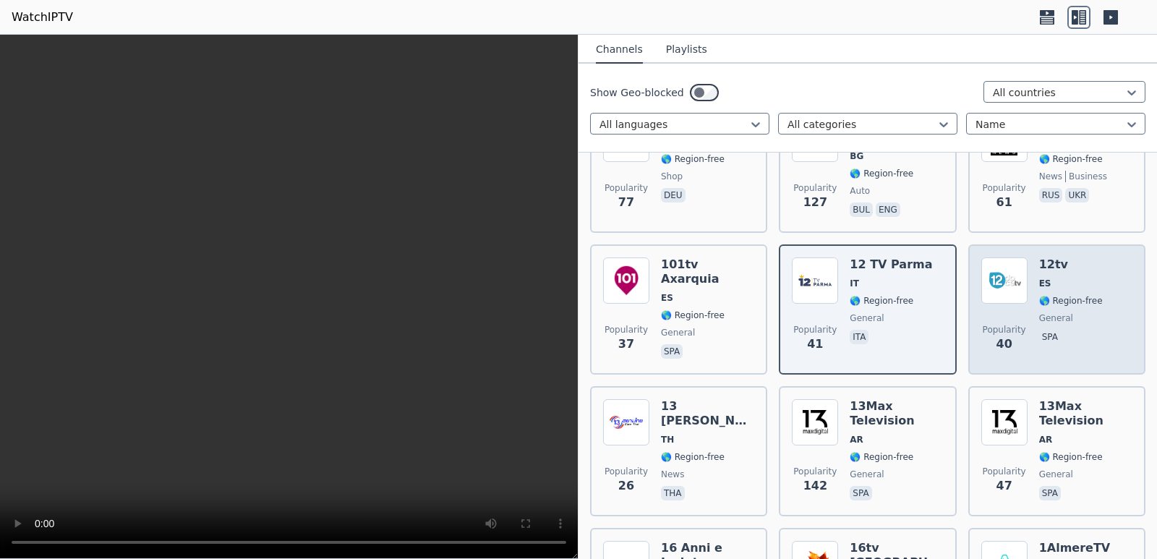
click at [1040, 312] on span "general" at bounding box center [1056, 318] width 34 height 12
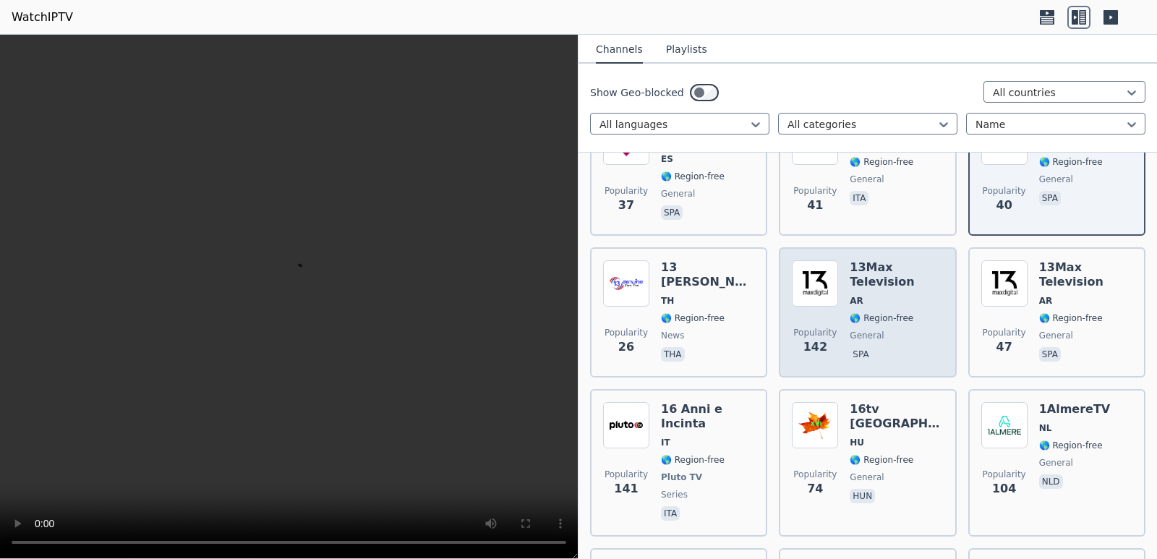
scroll to position [506, 0]
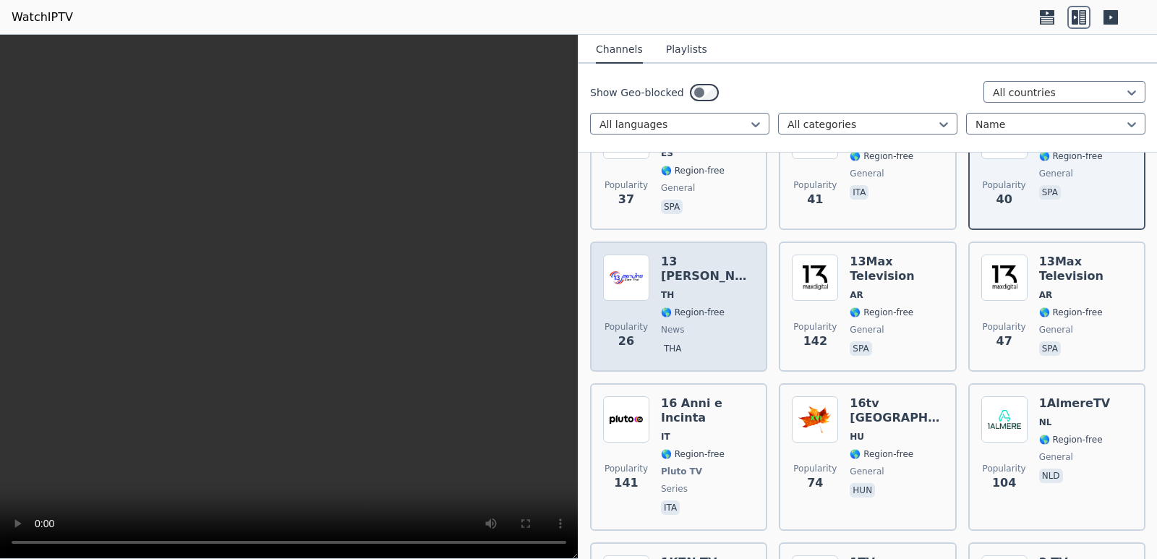
click at [699, 324] on span "news" at bounding box center [707, 330] width 93 height 12
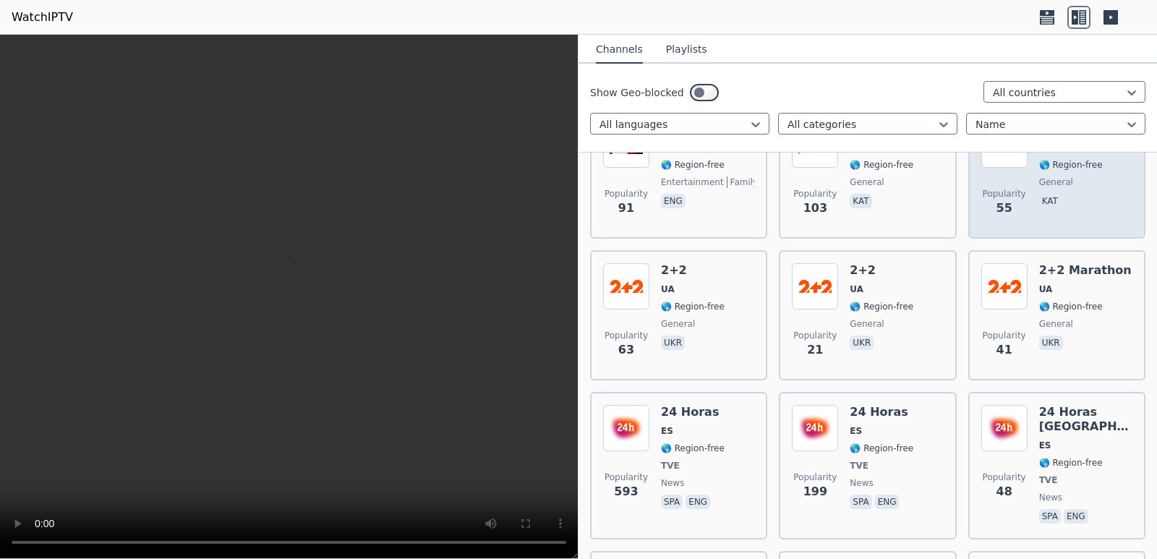
scroll to position [1085, 0]
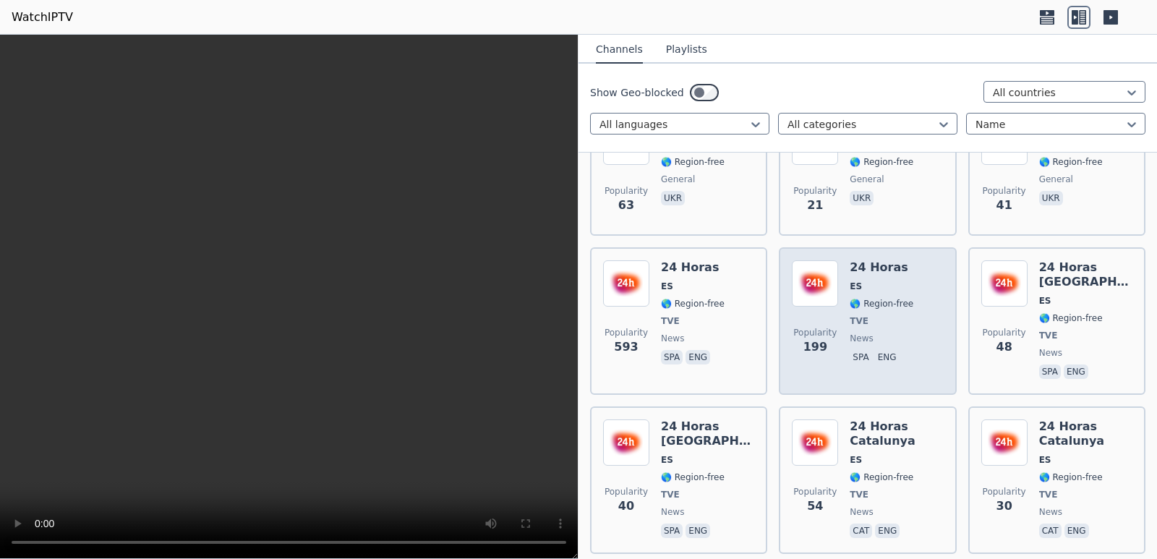
click at [883, 333] on span "news" at bounding box center [882, 339] width 64 height 12
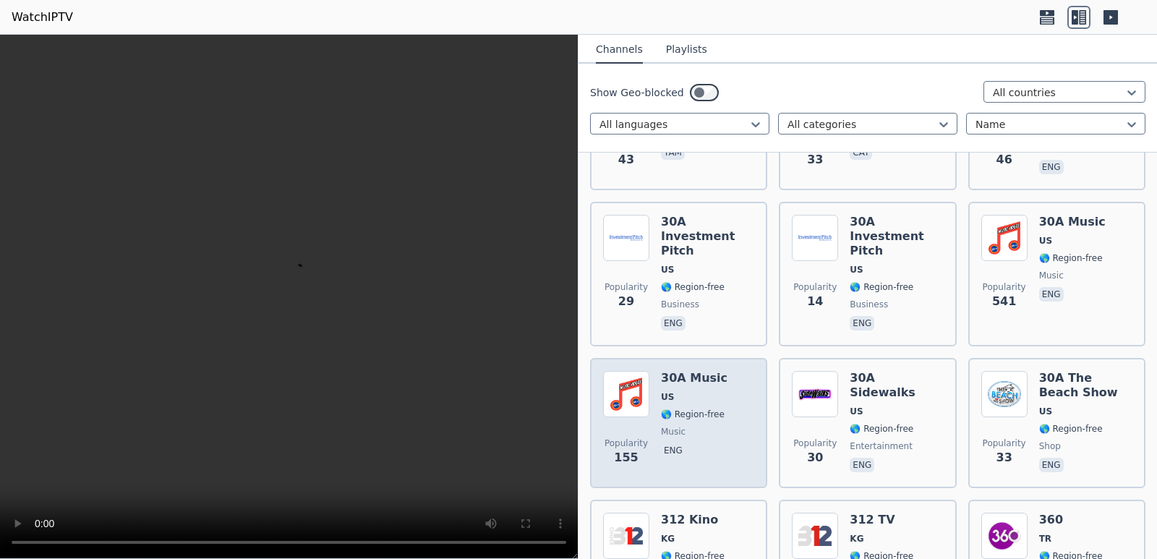
scroll to position [2025, 0]
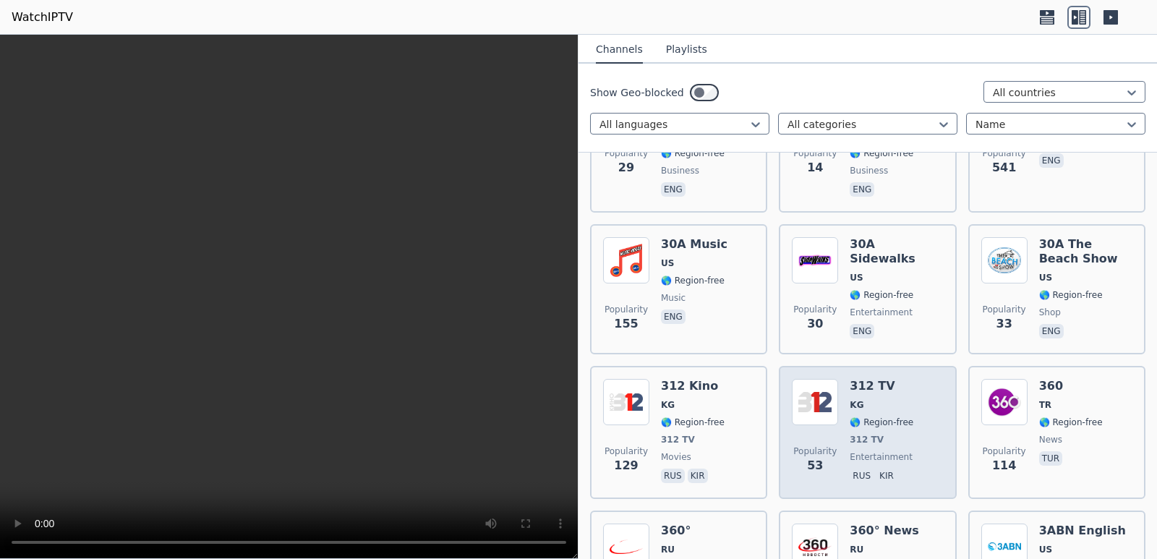
click at [882, 417] on span "🌎 Region-free" at bounding box center [882, 423] width 64 height 12
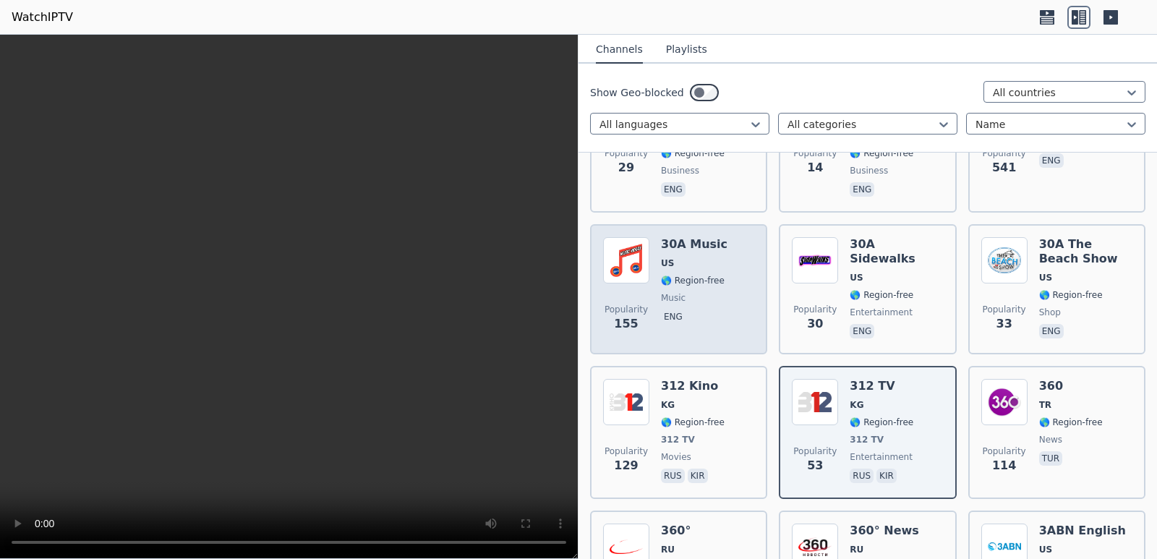
click at [628, 304] on span "Popularity" at bounding box center [626, 310] width 43 height 12
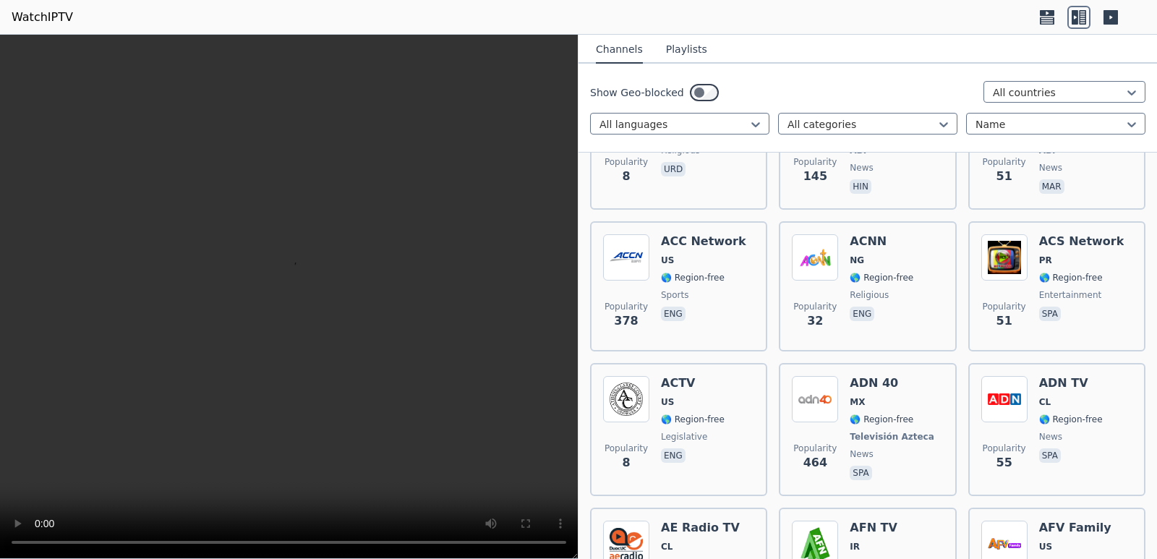
scroll to position [6798, 0]
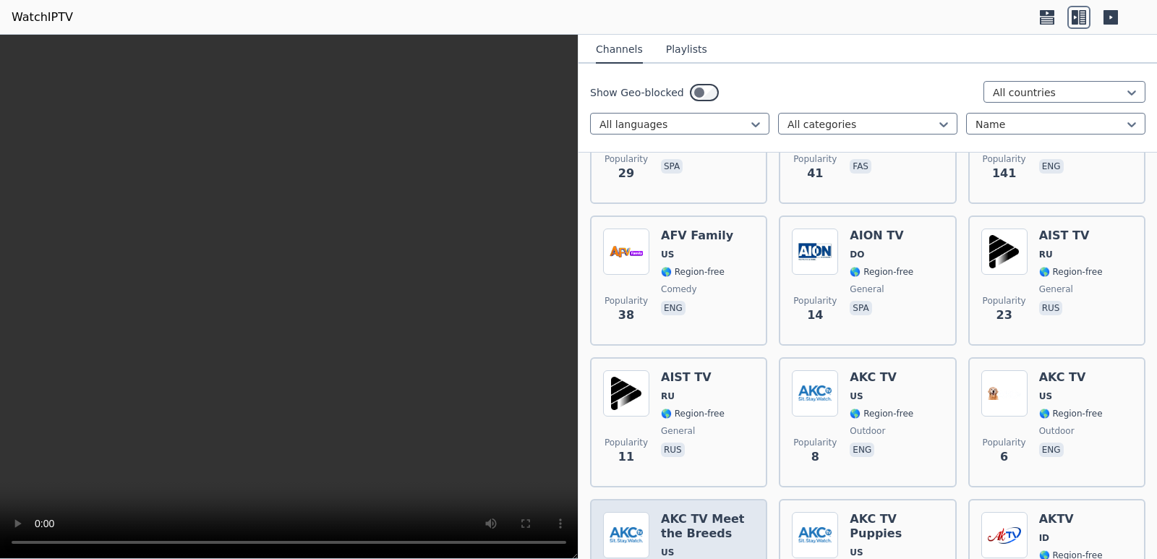
click at [721, 558] on span "🌎 Region-free" at bounding box center [707, 570] width 93 height 12
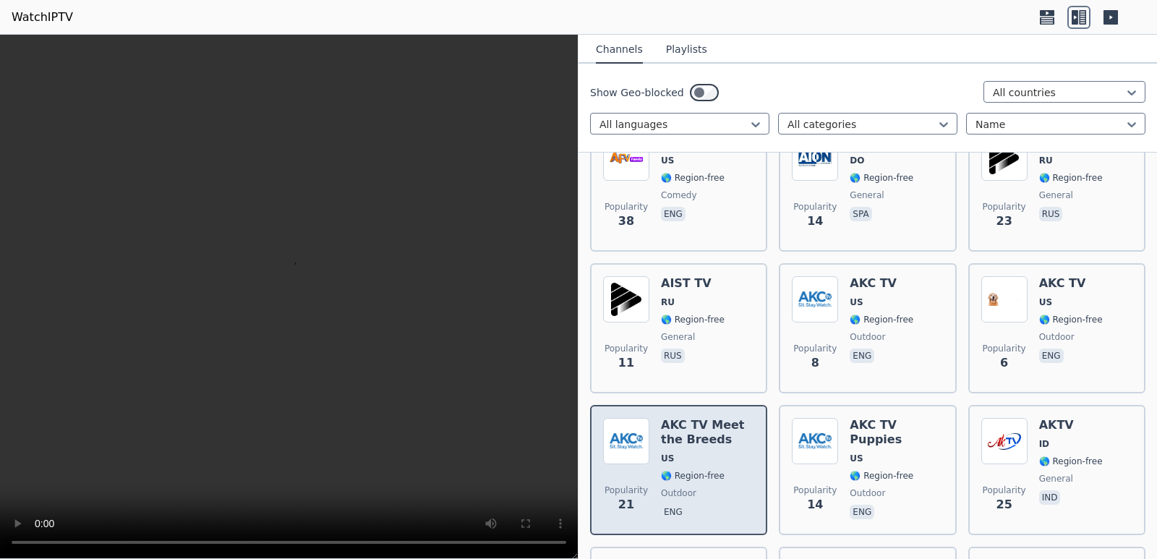
scroll to position [7160, 0]
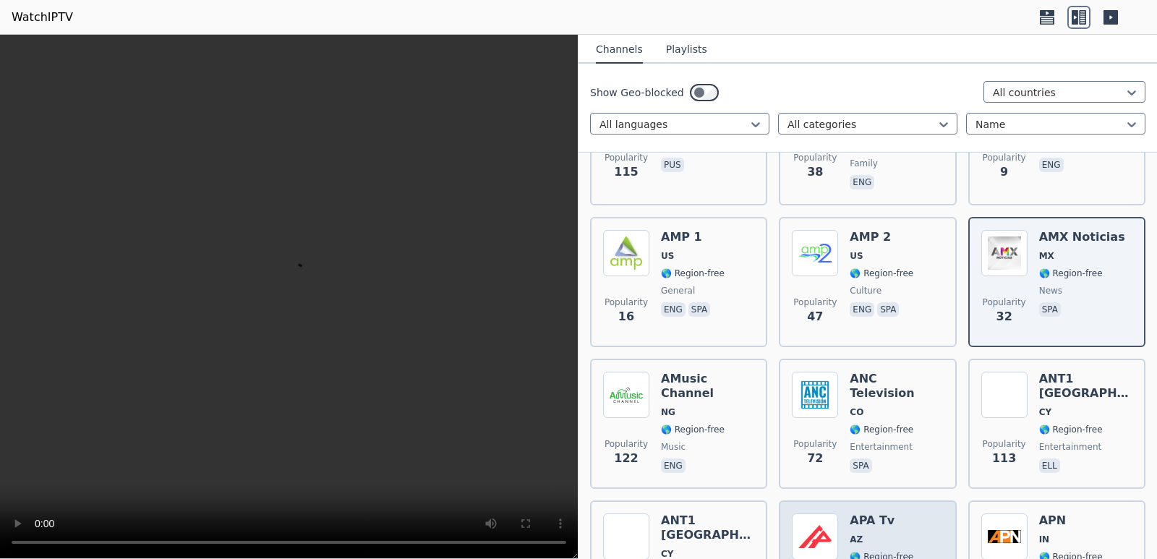
scroll to position [7522, 0]
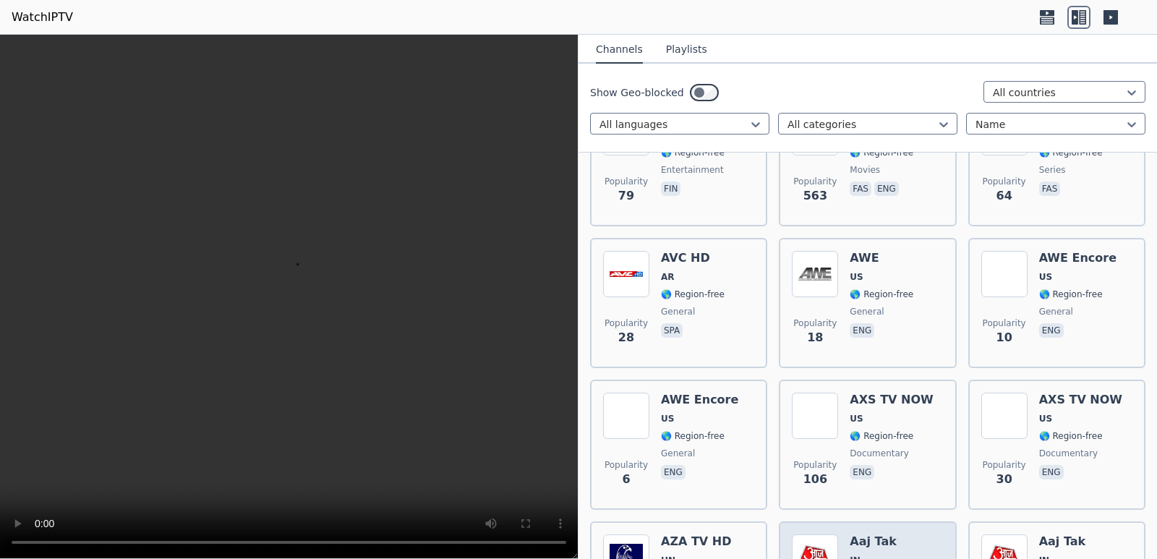
scroll to position [9619, 0]
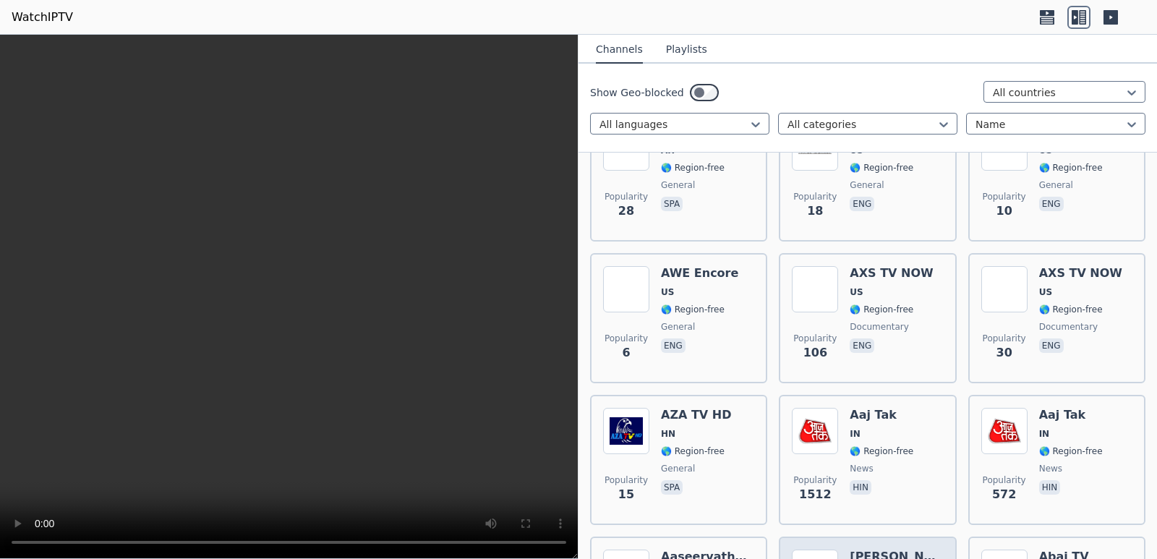
click at [866, 550] on h6 "[PERSON_NAME]" at bounding box center [896, 557] width 93 height 14
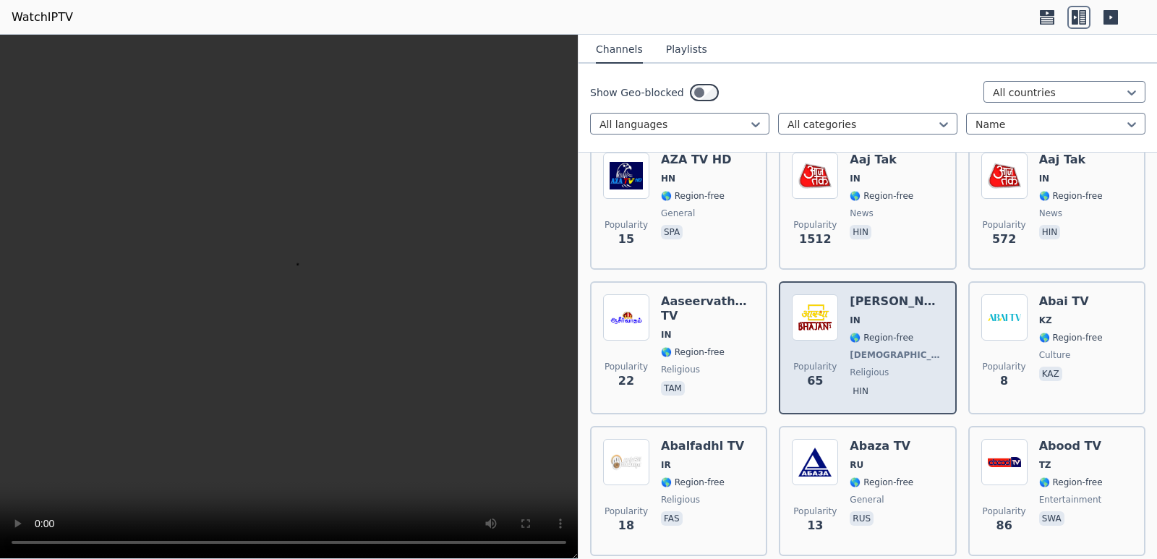
scroll to position [9908, 0]
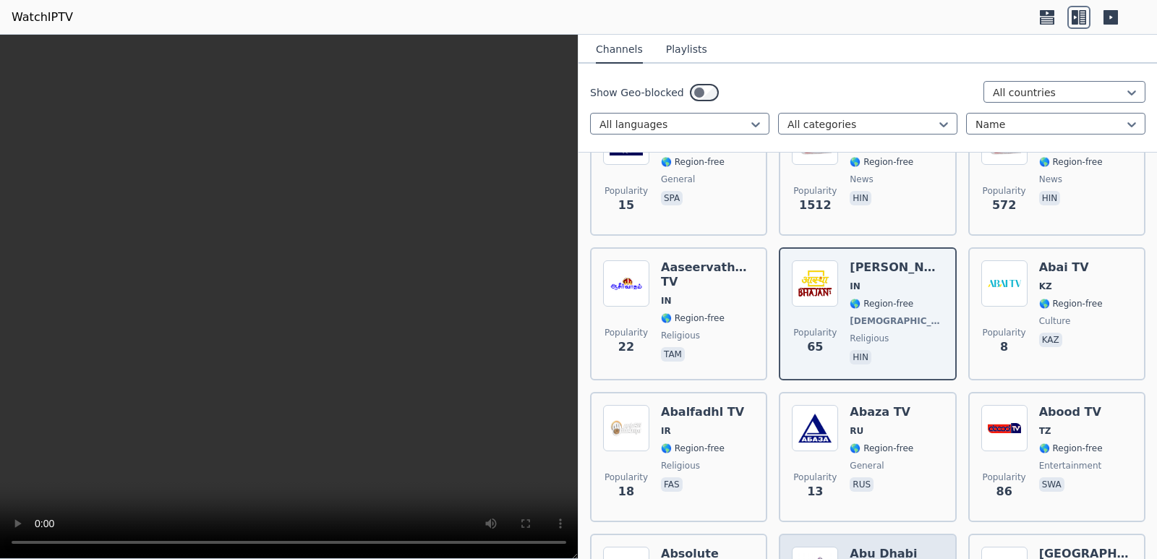
click at [877, 547] on h6 "Abu Dhabi Aloula" at bounding box center [896, 561] width 93 height 29
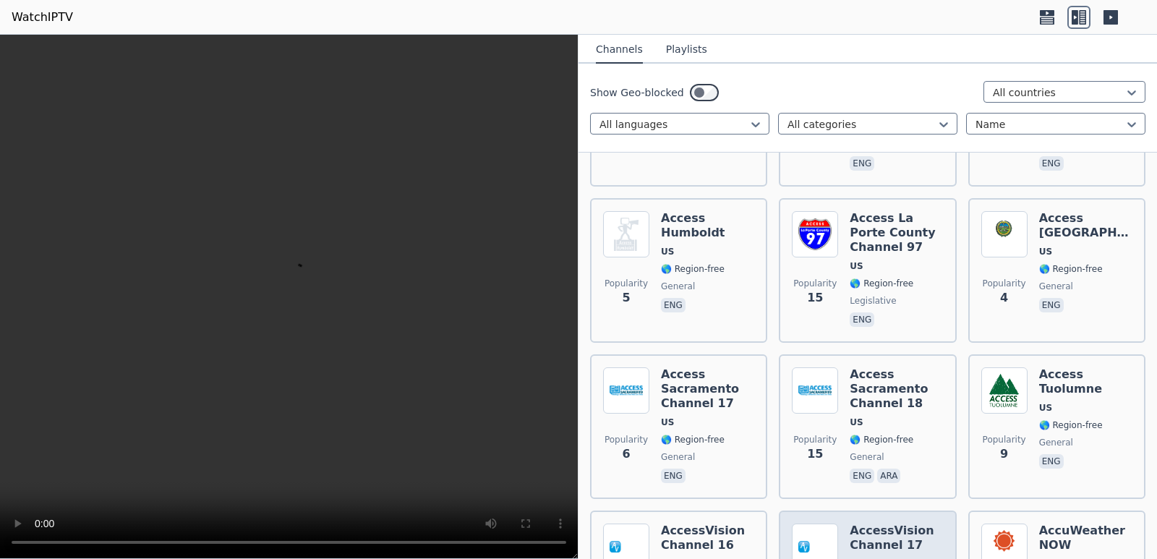
scroll to position [10632, 0]
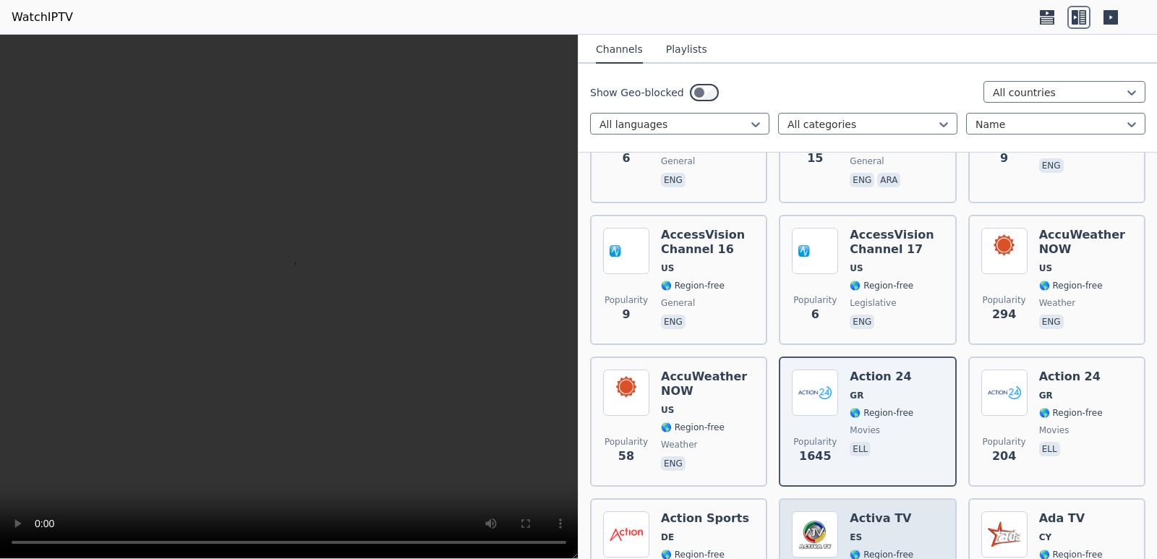
scroll to position [10921, 0]
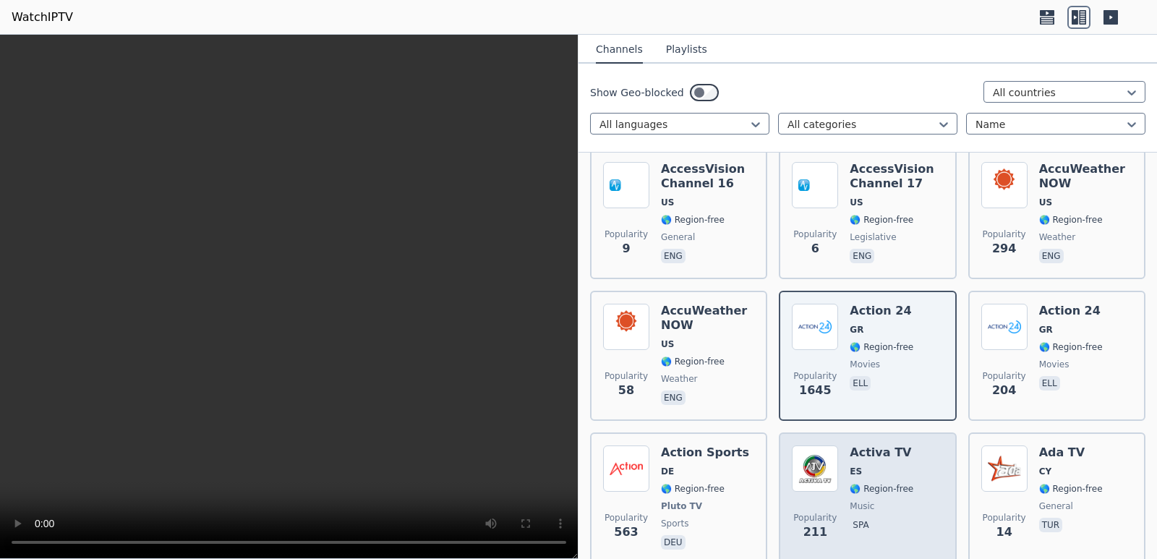
click at [866, 500] on span "music" at bounding box center [862, 506] width 25 height 12
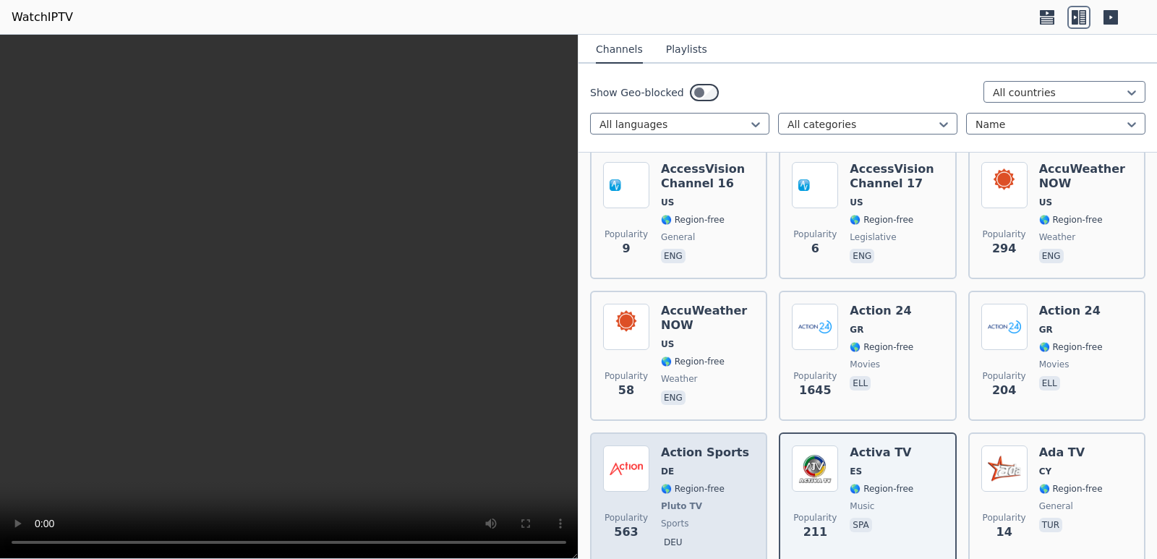
click at [698, 500] on span "Pluto TV" at bounding box center [705, 506] width 88 height 12
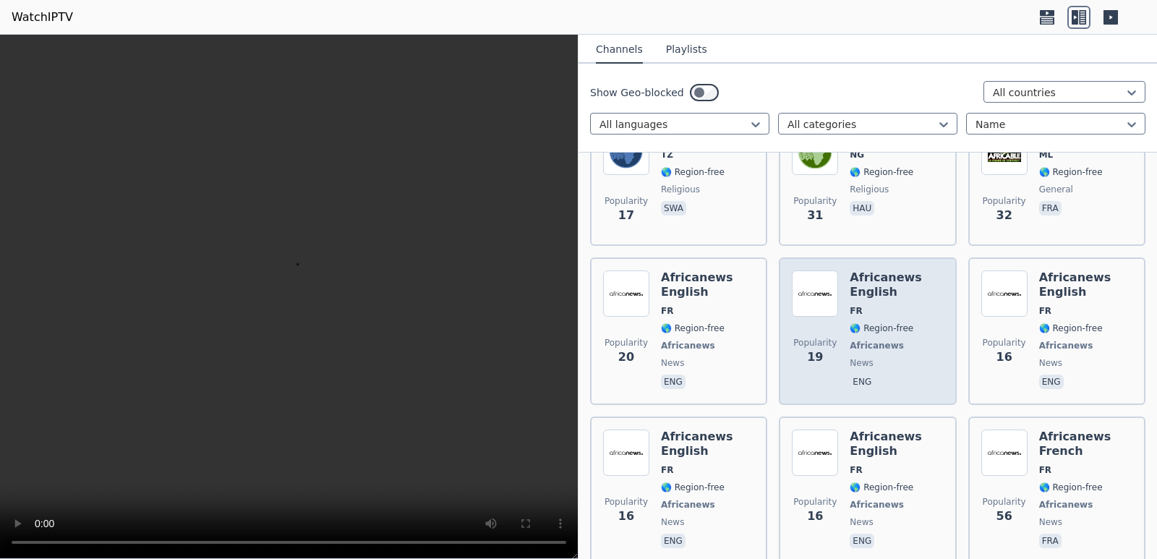
scroll to position [11975, 0]
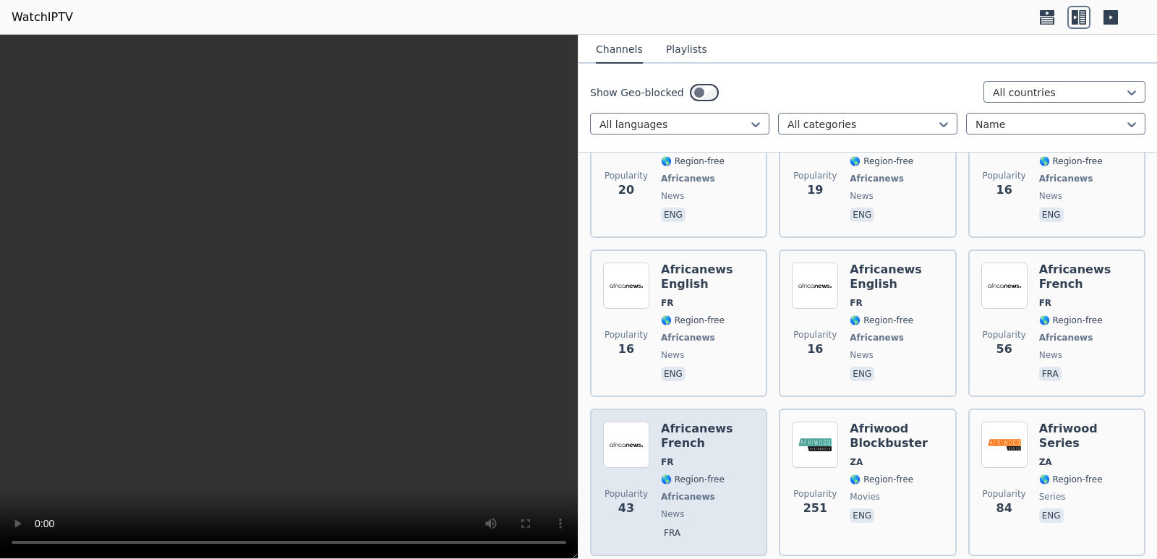
click at [675, 474] on span "🌎 Region-free" at bounding box center [693, 480] width 64 height 12
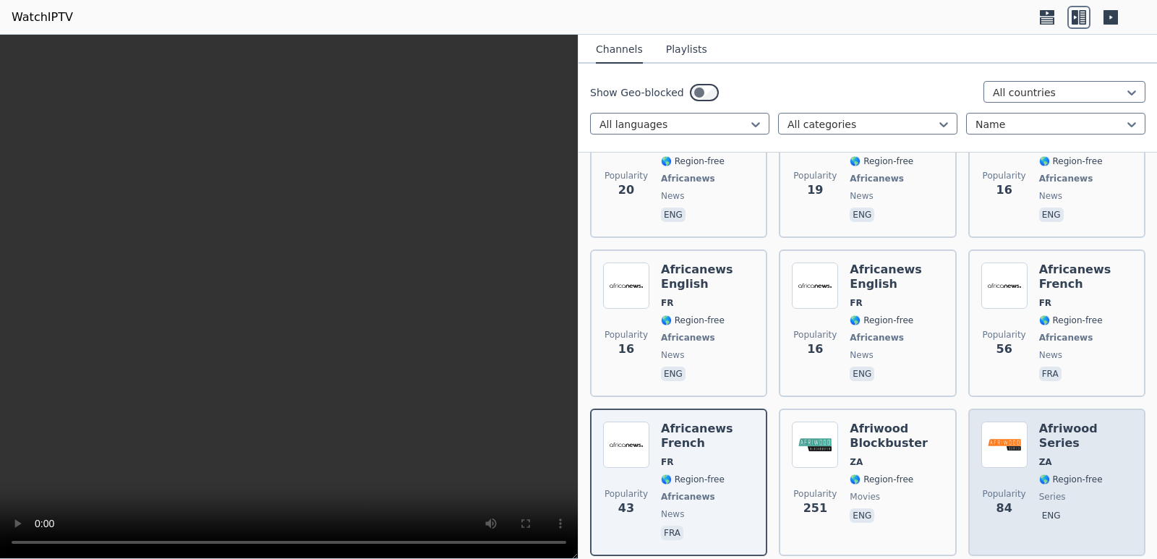
click at [1057, 422] on h6 "Afriwood Series" at bounding box center [1085, 436] width 93 height 29
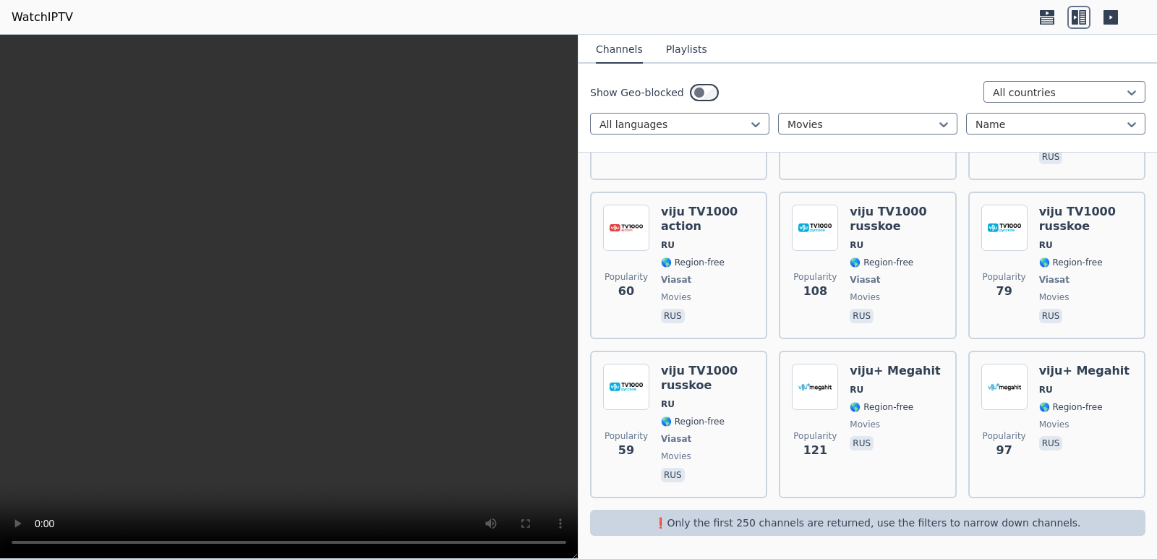
scroll to position [8694, 0]
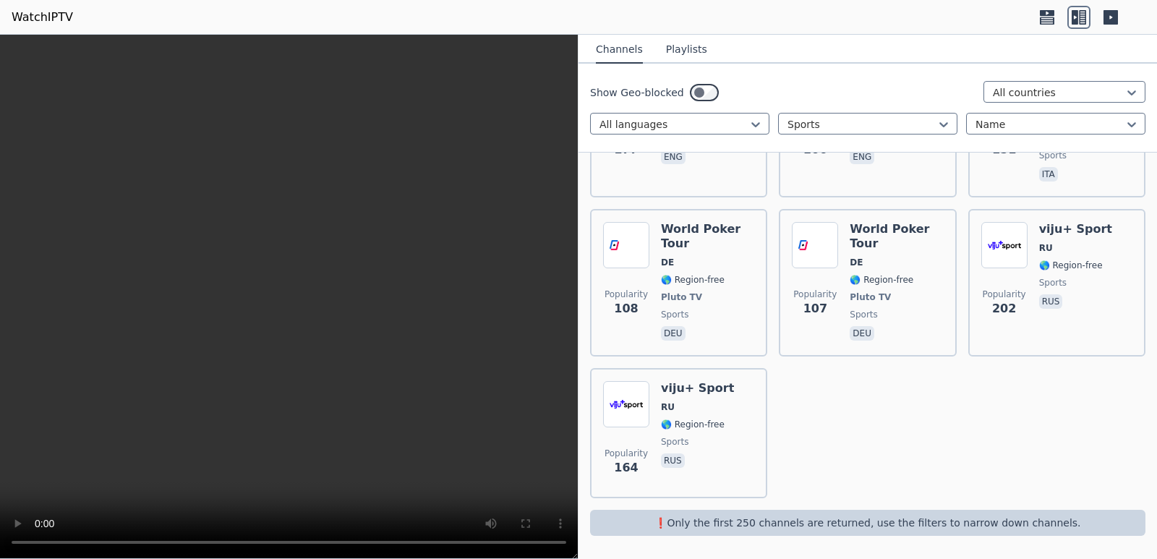
scroll to position [5251, 0]
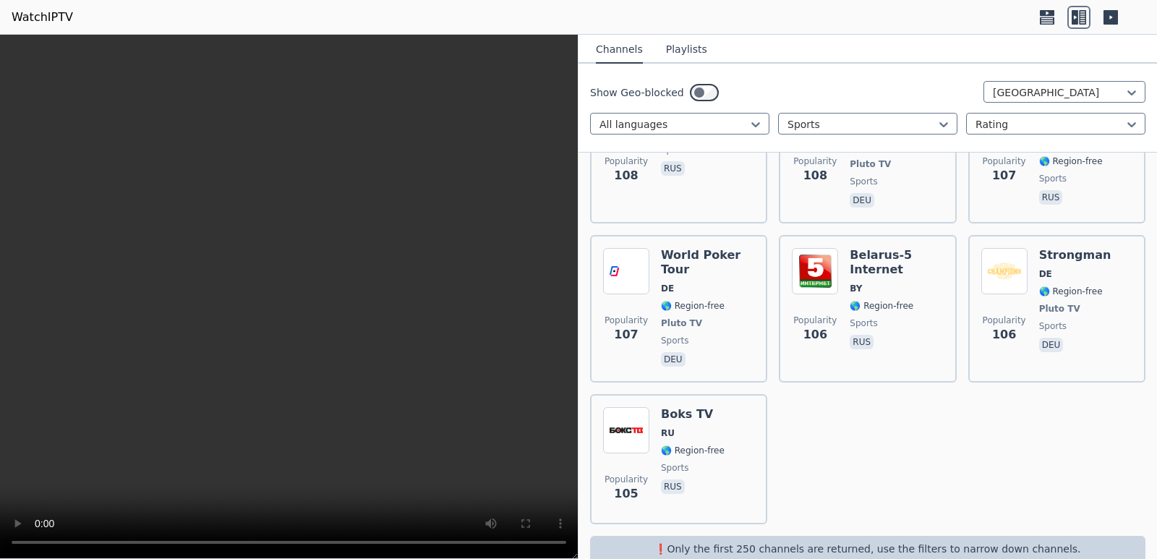
scroll to position [102, 0]
